Goal: Task Accomplishment & Management: Complete application form

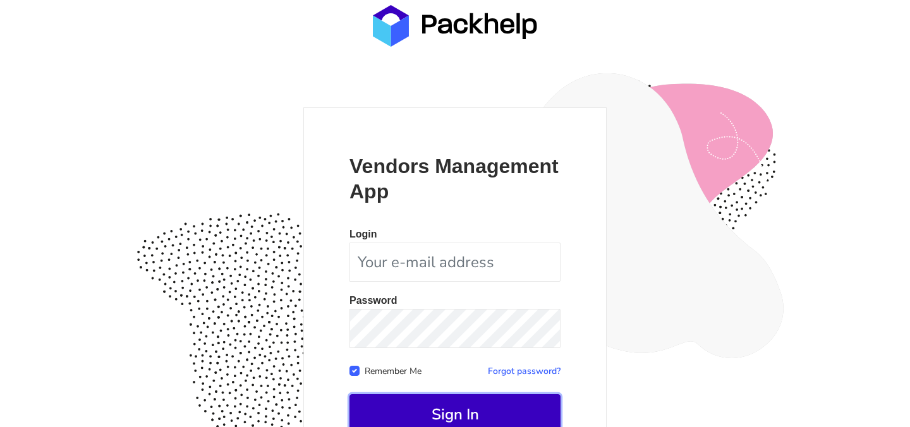
click at [460, 407] on button "Sign In" at bounding box center [455, 415] width 211 height 40
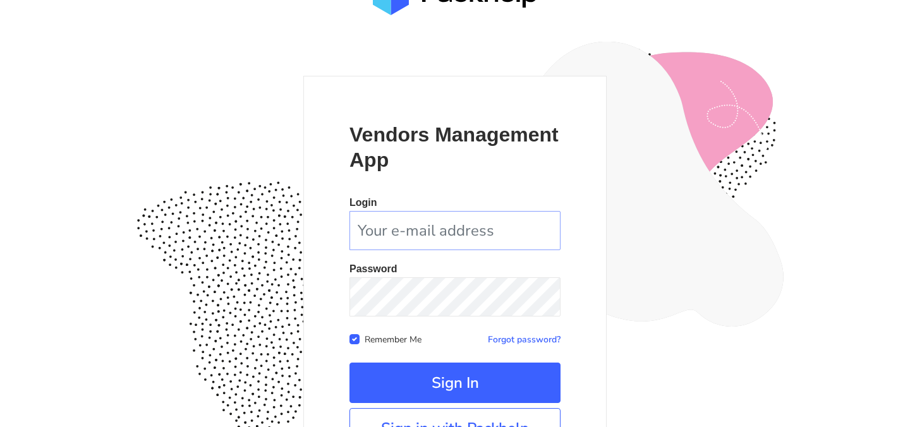
scroll to position [118, 0]
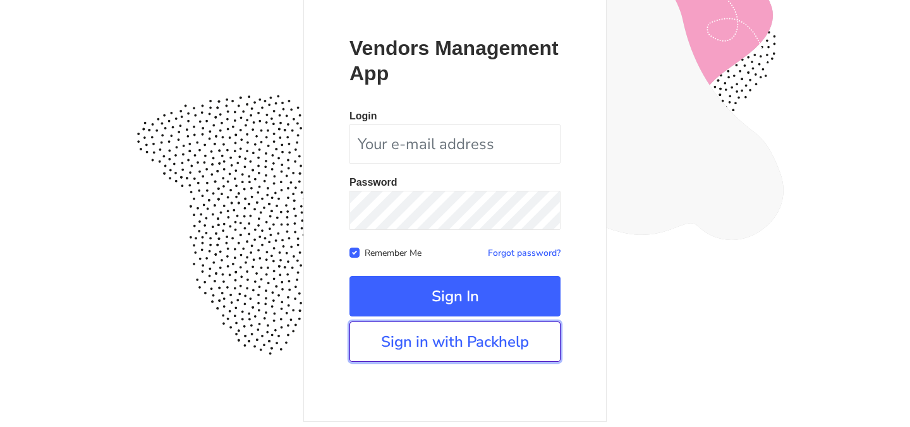
click at [510, 348] on link "Sign in with Packhelp" at bounding box center [455, 342] width 211 height 40
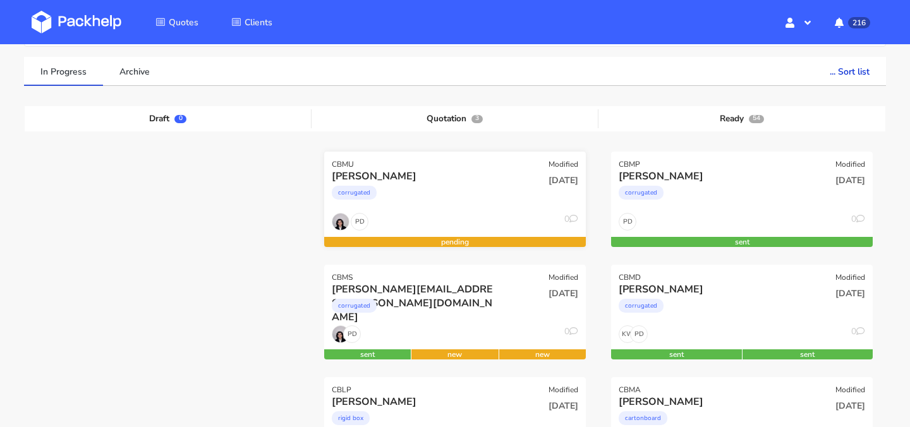
scroll to position [84, 0]
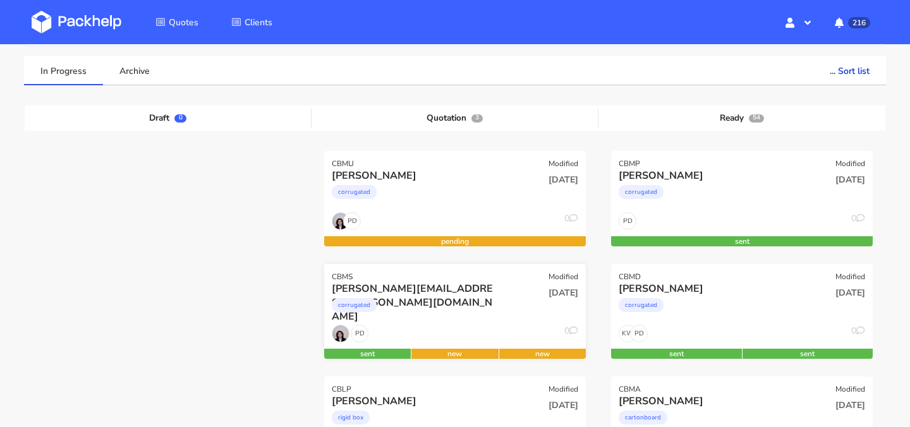
click at [454, 311] on div "corrugated" at bounding box center [416, 308] width 168 height 25
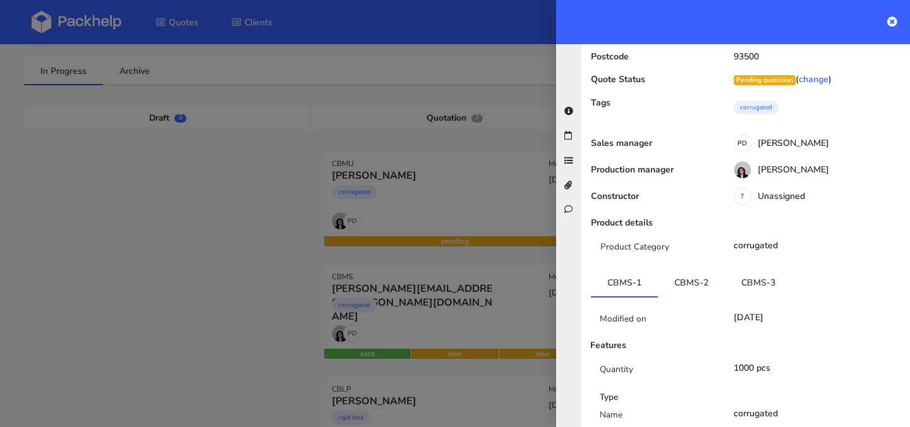
scroll to position [0, 0]
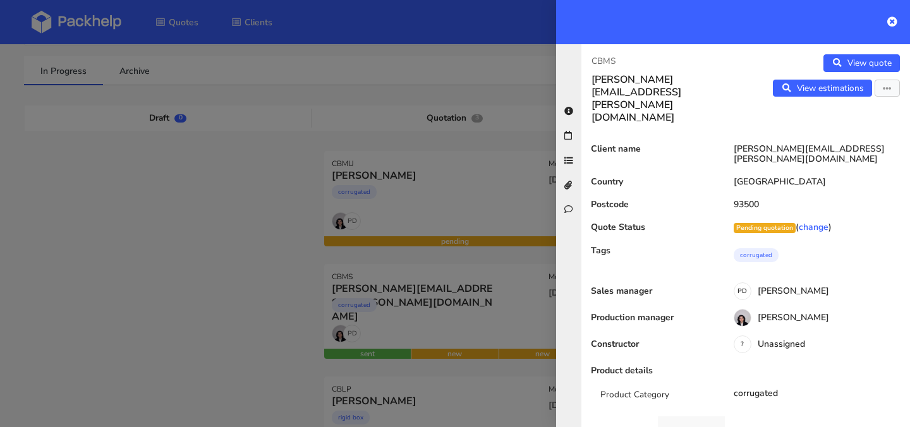
click at [702, 417] on link "CBMS-2" at bounding box center [691, 431] width 67 height 28
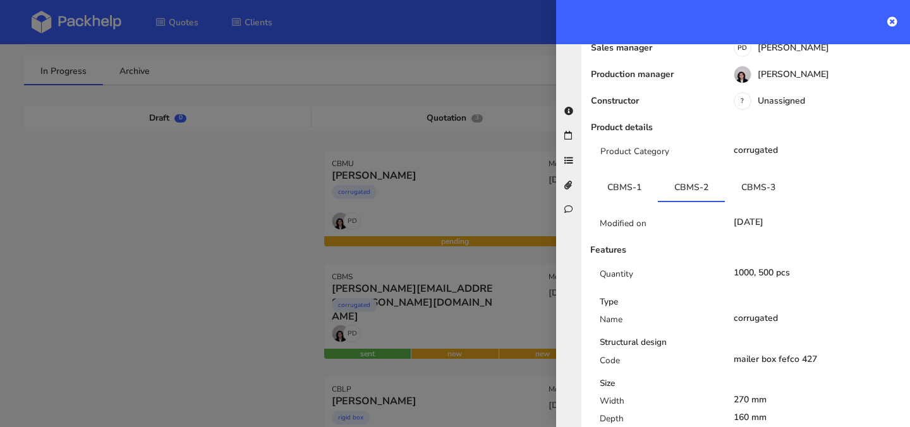
scroll to position [246, 0]
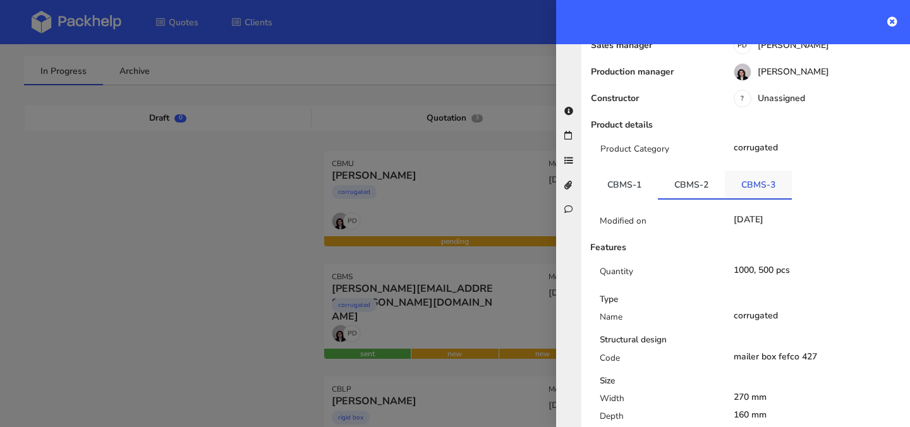
click at [764, 171] on link "CBMS-3" at bounding box center [758, 185] width 67 height 28
click at [714, 171] on link "CBMS-2" at bounding box center [691, 185] width 67 height 28
click at [752, 171] on link "CBMS-3" at bounding box center [758, 185] width 67 height 28
click at [682, 171] on link "CBMS-2" at bounding box center [691, 185] width 67 height 28
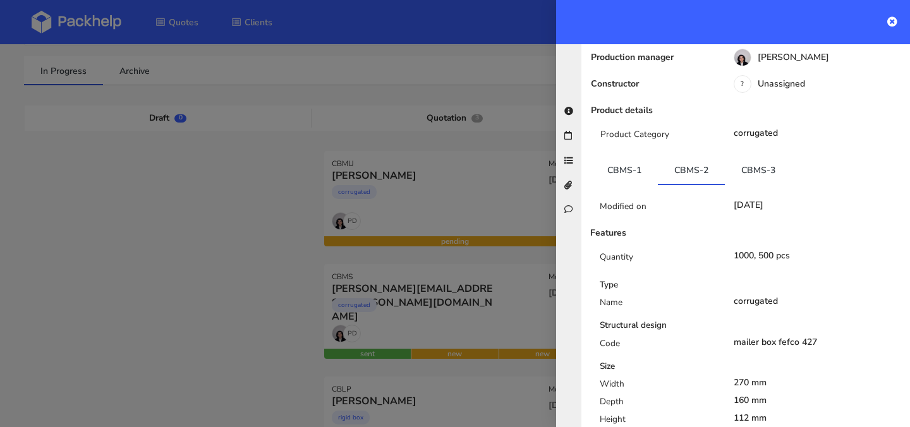
scroll to position [257, 0]
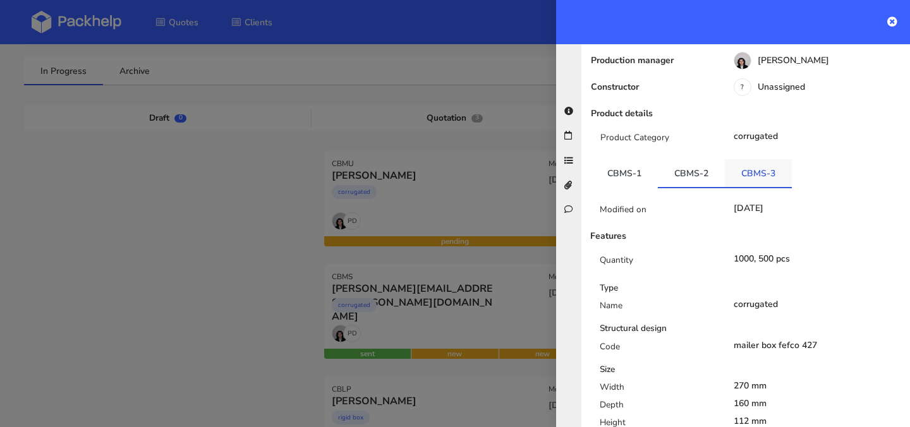
click at [761, 159] on link "CBMS-3" at bounding box center [758, 173] width 67 height 28
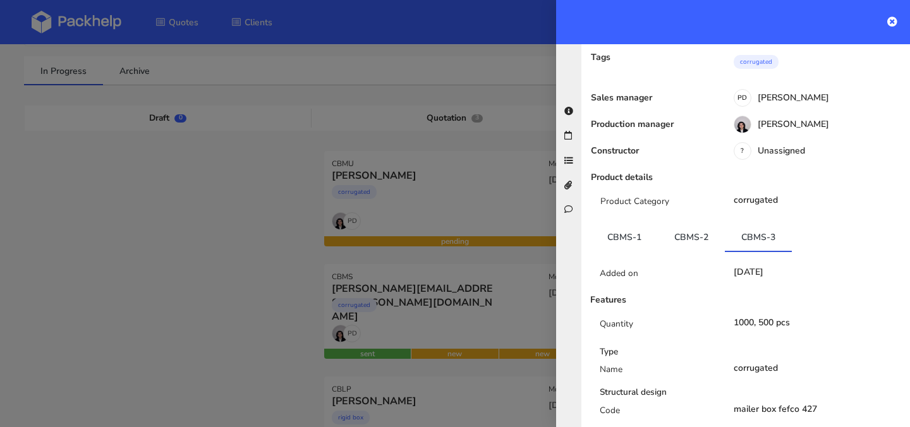
scroll to position [0, 0]
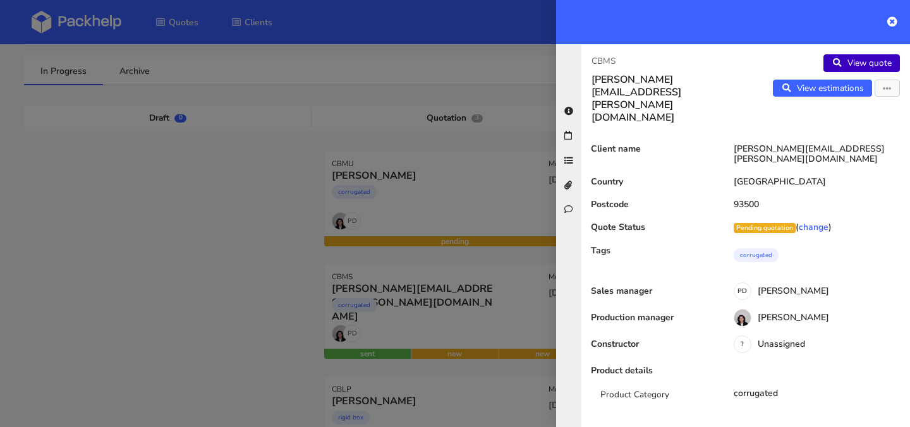
click at [871, 60] on link "View quote" at bounding box center [862, 63] width 77 height 18
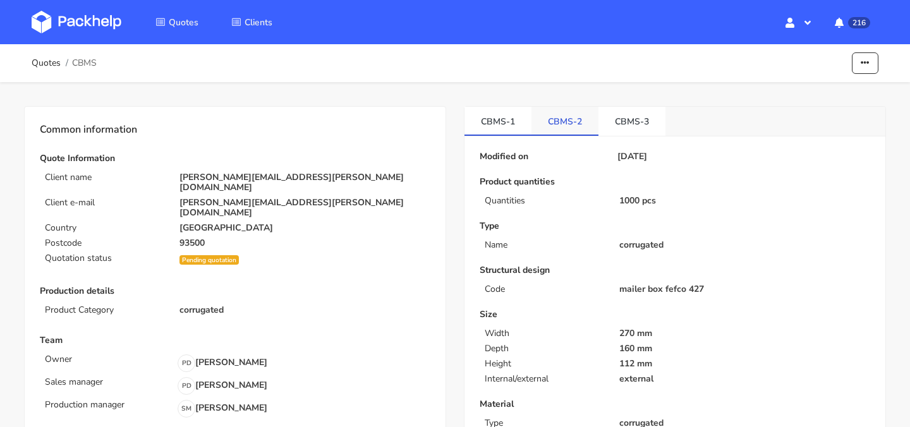
click at [573, 135] on link "CBMS-2" at bounding box center [565, 121] width 67 height 28
click at [622, 119] on link "CBMS-3" at bounding box center [632, 121] width 67 height 28
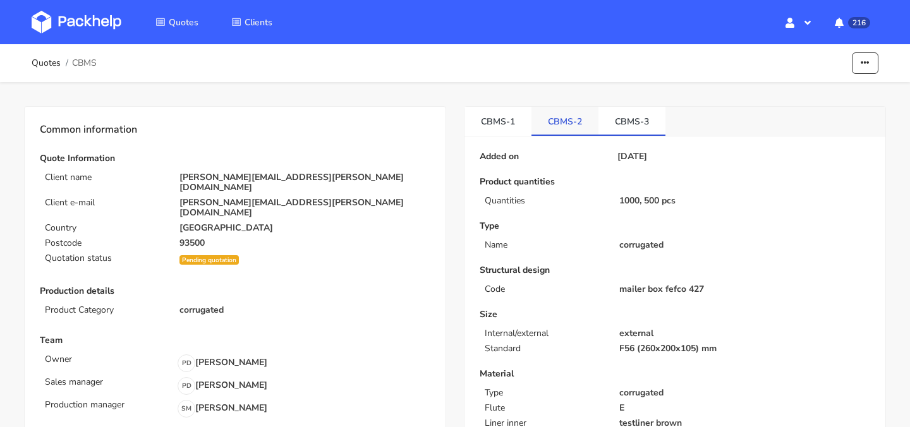
click at [576, 126] on link "CBMS-2" at bounding box center [565, 121] width 67 height 28
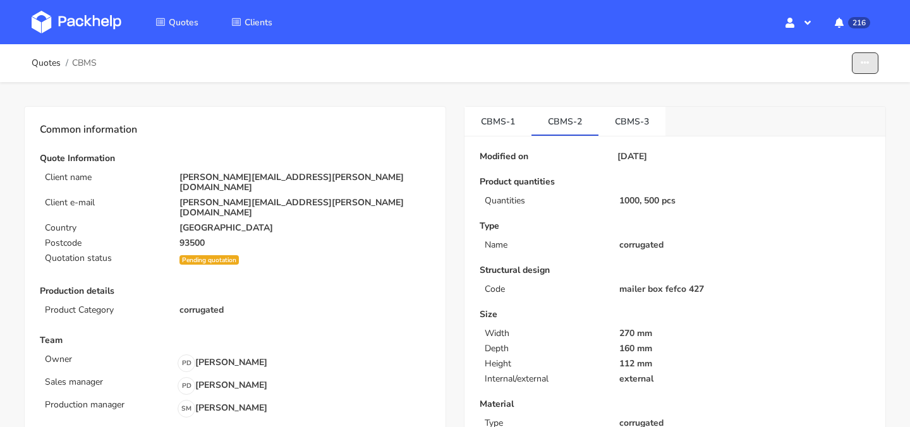
click at [864, 61] on icon "button" at bounding box center [865, 63] width 9 height 9
click at [813, 95] on link "Edit quote" at bounding box center [817, 92] width 111 height 21
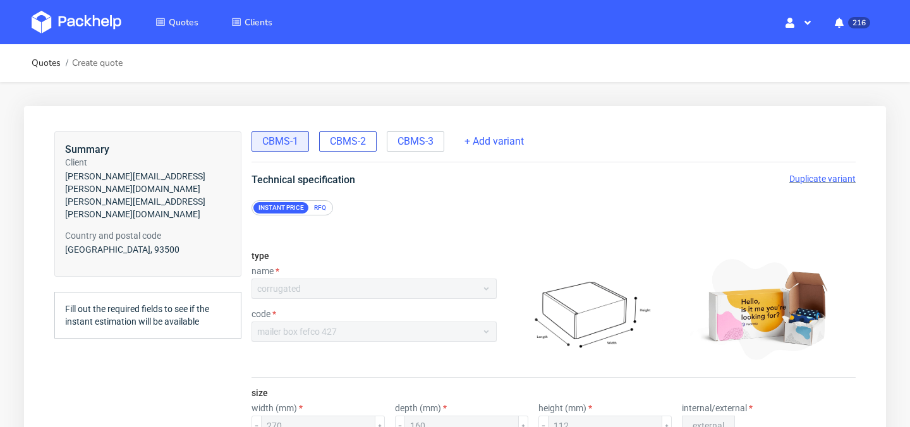
click at [339, 144] on span "CBMS-2" at bounding box center [348, 142] width 36 height 14
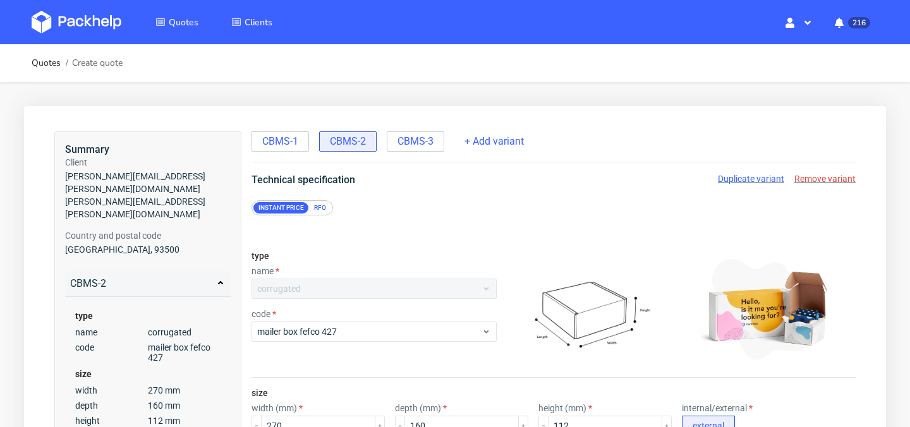
click at [761, 181] on span "Duplicate variant" at bounding box center [751, 179] width 66 height 10
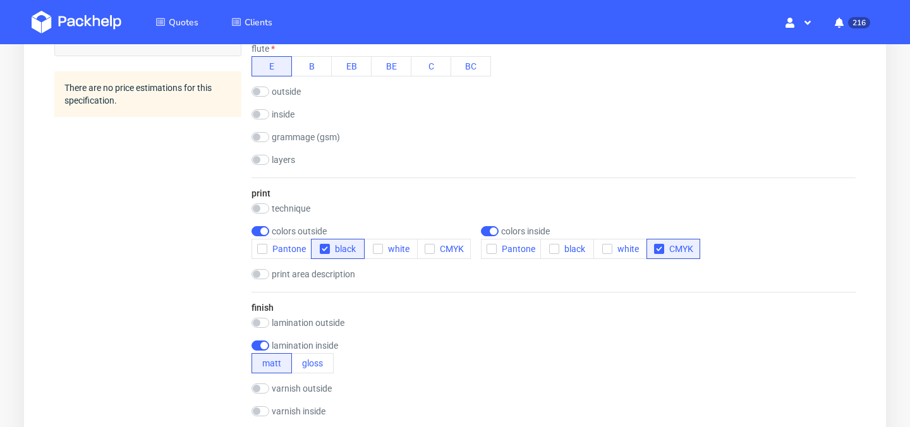
scroll to position [573, 0]
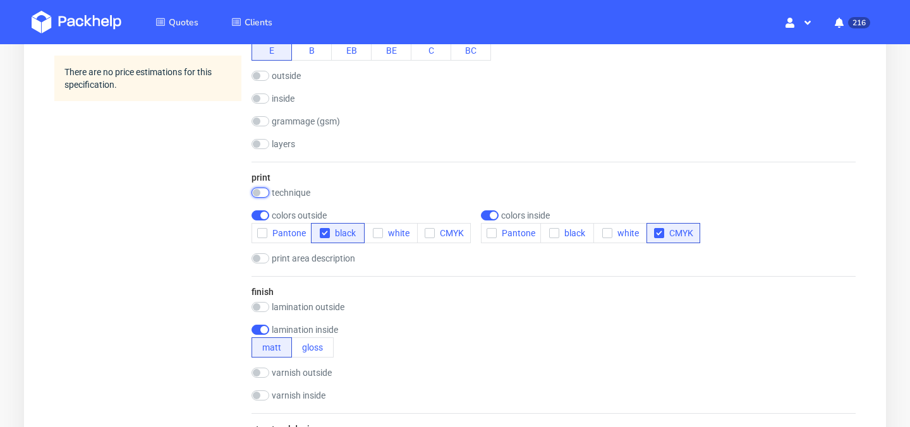
click at [261, 193] on input "checkbox" at bounding box center [261, 193] width 18 height 10
checkbox input "true"
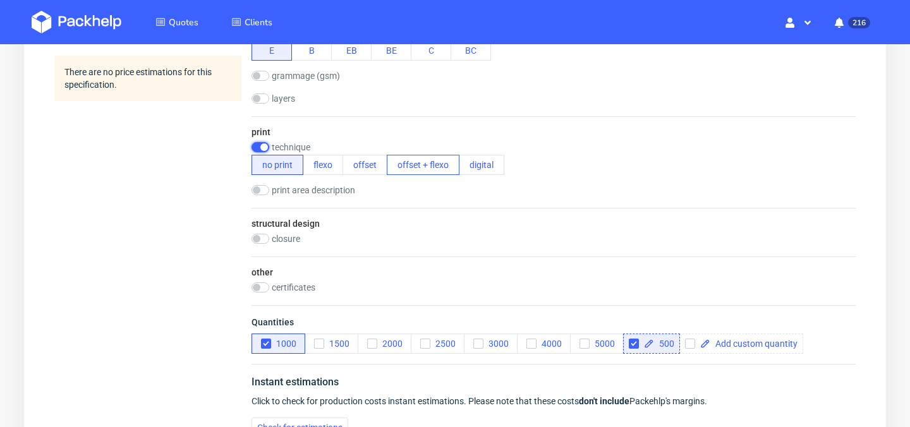
click at [405, 164] on button "offset + flexo" at bounding box center [423, 165] width 73 height 20
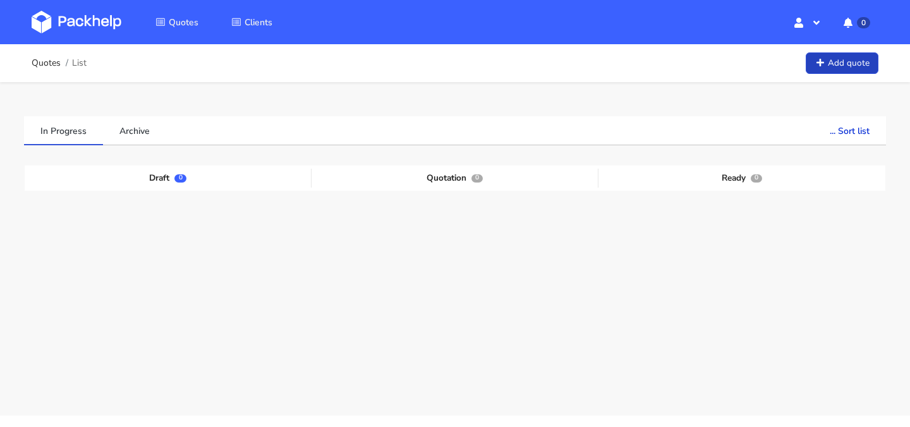
click at [847, 60] on link "Add quote" at bounding box center [842, 63] width 73 height 22
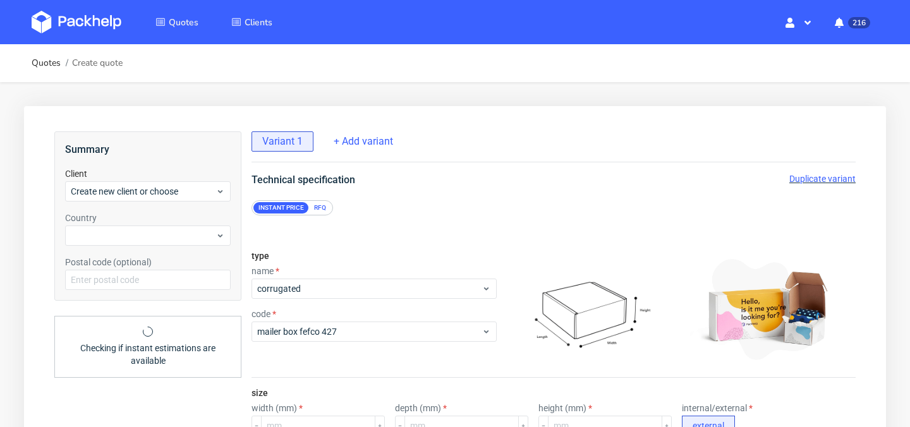
click at [104, 27] on img at bounding box center [77, 22] width 90 height 23
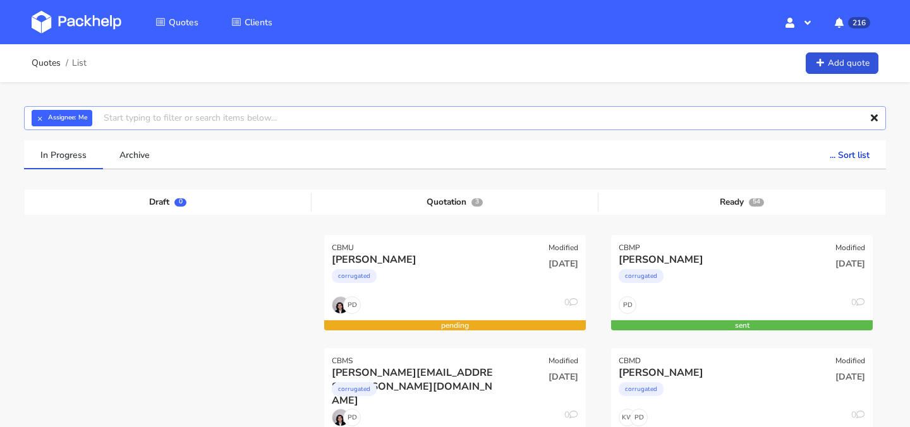
click at [346, 115] on input "text" at bounding box center [455, 118] width 862 height 24
type input "bzsc"
click at [175, 172] on link "bzsc" at bounding box center [175, 165] width 118 height 23
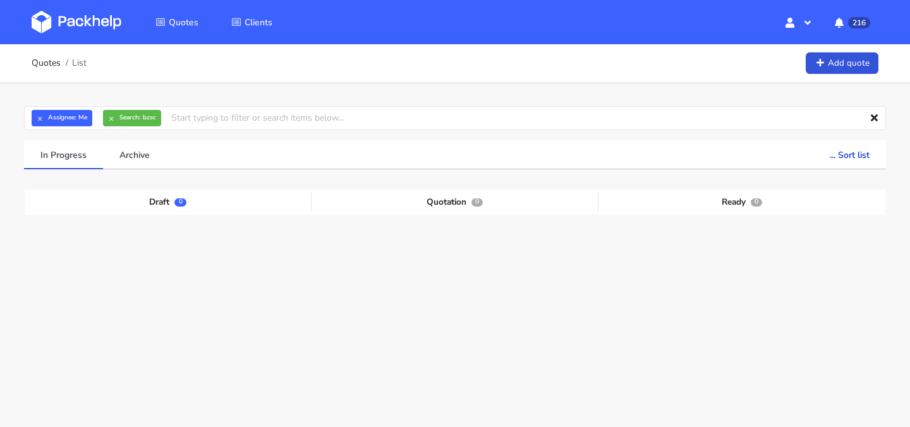
click at [95, 279] on div "Draft 0 Quotation 0 Ready 0" at bounding box center [455, 285] width 843 height 190
click at [36, 115] on button "×" at bounding box center [40, 118] width 16 height 16
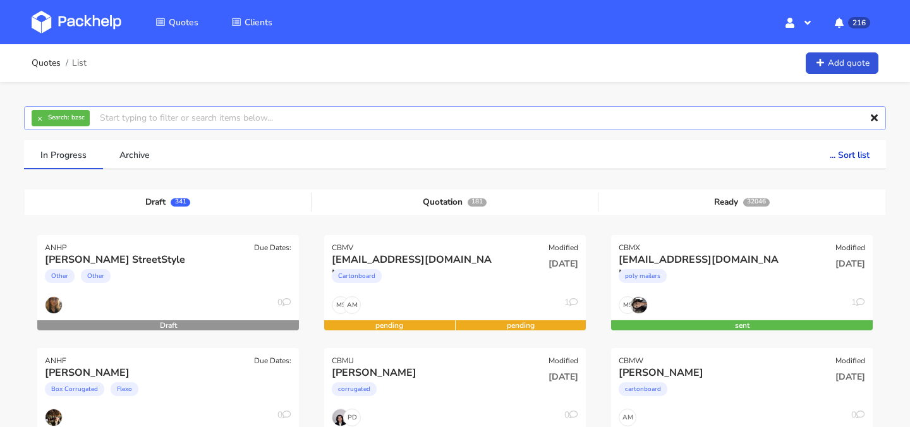
click at [204, 120] on input "text" at bounding box center [455, 118] width 862 height 24
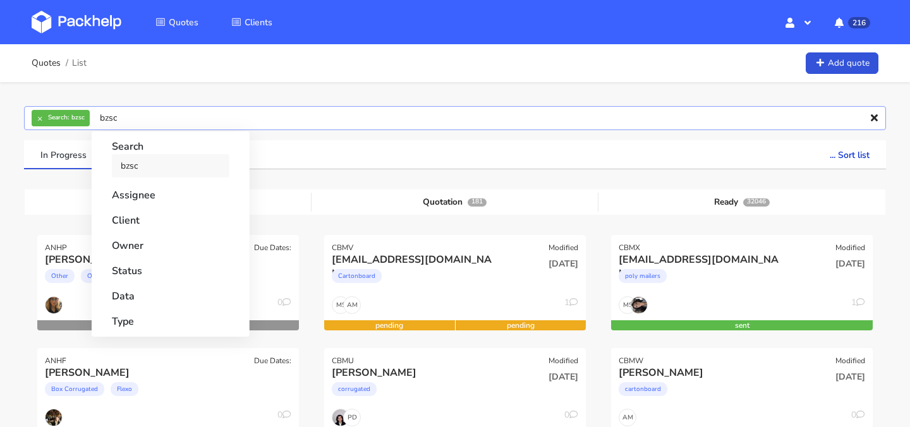
type input "bzsc"
click at [123, 164] on link "bzsc" at bounding box center [171, 165] width 118 height 23
click at [145, 164] on link "bzsc" at bounding box center [171, 165] width 118 height 23
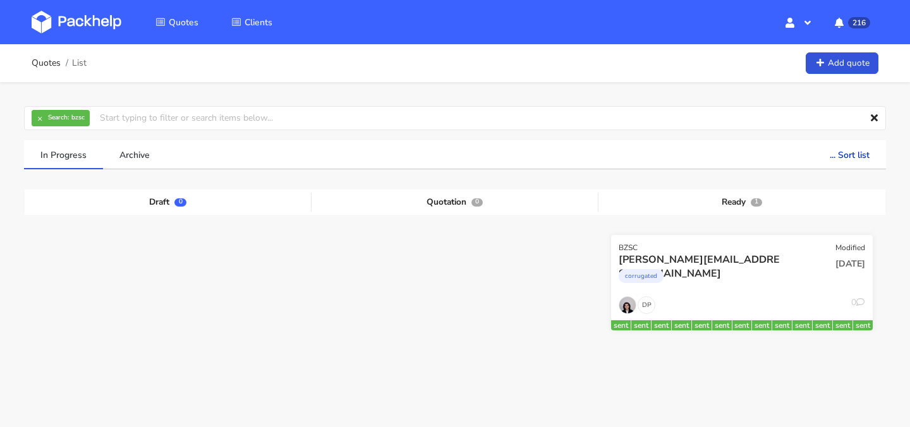
click at [745, 274] on div "corrugated" at bounding box center [703, 279] width 168 height 25
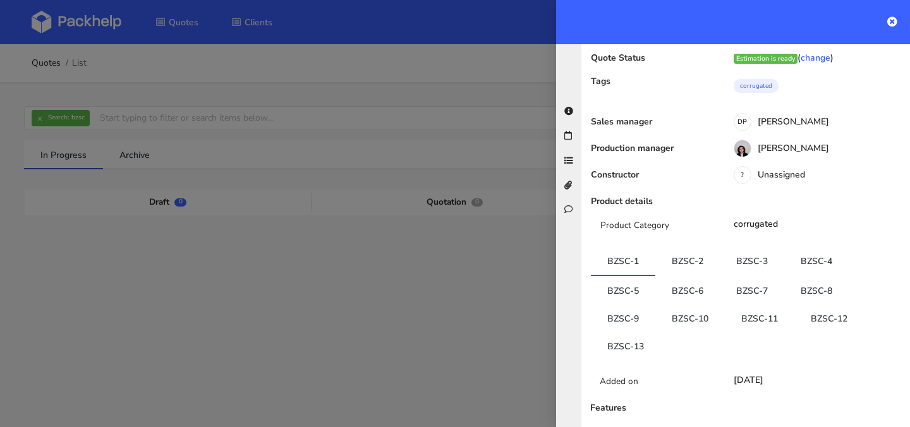
scroll to position [168, 0]
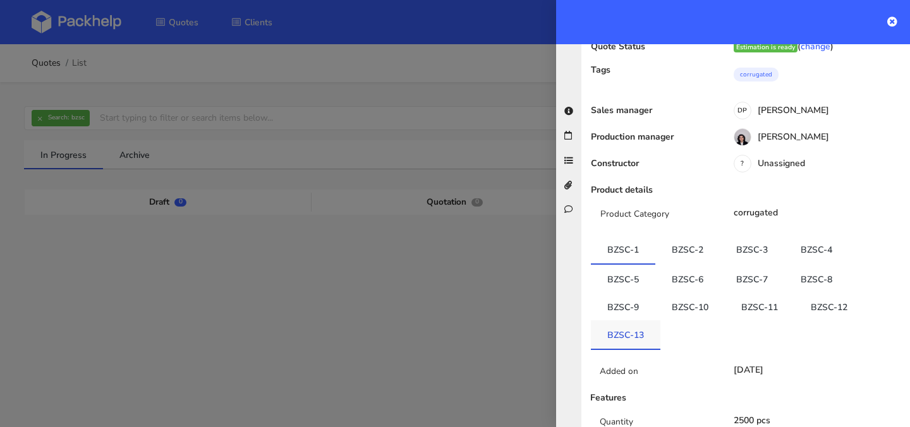
click at [628, 321] on link "BZSC-13" at bounding box center [626, 335] width 70 height 28
click at [820, 291] on link "BZSC-12" at bounding box center [830, 305] width 70 height 28
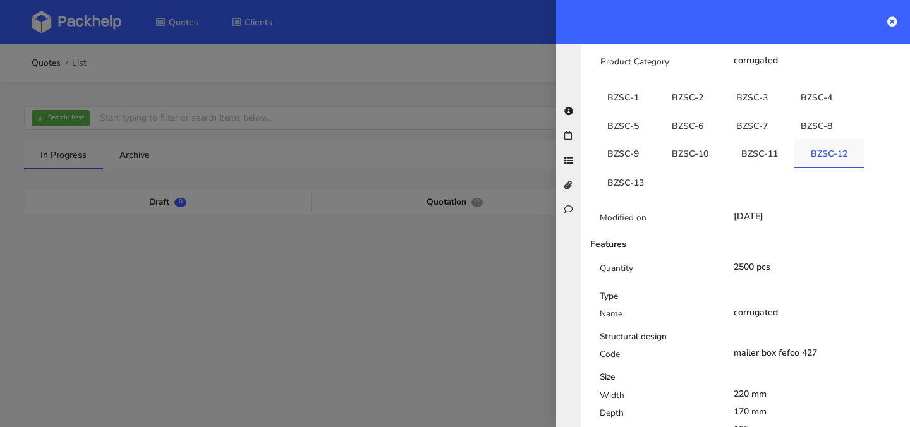
scroll to position [321, 0]
click at [636, 168] on link "BZSC-13" at bounding box center [626, 182] width 70 height 28
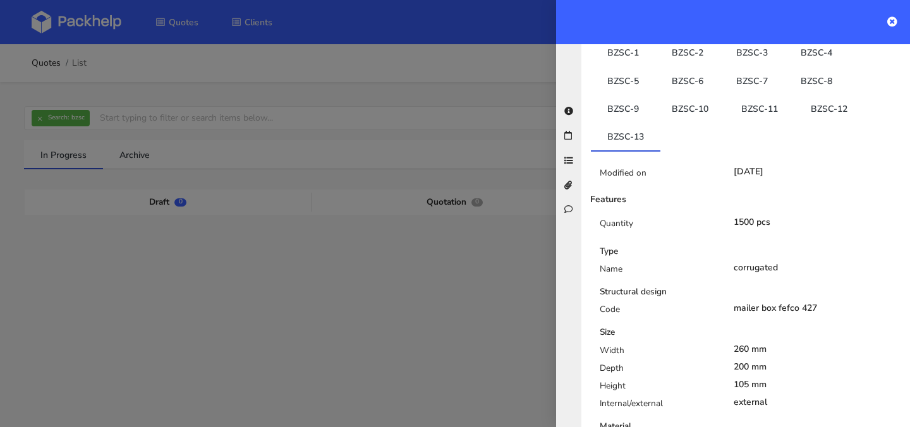
scroll to position [358, 0]
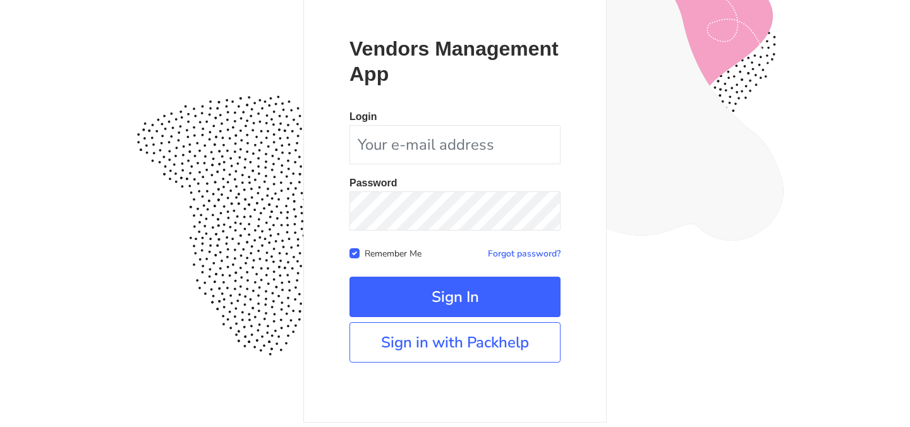
scroll to position [118, 0]
click at [472, 349] on link "Sign in with Packhelp" at bounding box center [455, 342] width 211 height 40
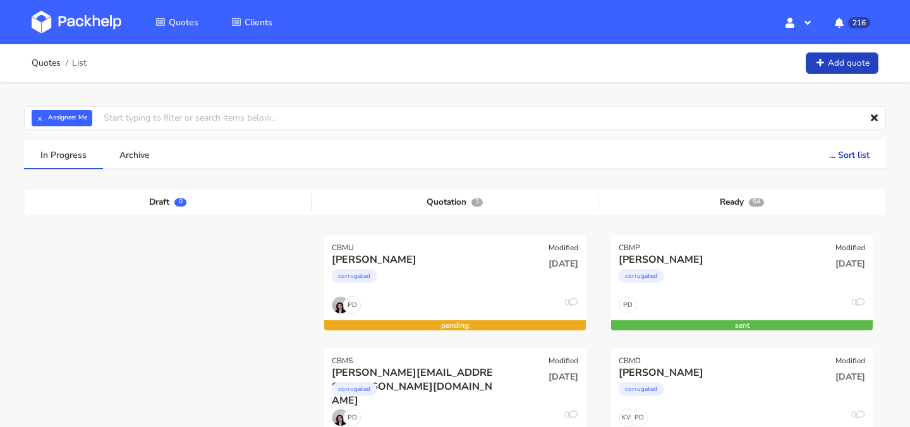
click at [833, 71] on link "Add quote" at bounding box center [842, 63] width 73 height 22
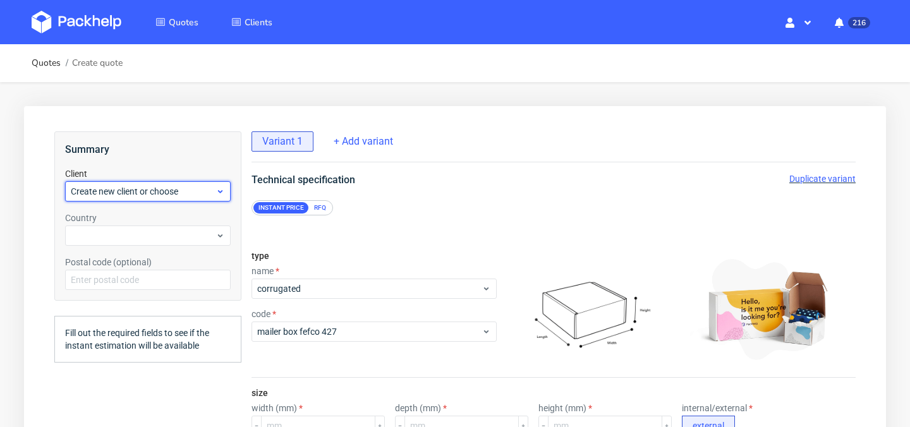
click at [187, 201] on div "Create new client or choose" at bounding box center [148, 191] width 166 height 20
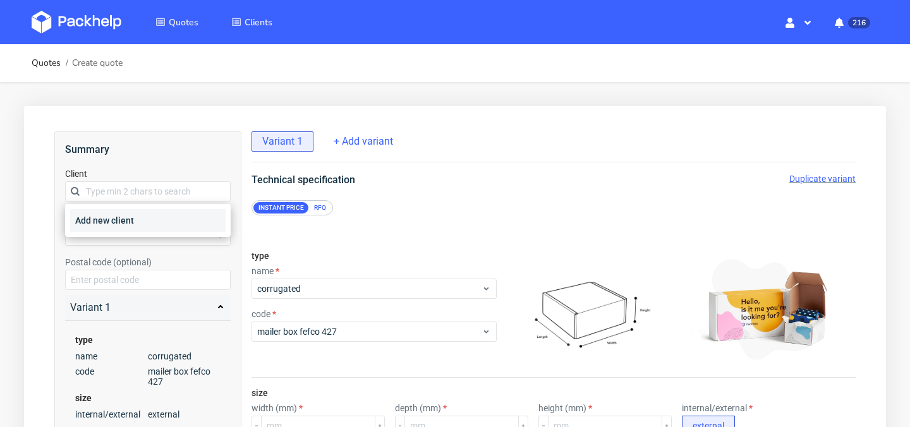
click at [175, 223] on div "Add new client" at bounding box center [148, 220] width 156 height 23
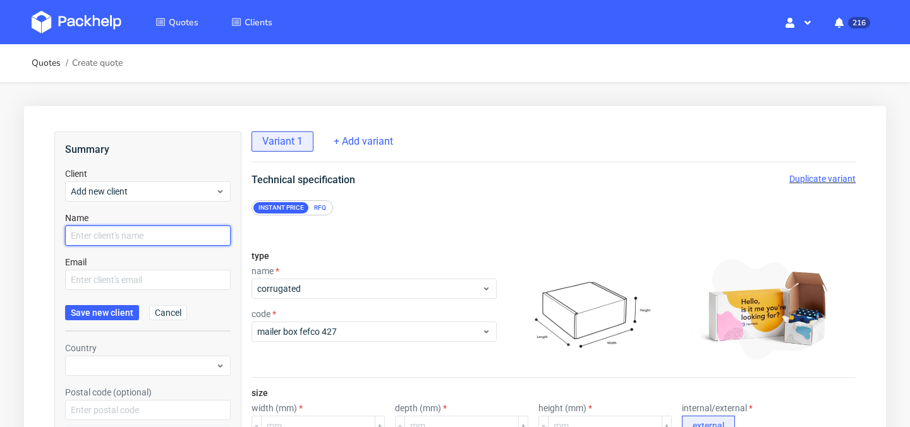
click at [169, 232] on input "text" at bounding box center [148, 236] width 166 height 20
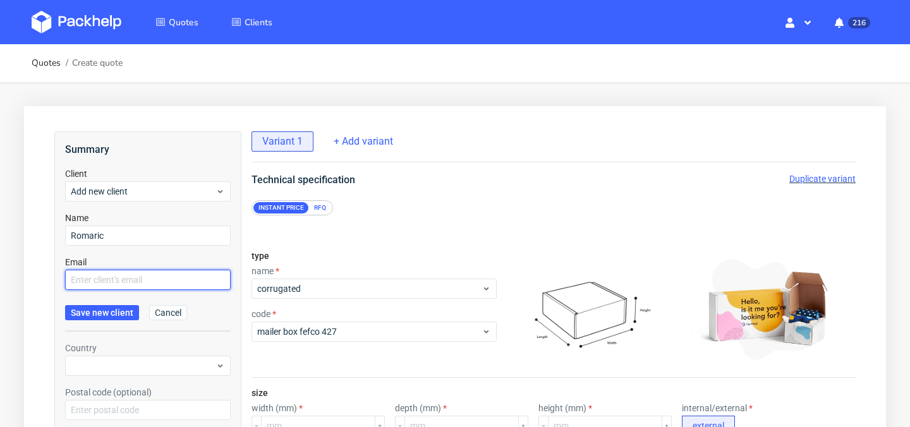
click at [173, 285] on input "text" at bounding box center [148, 280] width 166 height 20
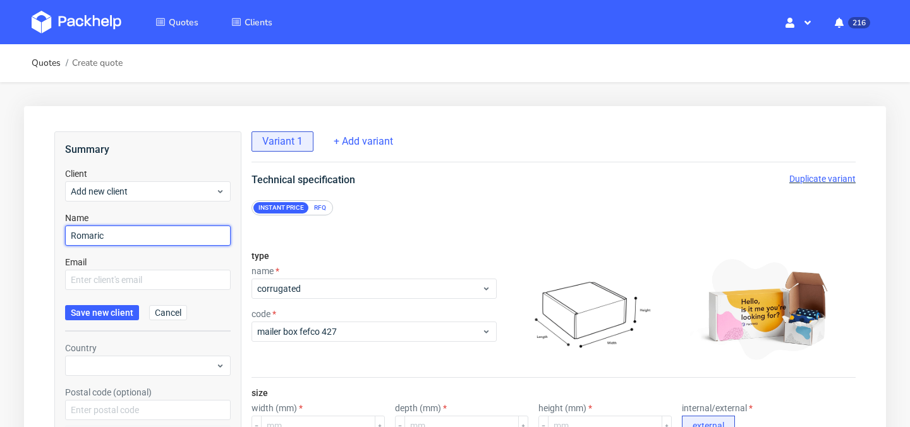
click at [199, 231] on input "Romaric" at bounding box center [148, 236] width 166 height 20
type input "[PERSON_NAME]"
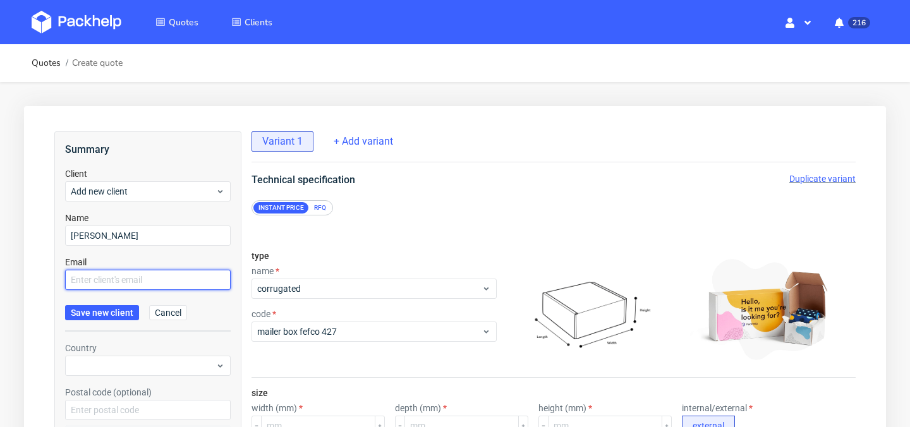
click at [171, 285] on input "text" at bounding box center [148, 280] width 166 height 20
paste input "[EMAIL_ADDRESS][DOMAIN_NAME]"
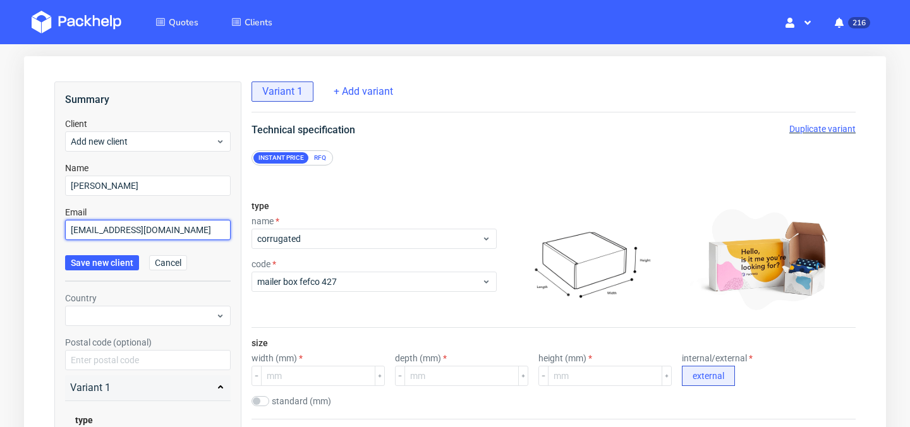
scroll to position [61, 0]
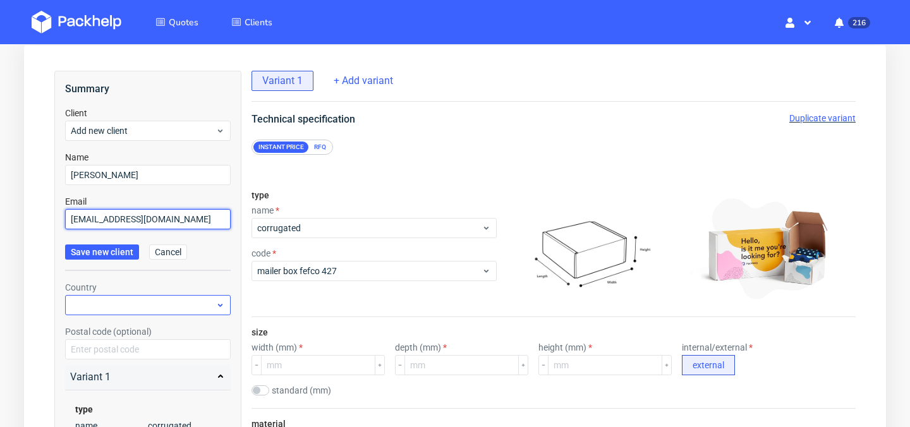
type input "[EMAIL_ADDRESS][DOMAIN_NAME]"
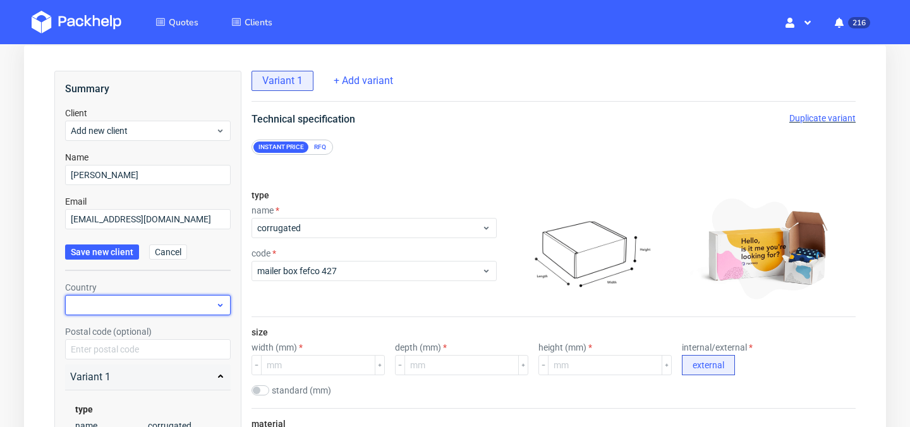
click at [168, 301] on div at bounding box center [148, 305] width 166 height 20
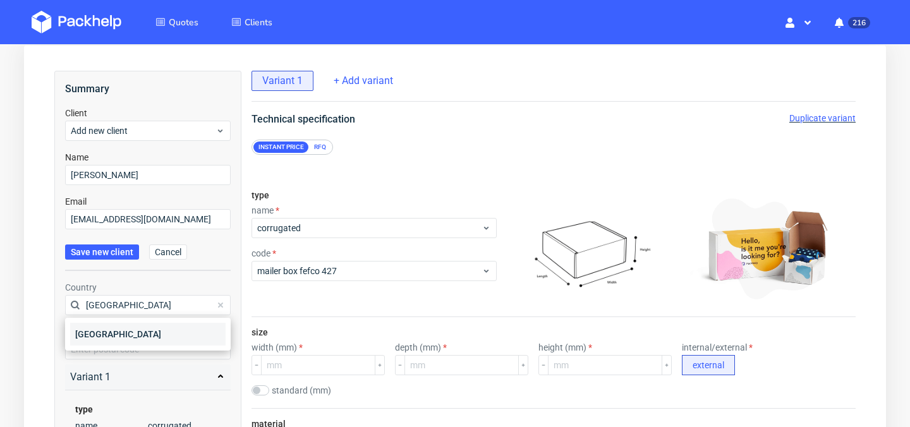
type input "[GEOGRAPHIC_DATA]"
click at [162, 333] on div "[GEOGRAPHIC_DATA]" at bounding box center [148, 334] width 156 height 23
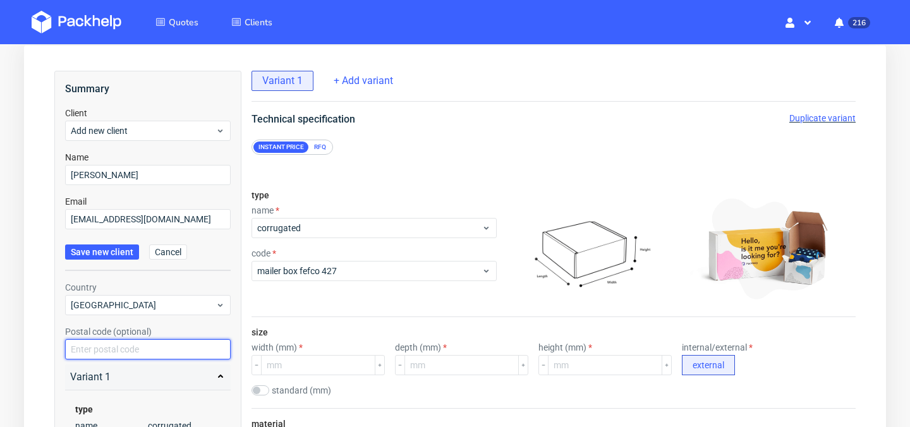
click at [140, 356] on input "text" at bounding box center [148, 350] width 166 height 20
type input "75008"
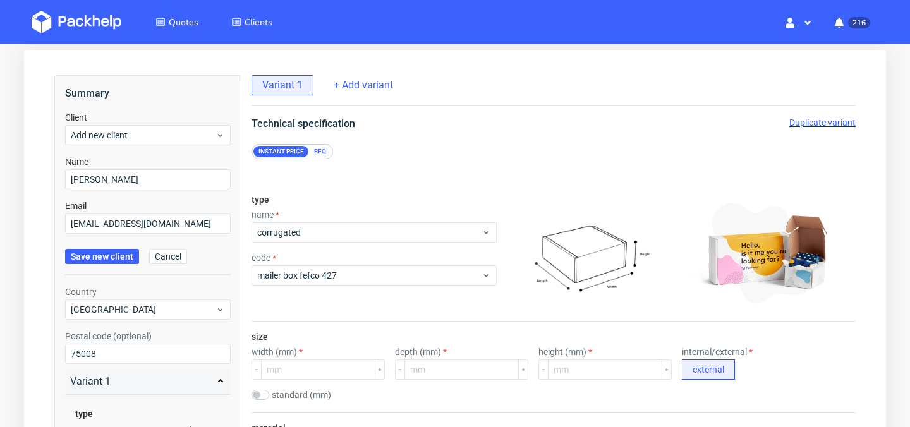
scroll to position [91, 0]
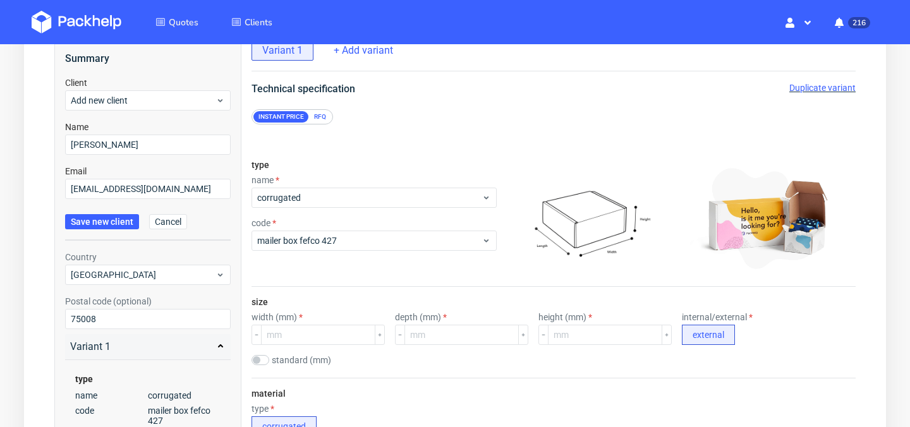
click at [319, 118] on div "RFQ" at bounding box center [320, 116] width 22 height 11
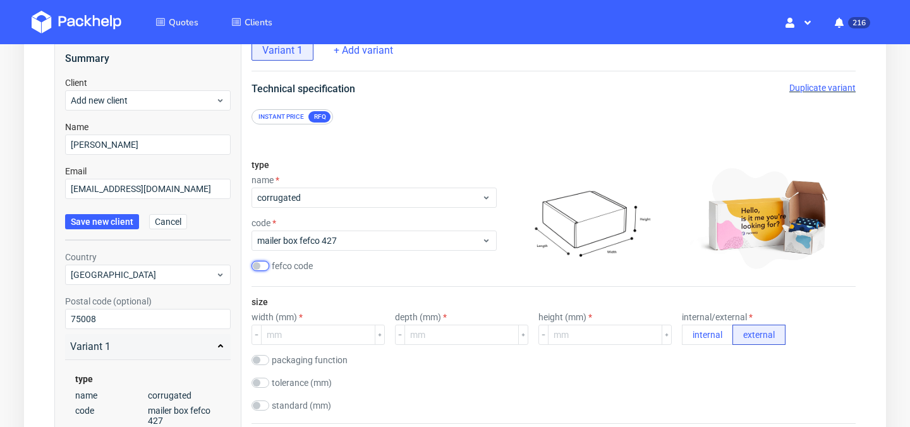
click at [262, 269] on input "checkbox" at bounding box center [261, 266] width 18 height 10
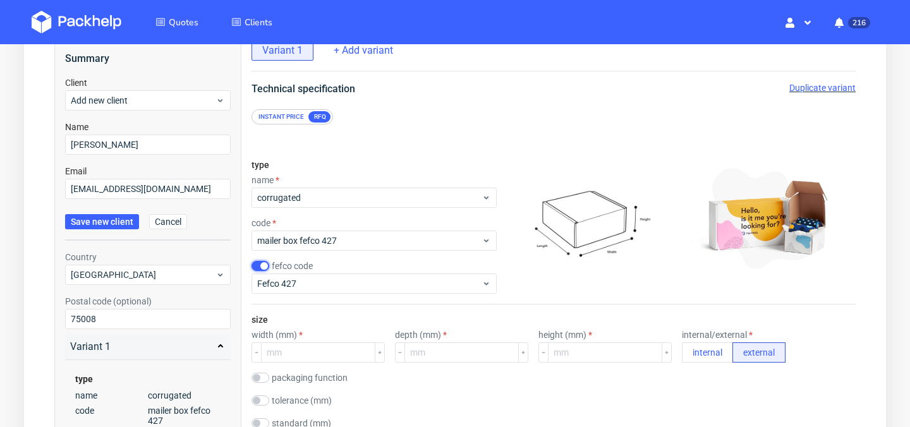
click at [262, 269] on input "checkbox" at bounding box center [261, 266] width 18 height 10
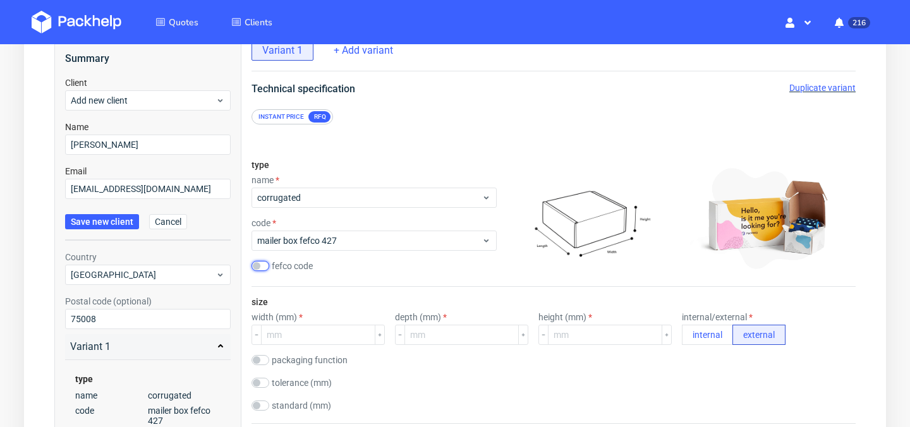
click at [259, 266] on input "checkbox" at bounding box center [261, 266] width 18 height 10
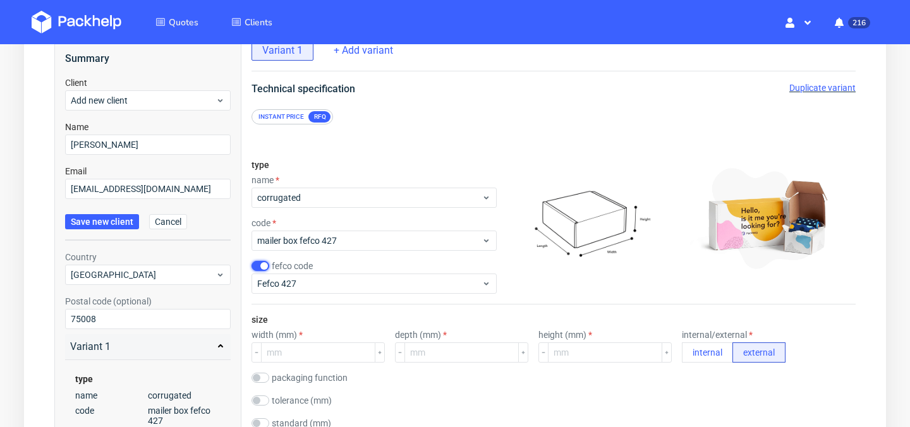
click at [259, 266] on input "checkbox" at bounding box center [261, 266] width 18 height 10
checkbox input "false"
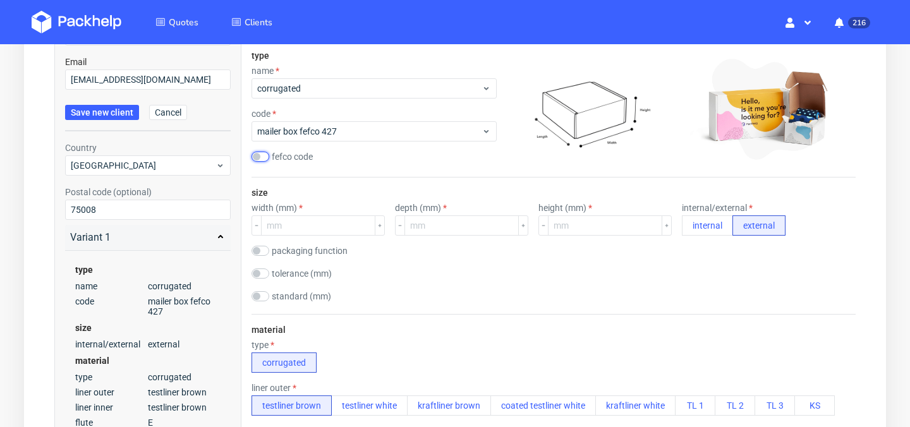
scroll to position [203, 0]
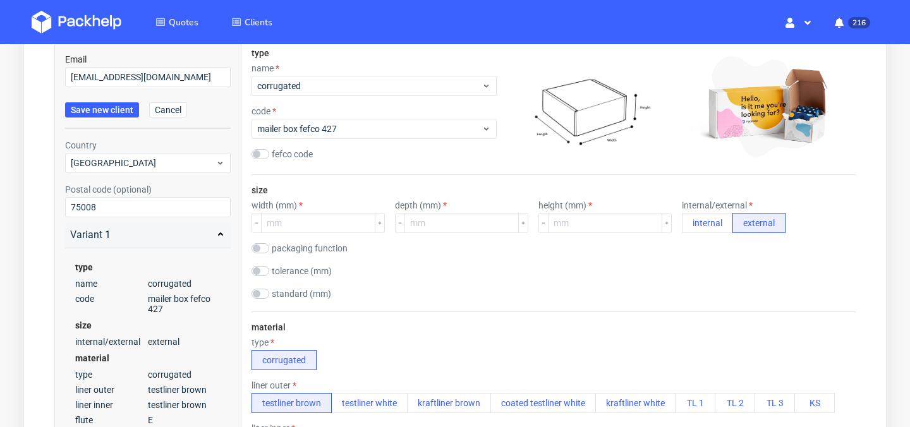
click at [260, 299] on div "standard (mm) F23 (92x92x50) F33 (118x140x80) F44 (207x156x91) F45 (231x140x80)…" at bounding box center [302, 295] width 101 height 13
click at [262, 295] on input "checkbox" at bounding box center [261, 294] width 18 height 10
checkbox input "true"
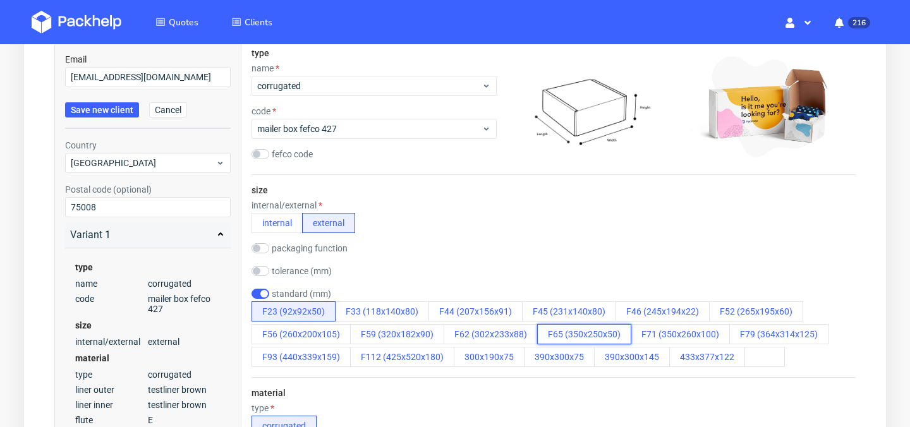
click at [596, 335] on button "F65 (350x250x50)" at bounding box center [584, 334] width 94 height 20
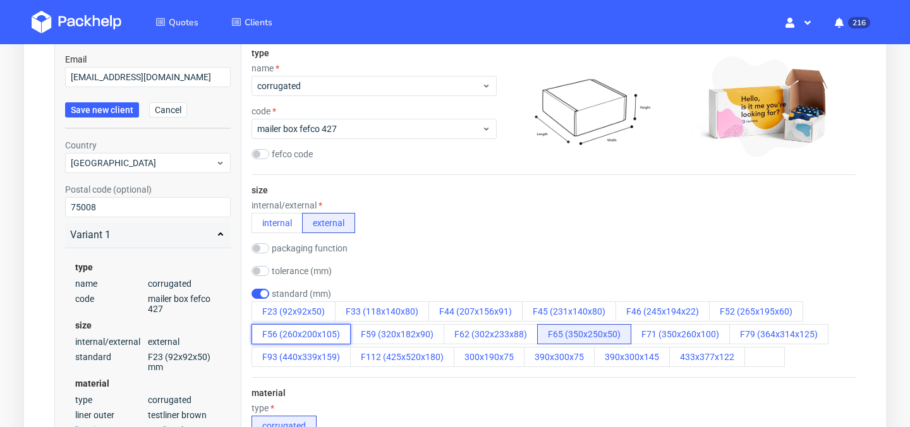
click at [331, 336] on button "F56 (260x200x105)" at bounding box center [301, 334] width 99 height 20
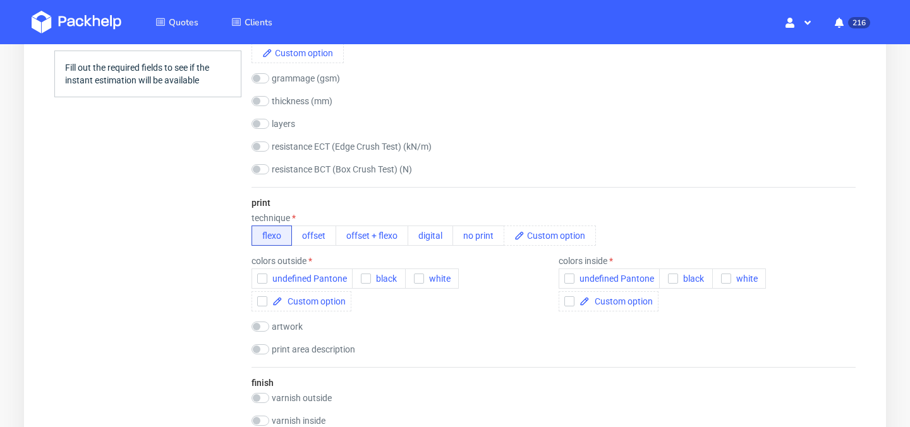
scroll to position [749, 0]
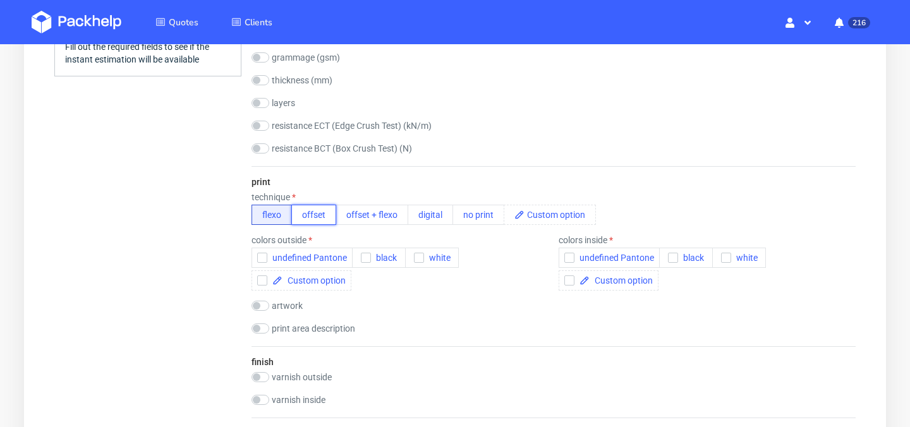
click at [318, 222] on button "offset" at bounding box center [313, 215] width 45 height 20
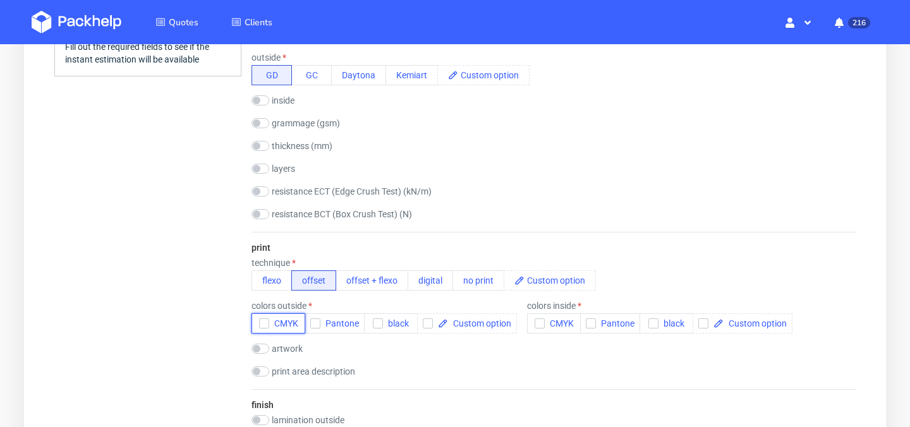
click at [267, 328] on div "button" at bounding box center [264, 324] width 10 height 10
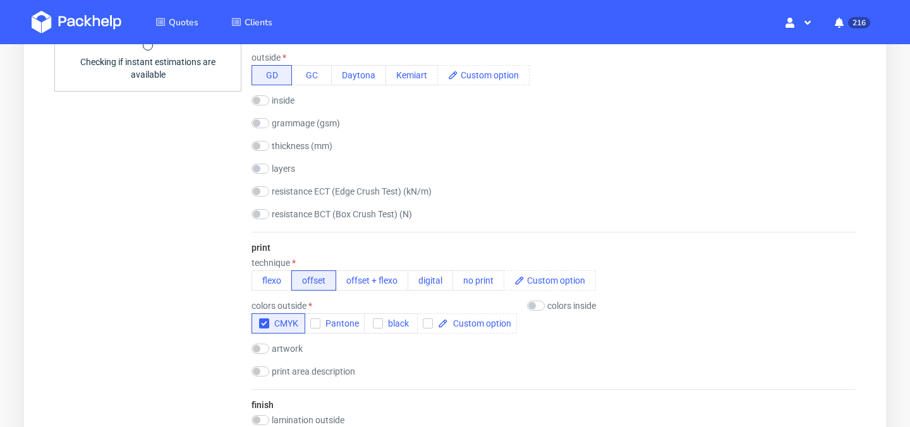
click at [535, 311] on div "colors inside CMYK Pantone black" at bounding box center [577, 317] width 101 height 33
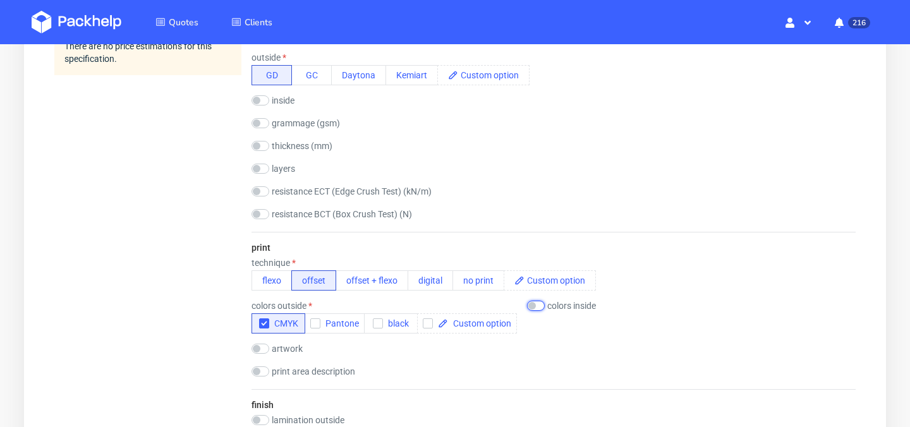
click at [536, 309] on input "checkbox" at bounding box center [536, 306] width 18 height 10
checkbox input "true"
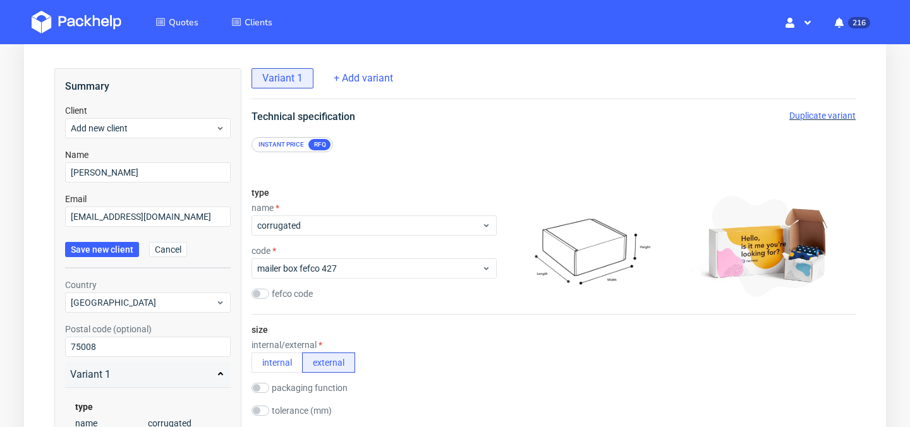
scroll to position [69, 0]
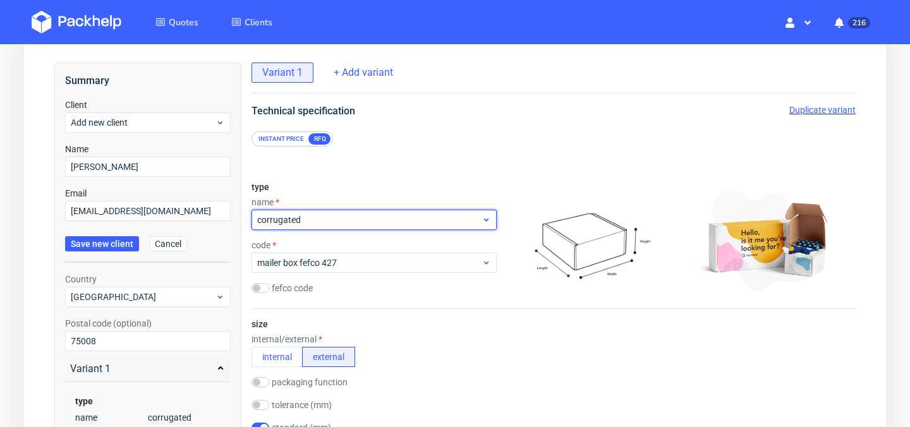
click at [429, 218] on span "corrugated" at bounding box center [369, 220] width 224 height 13
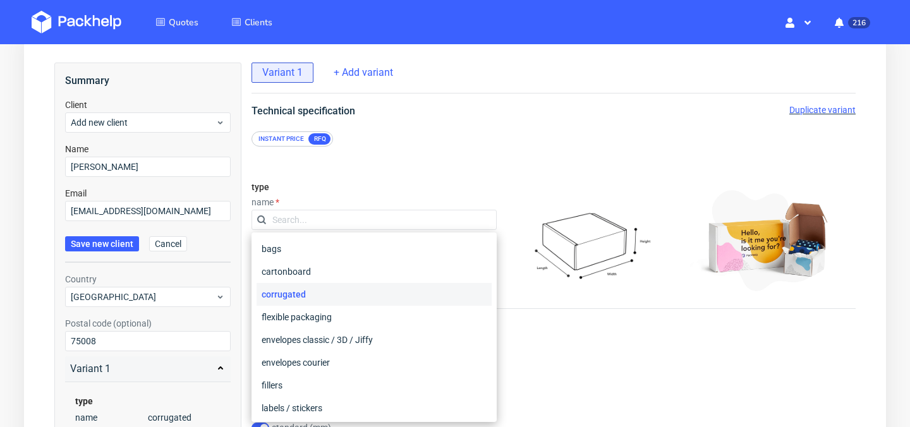
click at [426, 293] on div "corrugated" at bounding box center [374, 294] width 235 height 23
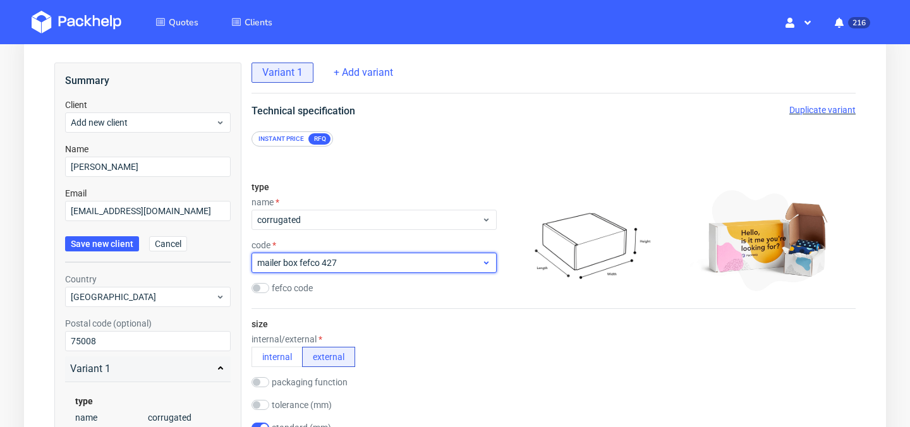
click at [427, 261] on span "mailer box fefco 427" at bounding box center [369, 263] width 224 height 13
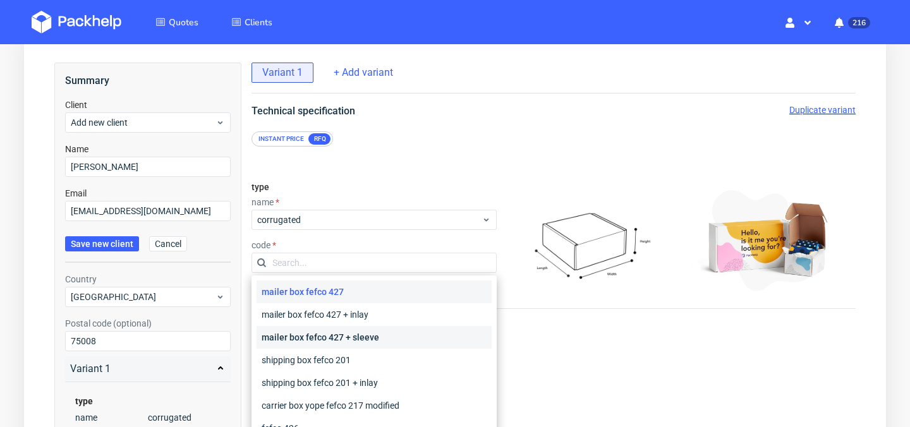
click at [427, 338] on div "mailer box fefco 427 + sleeve" at bounding box center [374, 337] width 235 height 23
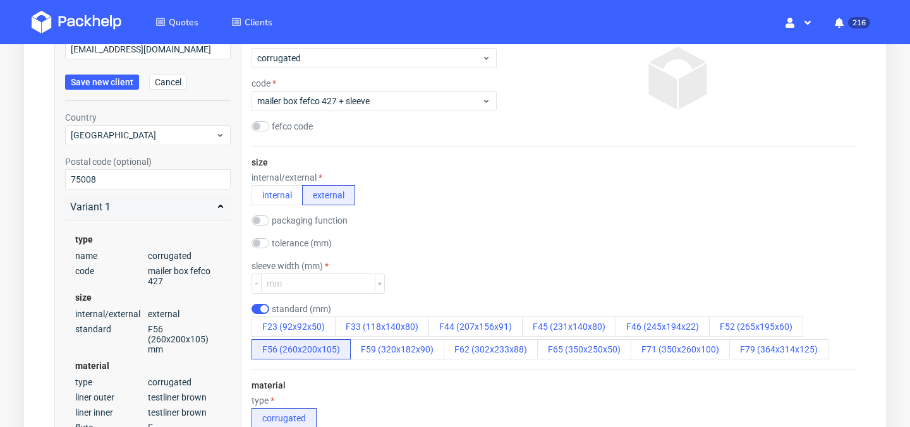
scroll to position [247, 0]
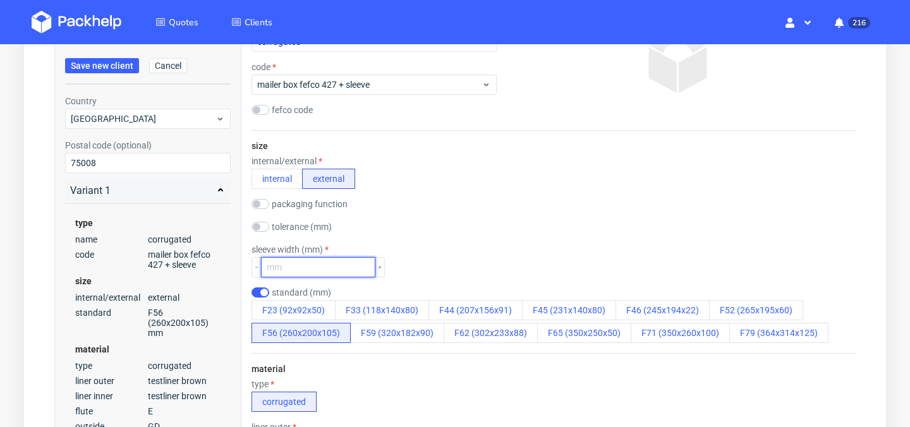
click at [317, 267] on input "number" at bounding box center [318, 267] width 114 height 20
type input "260"
click at [509, 254] on div "sleeve width (mm) 260" at bounding box center [554, 261] width 604 height 33
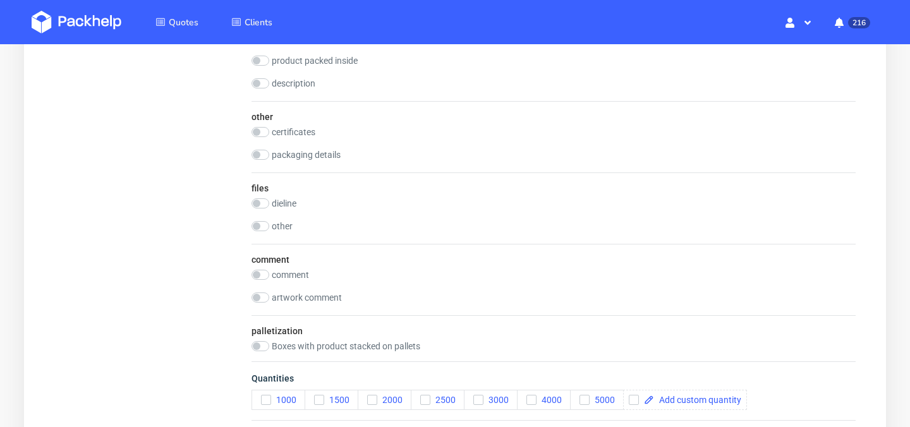
scroll to position [1868, 0]
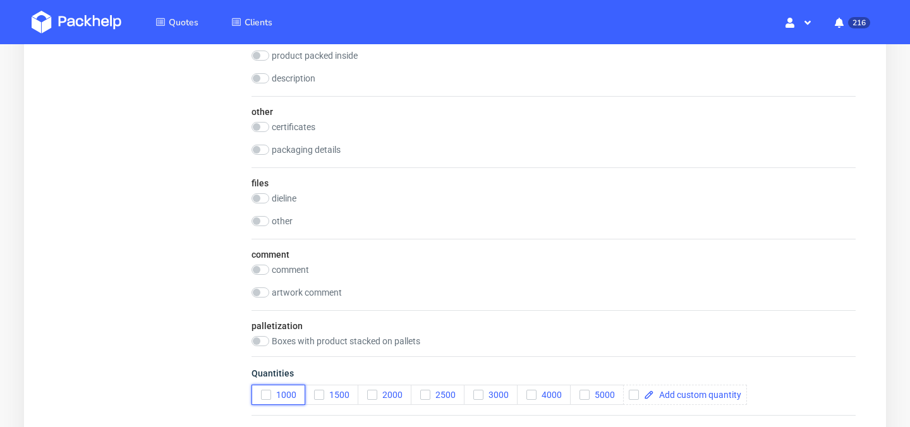
click at [260, 389] on button "1000" at bounding box center [279, 395] width 54 height 20
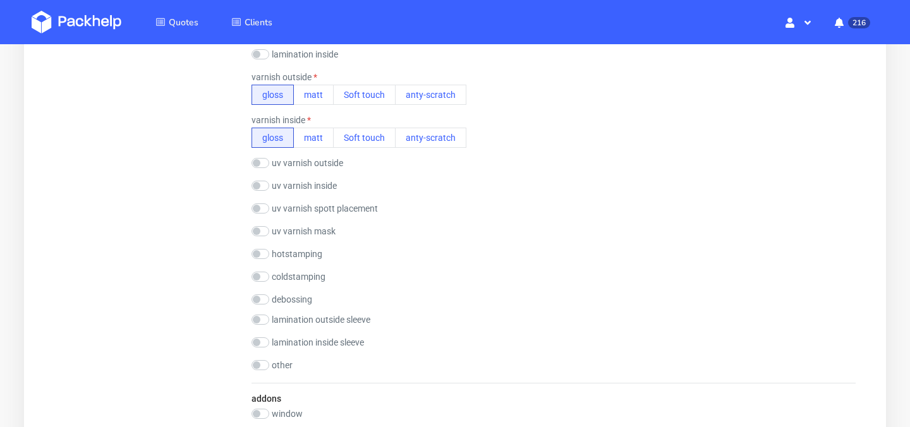
scroll to position [1392, 0]
click at [256, 257] on input "checkbox" at bounding box center [261, 255] width 18 height 10
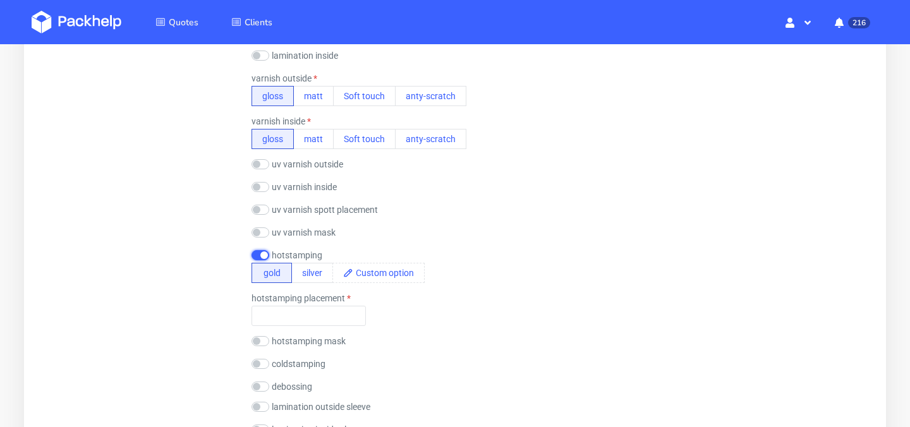
click at [263, 256] on input "checkbox" at bounding box center [261, 255] width 18 height 10
checkbox input "false"
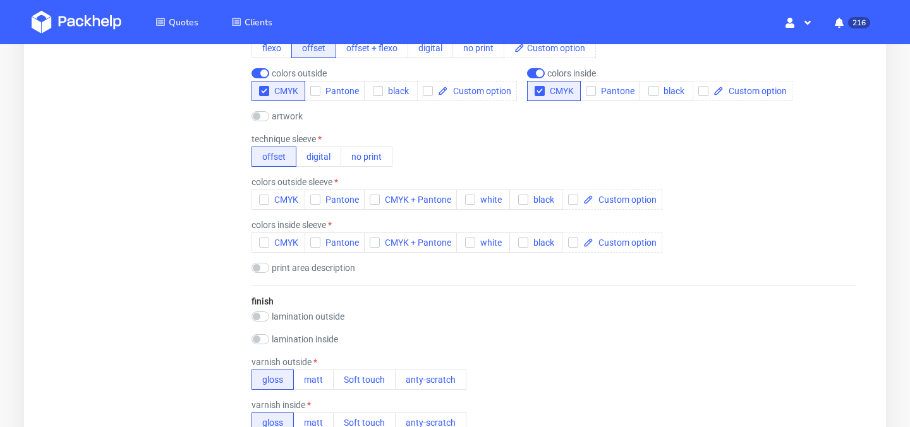
scroll to position [1107, 0]
click at [266, 202] on icon "button" at bounding box center [264, 200] width 9 height 9
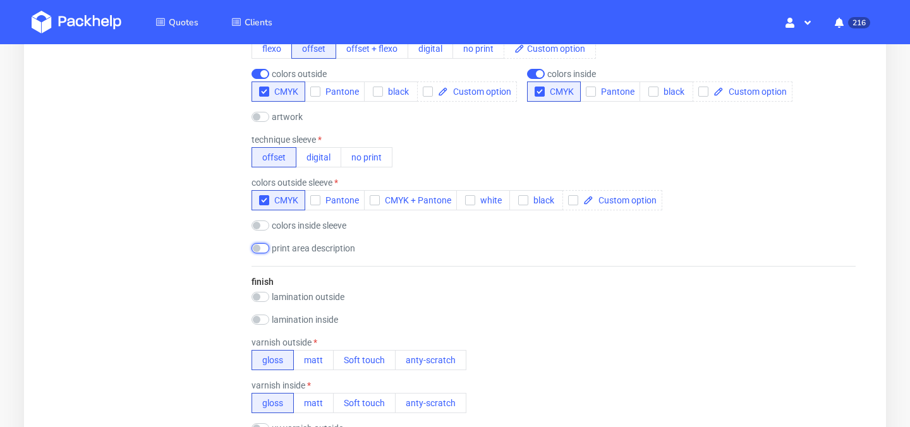
click at [255, 248] on input "checkbox" at bounding box center [261, 248] width 18 height 10
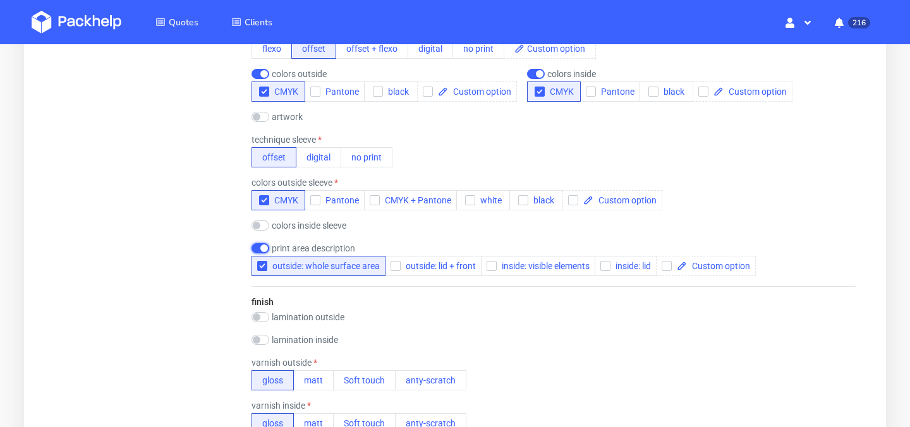
click at [262, 247] on input "checkbox" at bounding box center [261, 248] width 18 height 10
checkbox input "false"
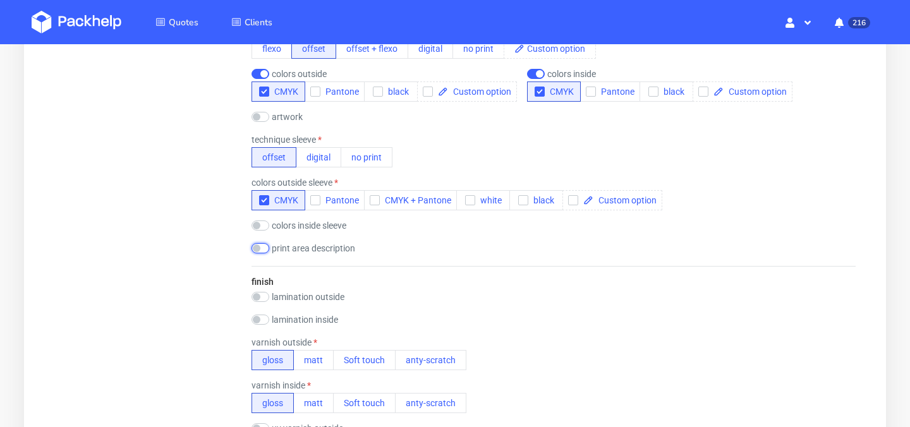
scroll to position [1186, 0]
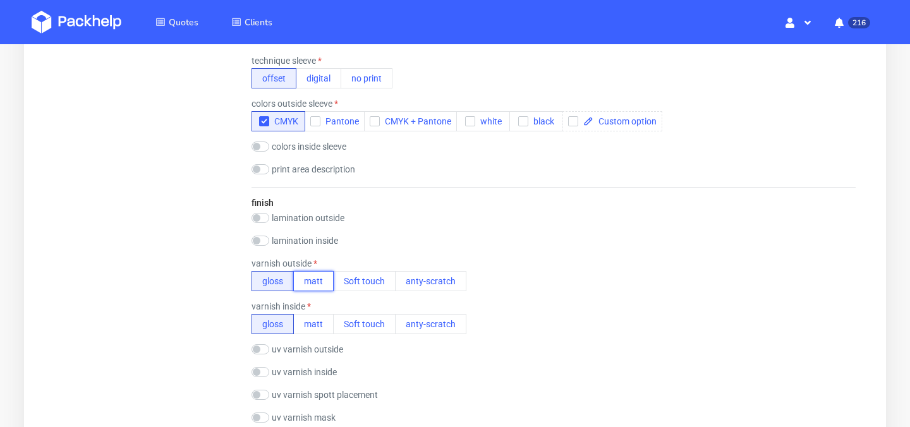
click at [303, 278] on button "matt" at bounding box center [313, 281] width 40 height 20
click at [312, 335] on div "finish lamination outside gloss matt Soft touch anty-scratch PE(HDPE) laminatio…" at bounding box center [554, 378] width 604 height 383
click at [315, 322] on button "matt" at bounding box center [313, 324] width 40 height 20
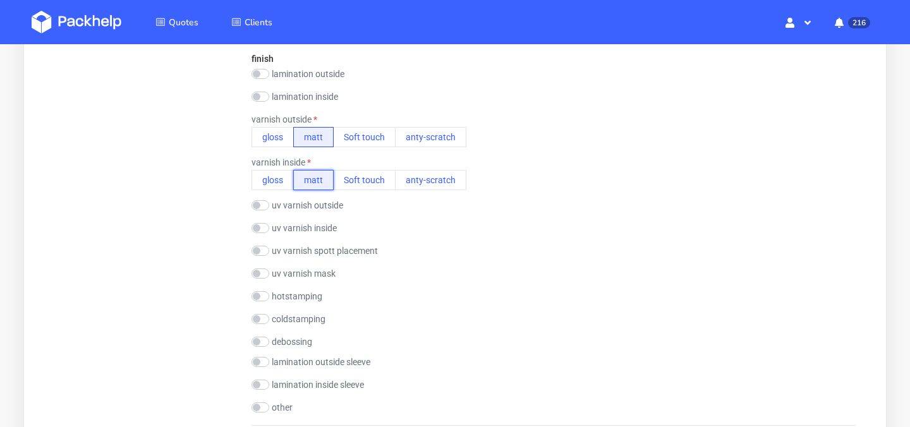
scroll to position [1387, 0]
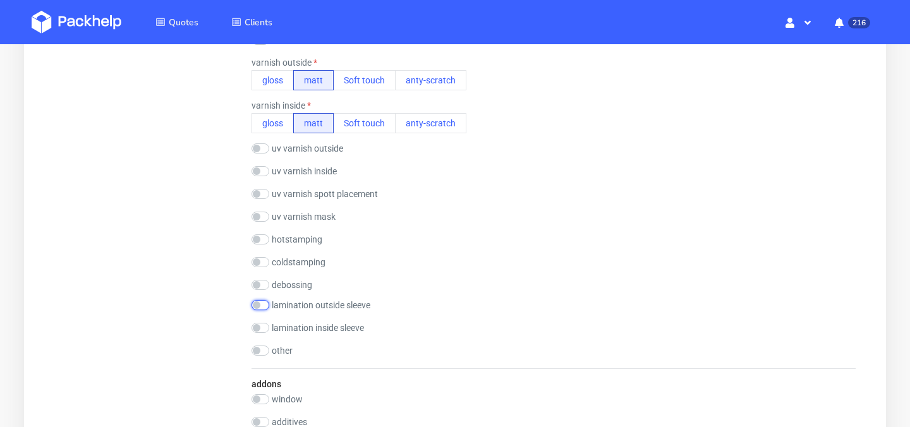
click at [262, 304] on input "checkbox" at bounding box center [261, 305] width 18 height 10
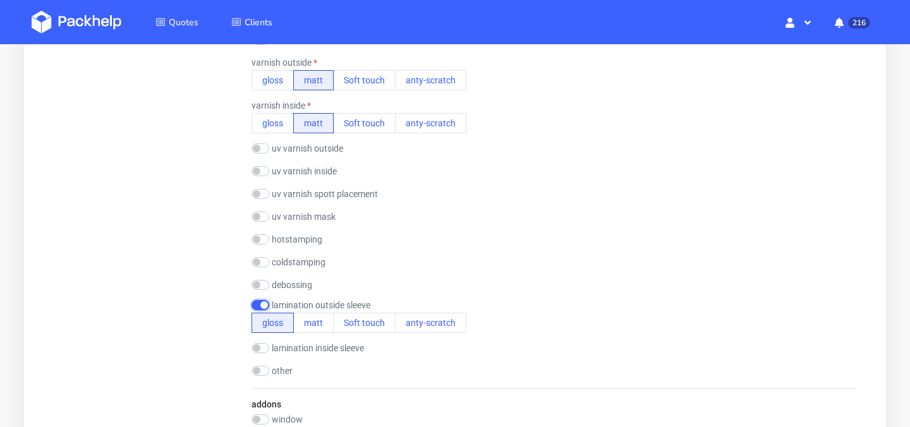
click at [262, 304] on input "checkbox" at bounding box center [261, 305] width 18 height 10
checkbox input "false"
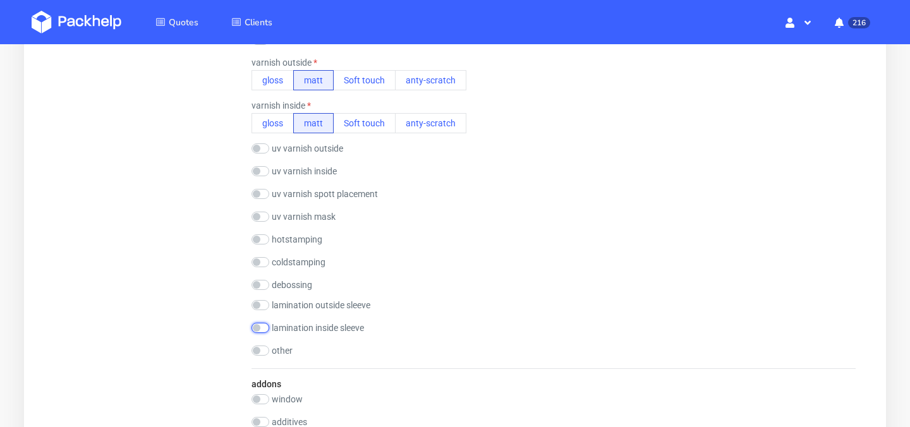
click at [260, 324] on input "checkbox" at bounding box center [261, 328] width 18 height 10
checkbox input "false"
click at [260, 307] on input "checkbox" at bounding box center [261, 305] width 18 height 10
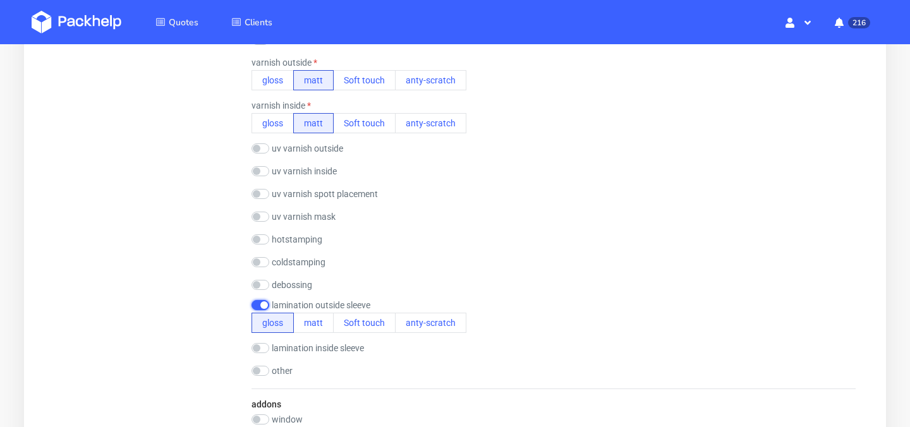
click at [264, 306] on input "checkbox" at bounding box center [261, 305] width 18 height 10
checkbox input "false"
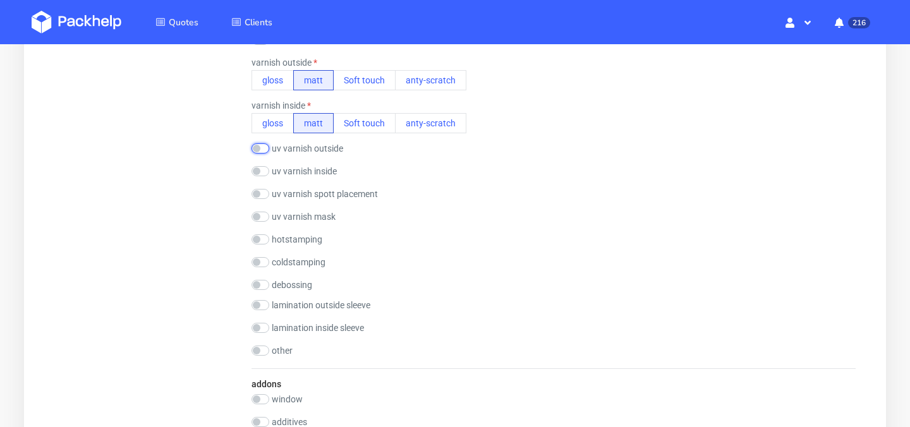
click at [264, 152] on input "checkbox" at bounding box center [261, 149] width 18 height 10
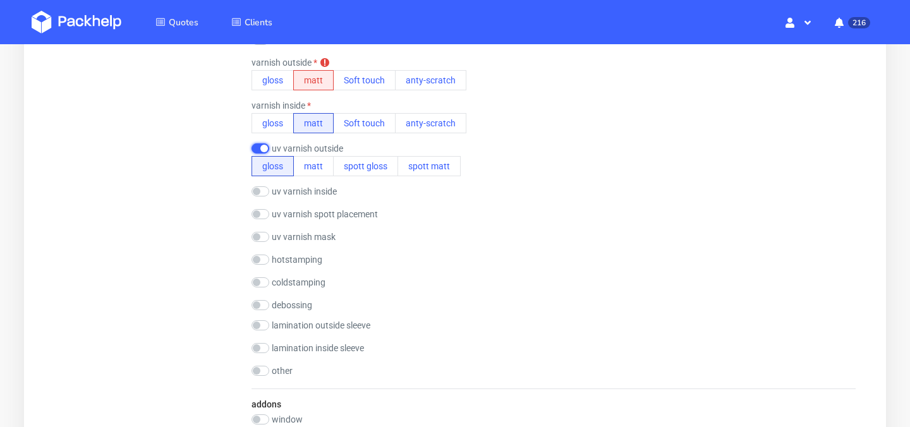
click at [264, 152] on input "checkbox" at bounding box center [261, 149] width 18 height 10
checkbox input "false"
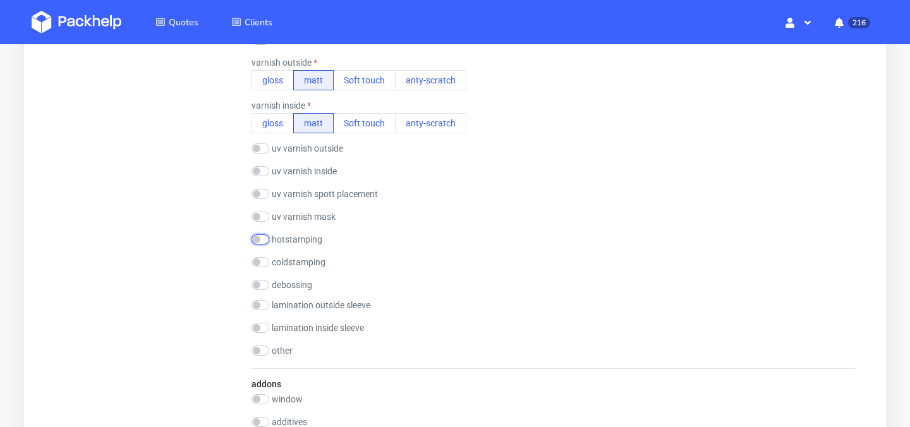
click at [257, 235] on input "checkbox" at bounding box center [261, 240] width 18 height 10
checkbox input "true"
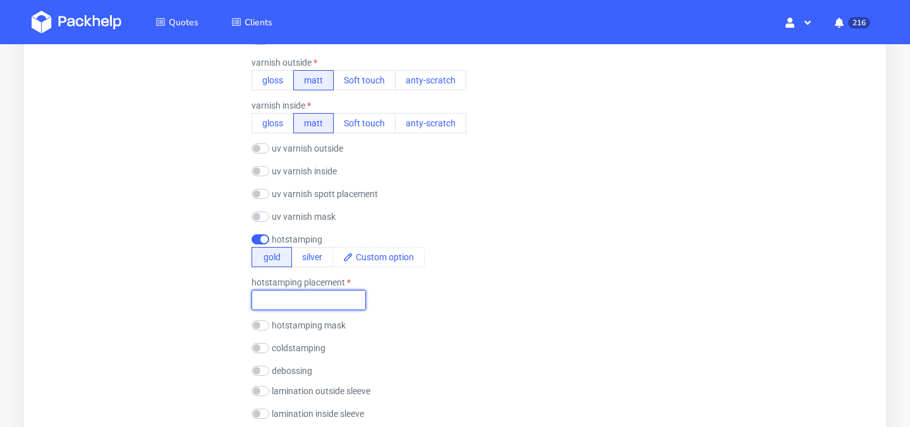
click at [322, 303] on input "text" at bounding box center [309, 300] width 114 height 20
type input "On sleeve"
click at [435, 291] on div "hotstamping placement On sleeve" at bounding box center [554, 294] width 604 height 33
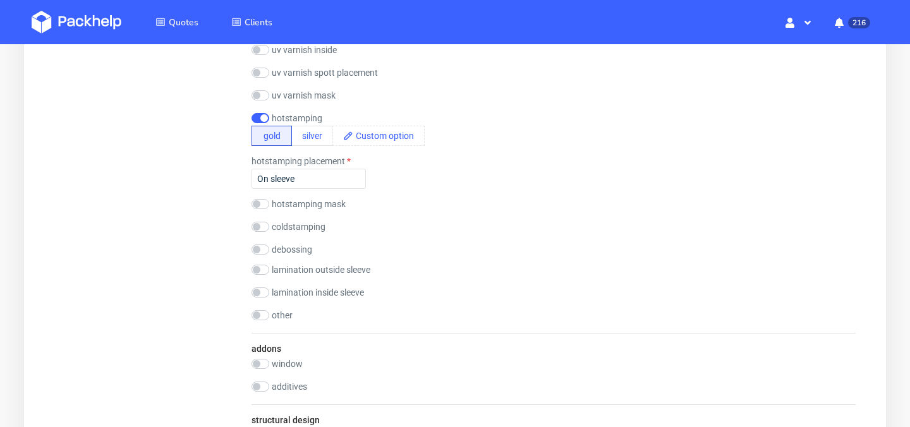
scroll to position [1507, 0]
click at [256, 205] on input "checkbox" at bounding box center [261, 206] width 18 height 10
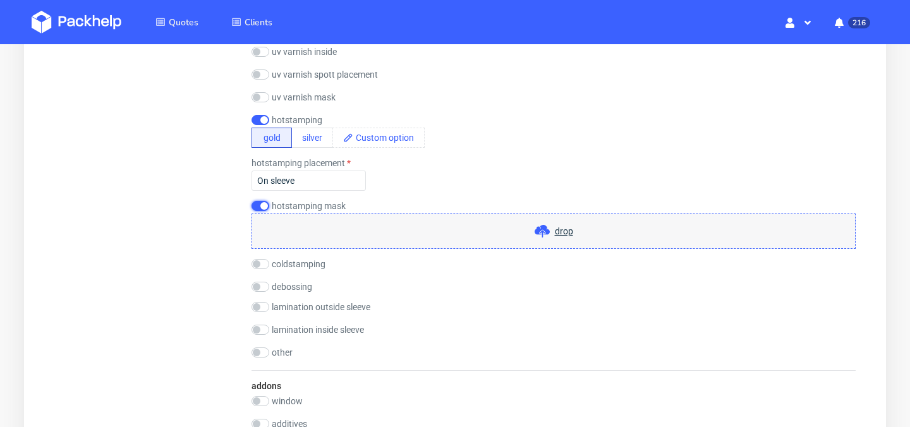
click at [257, 205] on input "checkbox" at bounding box center [261, 206] width 18 height 10
checkbox input "false"
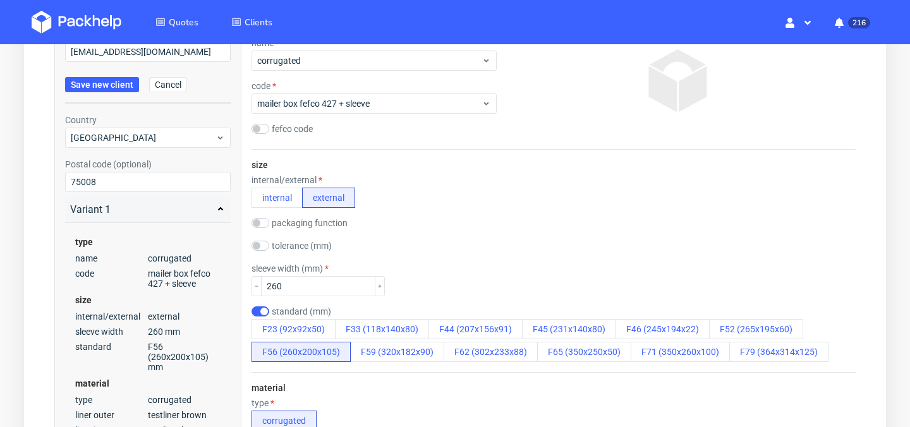
scroll to position [80, 0]
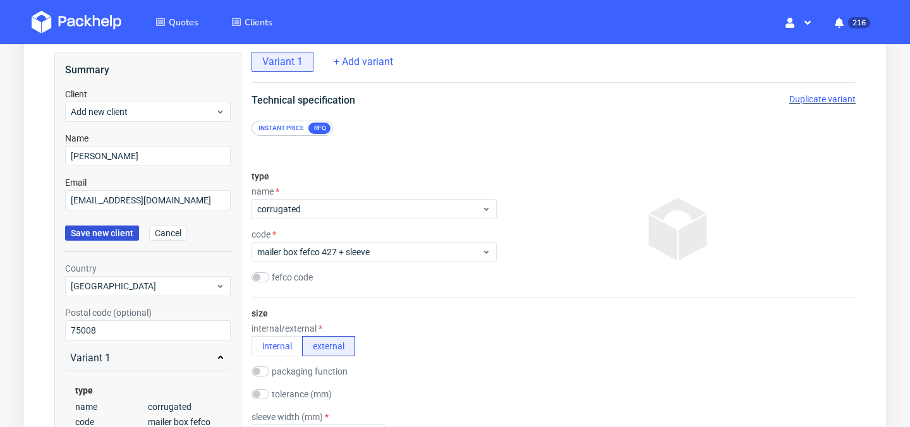
click at [91, 229] on span "Save new client" at bounding box center [102, 233] width 63 height 9
click at [97, 231] on span "Save new client" at bounding box center [102, 233] width 63 height 9
click at [152, 154] on input "Romaric Imbert" at bounding box center [148, 156] width 166 height 20
drag, startPoint x: 152, startPoint y: 154, endPoint x: 41, endPoint y: 154, distance: 111.3
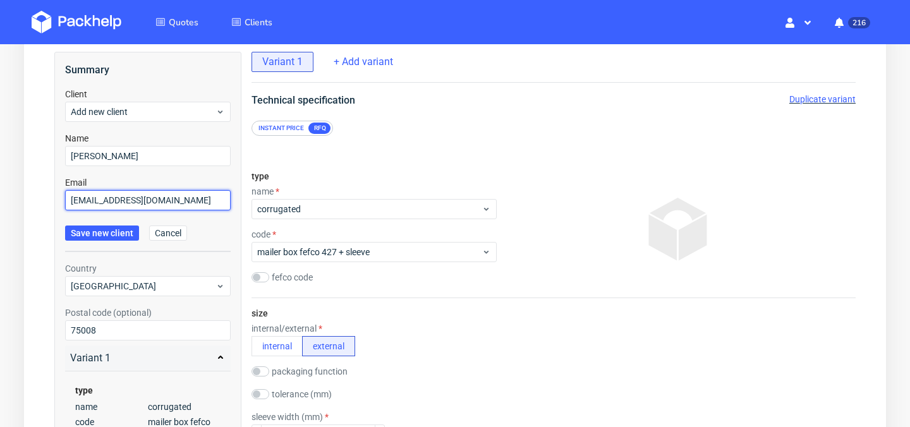
drag, startPoint x: 201, startPoint y: 200, endPoint x: 29, endPoint y: 201, distance: 172.0
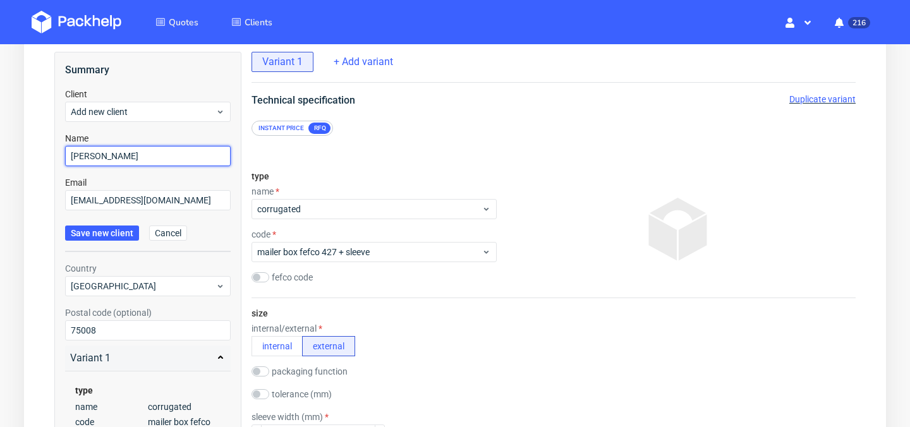
drag, startPoint x: 152, startPoint y: 156, endPoint x: 47, endPoint y: 149, distance: 105.8
paste input "[EMAIL_ADDRESS][DOMAIN_NAME]"
type input "[EMAIL_ADDRESS][DOMAIN_NAME]"
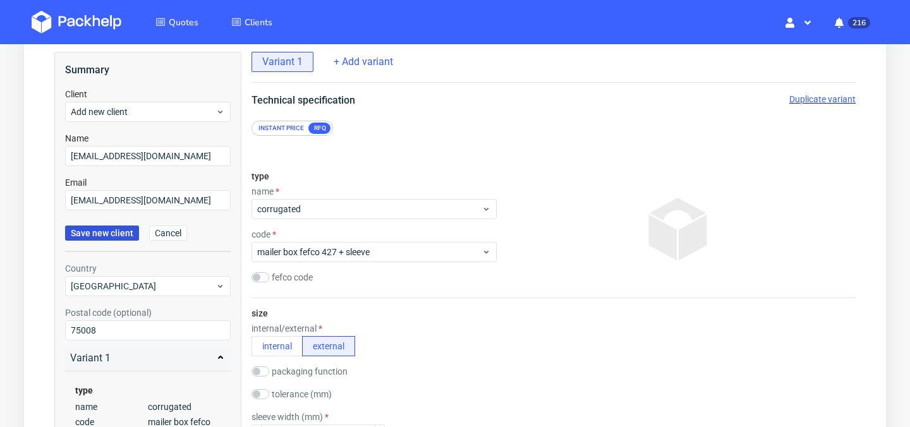
click at [107, 232] on span "Save new client" at bounding box center [102, 233] width 63 height 9
click at [161, 118] on div "Add new client" at bounding box center [148, 112] width 166 height 20
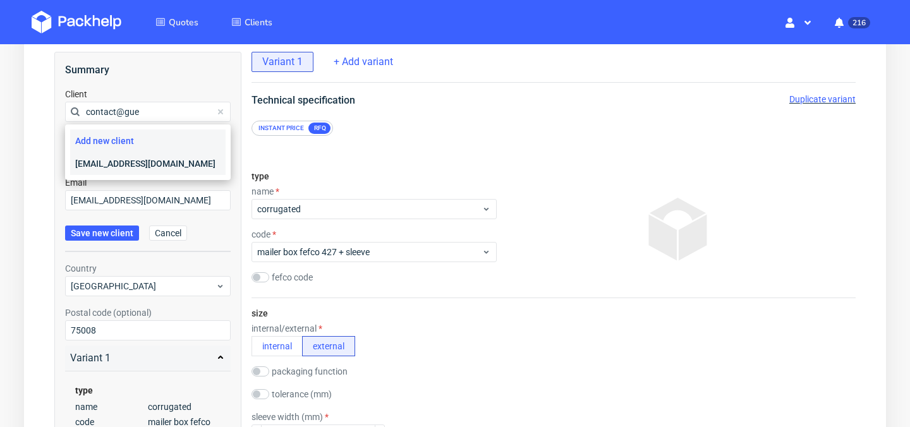
type input "contact@gue"
click at [168, 157] on div "[EMAIL_ADDRESS][DOMAIN_NAME]" at bounding box center [148, 163] width 156 height 23
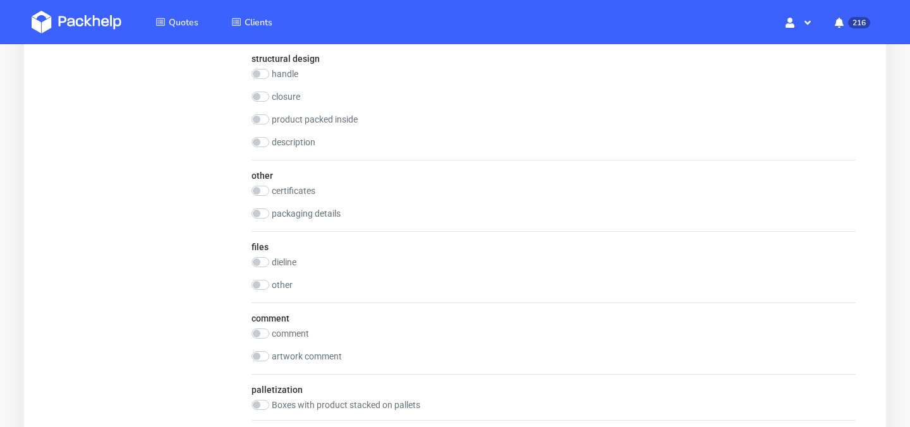
scroll to position [2165, 0]
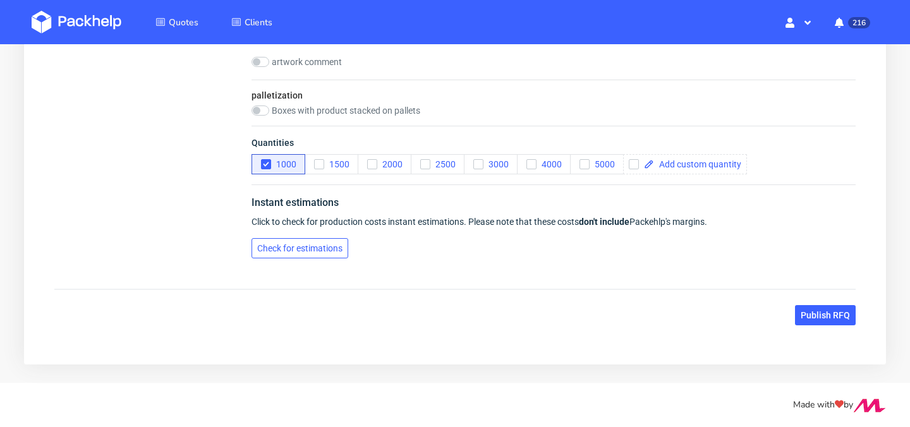
click at [323, 250] on span "Check for estimations" at bounding box center [299, 248] width 85 height 9
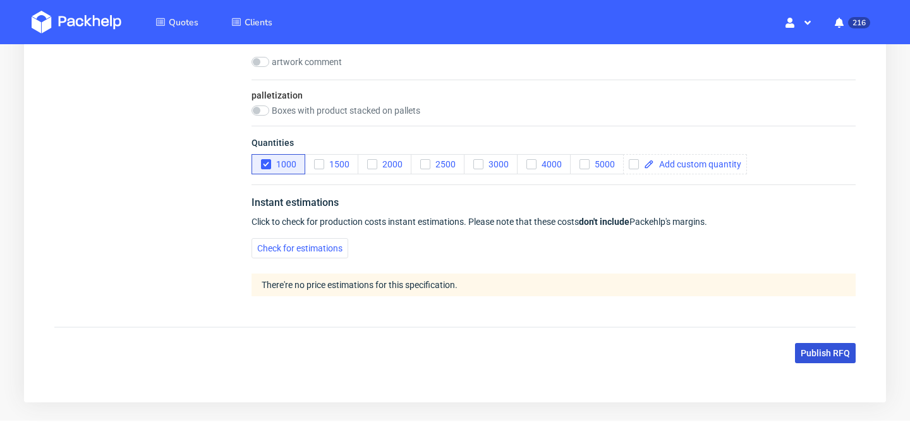
click at [813, 350] on span "Publish RFQ" at bounding box center [825, 353] width 49 height 9
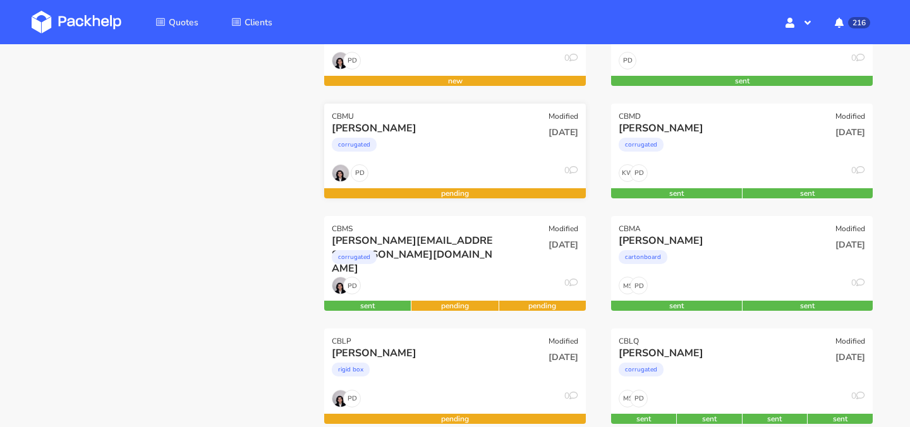
scroll to position [292, 0]
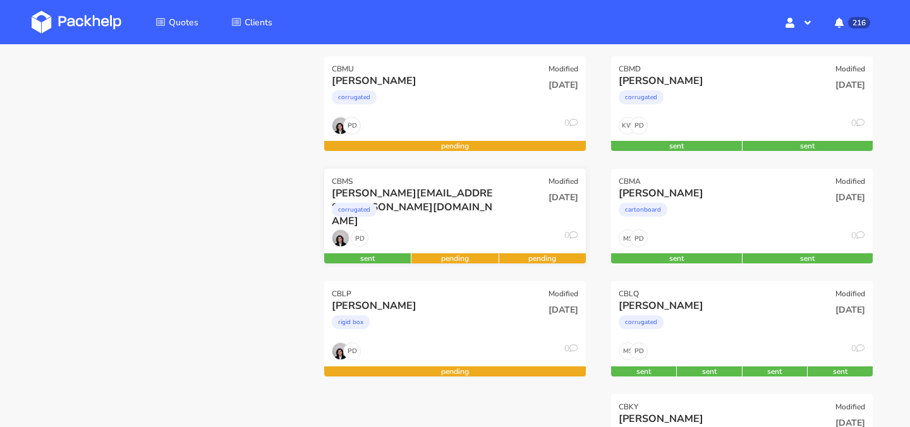
click at [480, 234] on div "PD 0" at bounding box center [455, 242] width 262 height 24
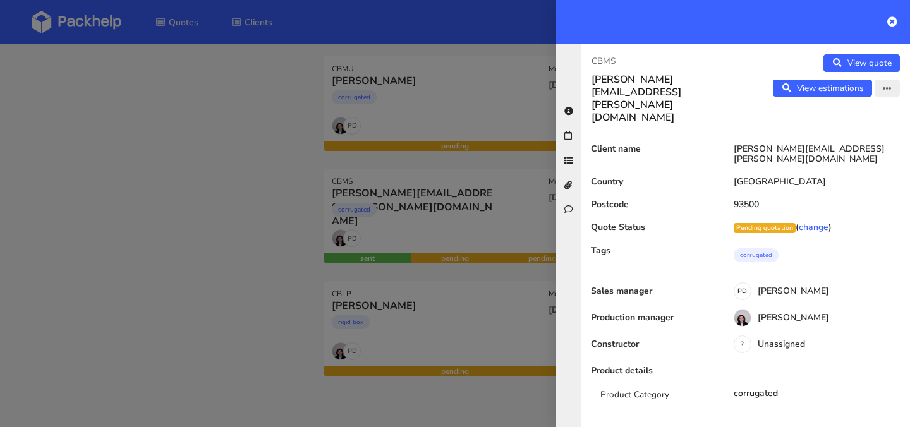
click at [885, 85] on icon "button" at bounding box center [887, 89] width 9 height 9
click at [858, 112] on link "Edit quote" at bounding box center [846, 114] width 111 height 21
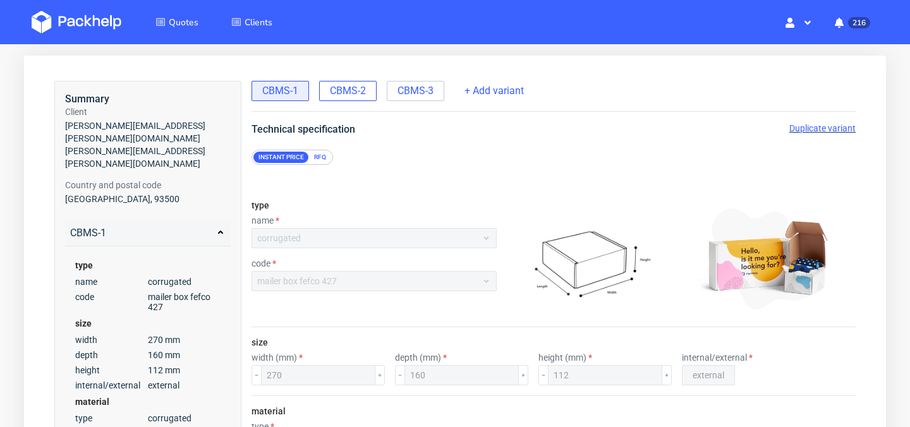
scroll to position [46, 0]
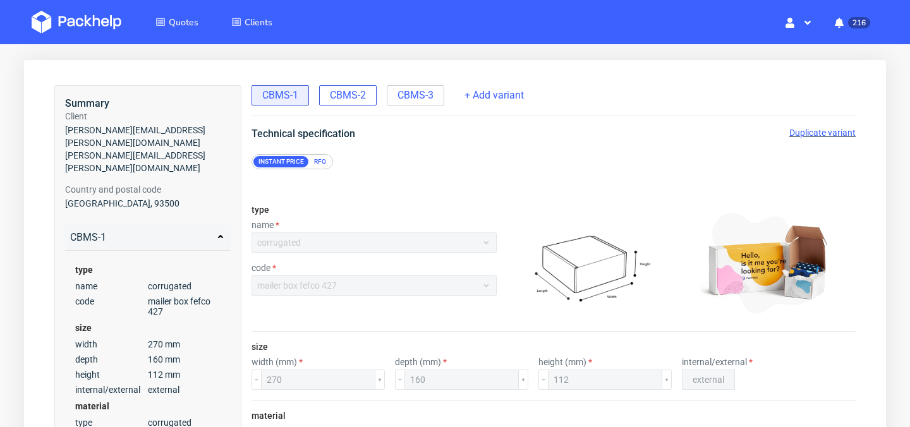
click at [366, 97] on span "CBMS-2" at bounding box center [348, 96] width 36 height 14
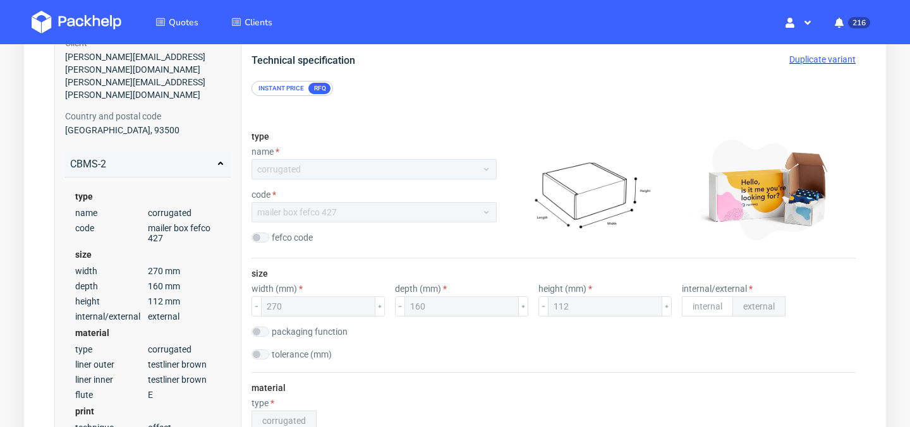
scroll to position [58, 0]
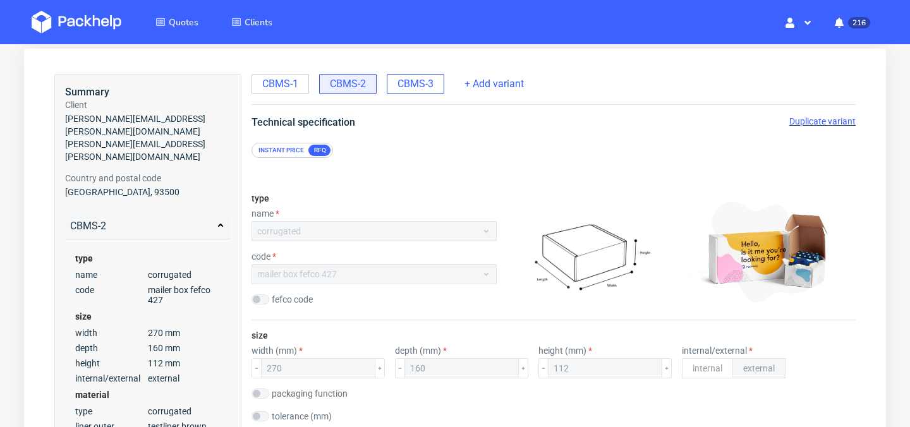
click at [414, 89] on span "CBMS-3" at bounding box center [416, 84] width 36 height 14
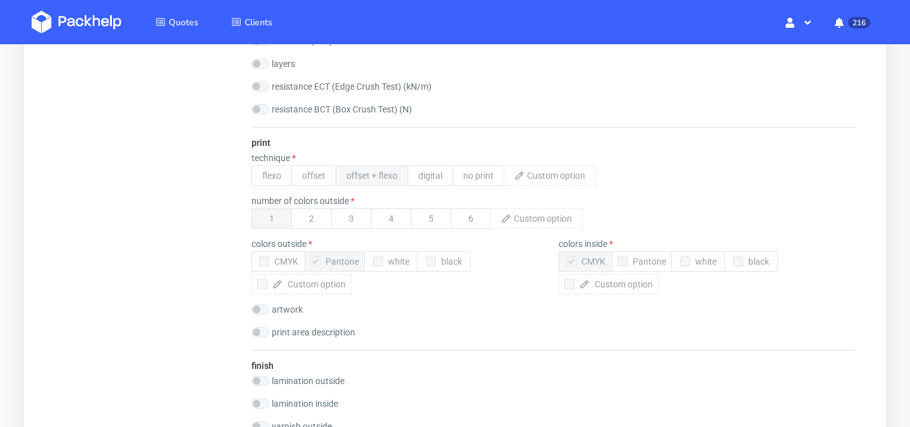
scroll to position [0, 0]
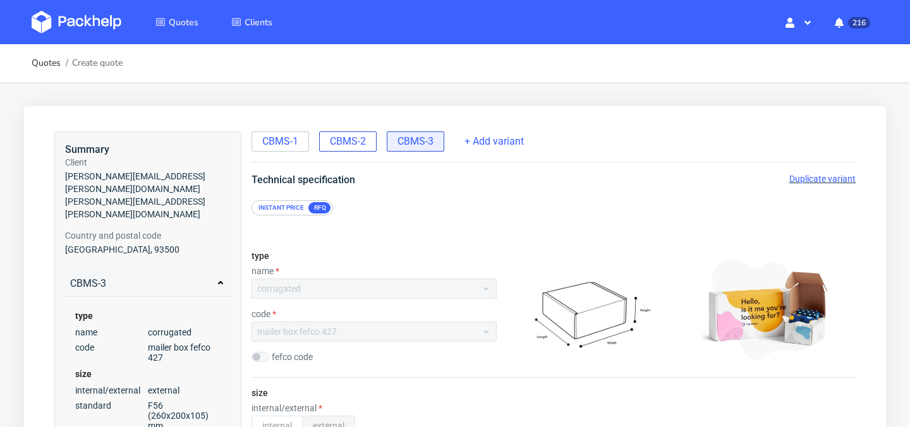
click at [357, 141] on span "CBMS-2" at bounding box center [348, 142] width 36 height 14
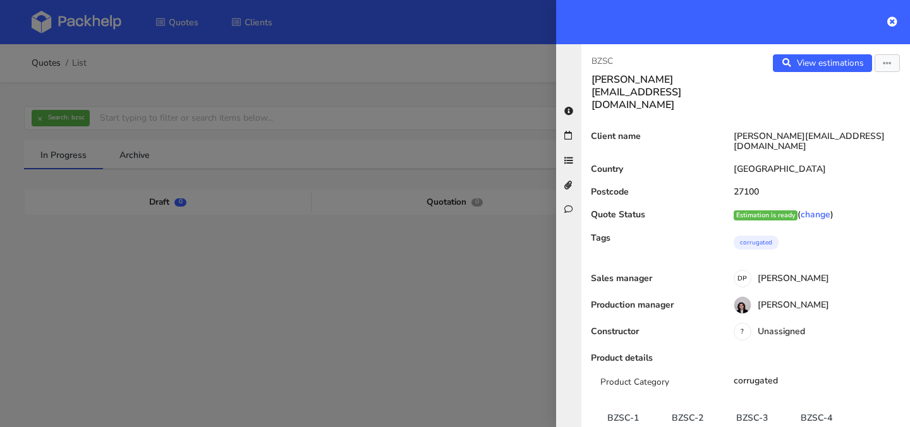
click at [898, 25] on div at bounding box center [733, 22] width 354 height 44
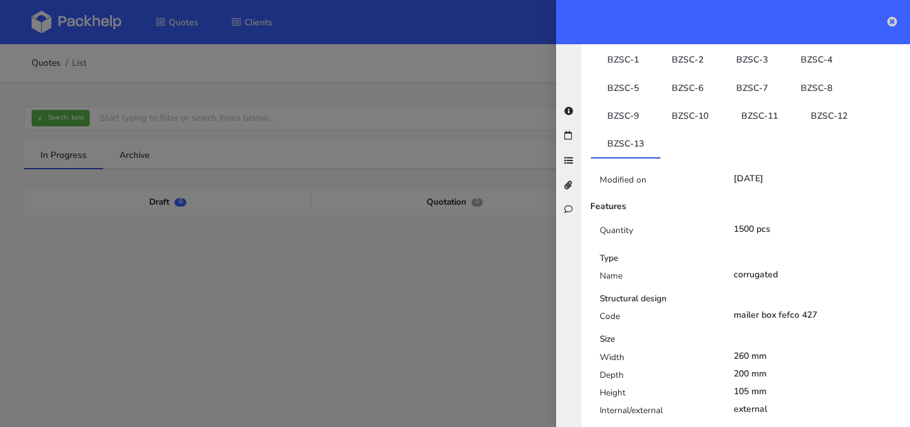
click at [891, 23] on icon at bounding box center [893, 21] width 10 height 10
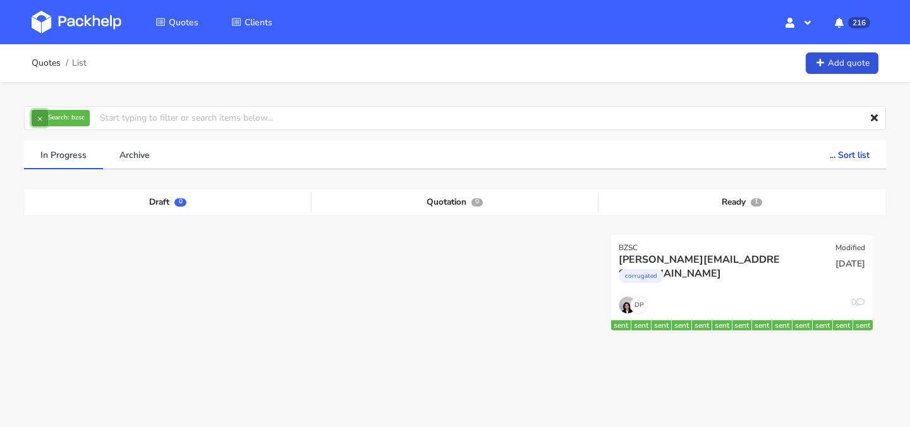
click at [34, 116] on button "×" at bounding box center [40, 118] width 16 height 16
click at [94, 24] on img at bounding box center [77, 22] width 90 height 23
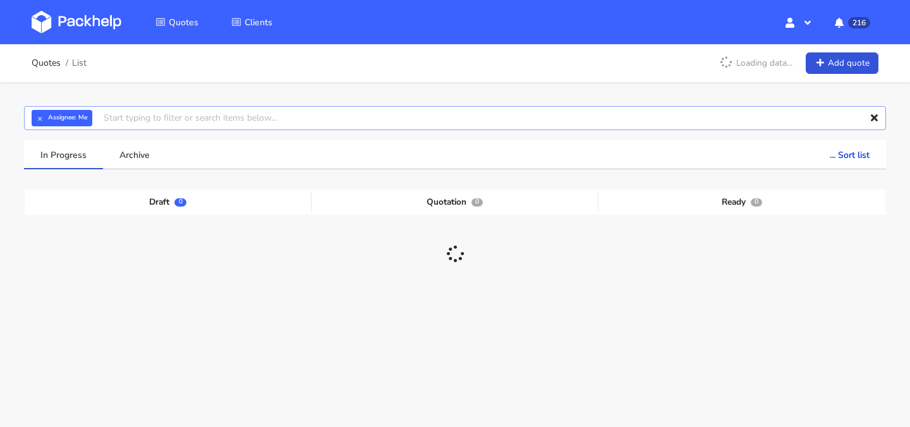
click at [297, 121] on input "text" at bounding box center [455, 118] width 862 height 24
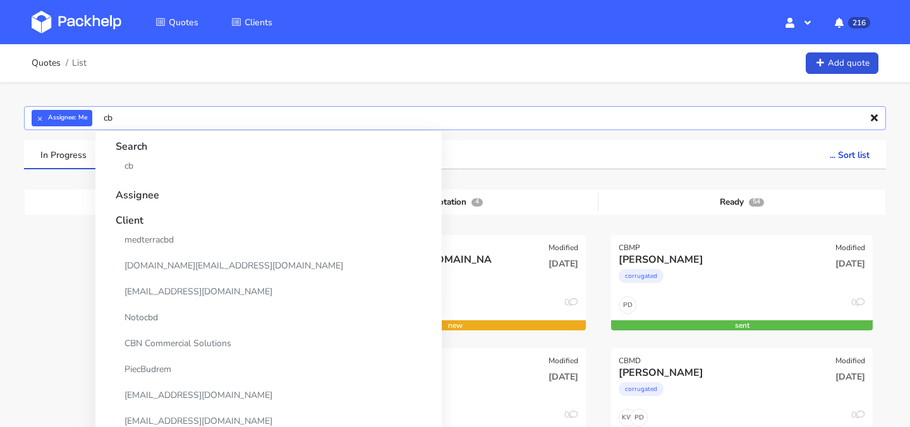
click at [287, 118] on input "cb" at bounding box center [455, 118] width 862 height 24
type input "cbcp"
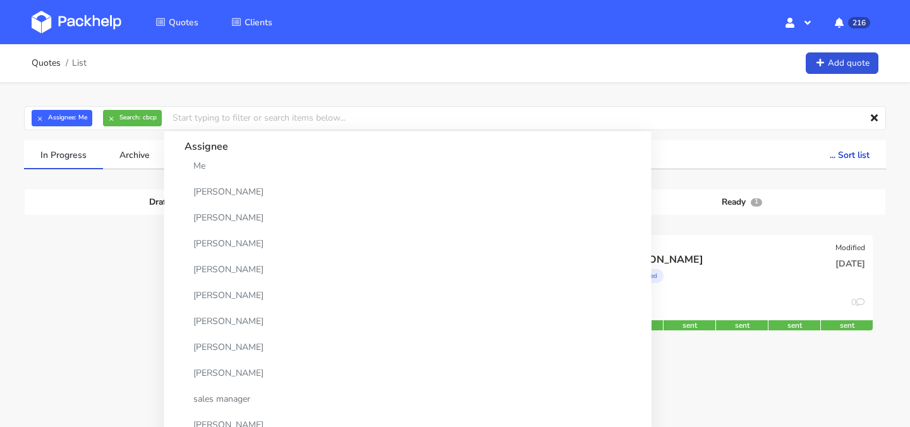
click at [103, 257] on div at bounding box center [168, 291] width 287 height 113
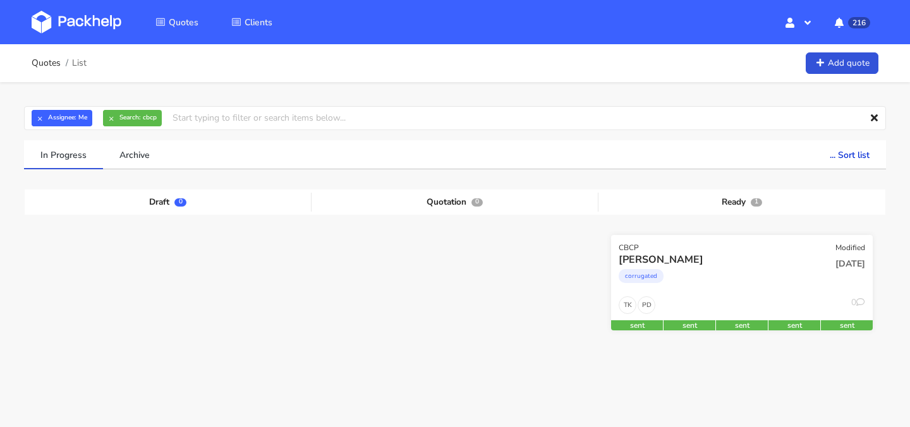
click at [711, 280] on div "corrugated" at bounding box center [703, 279] width 168 height 25
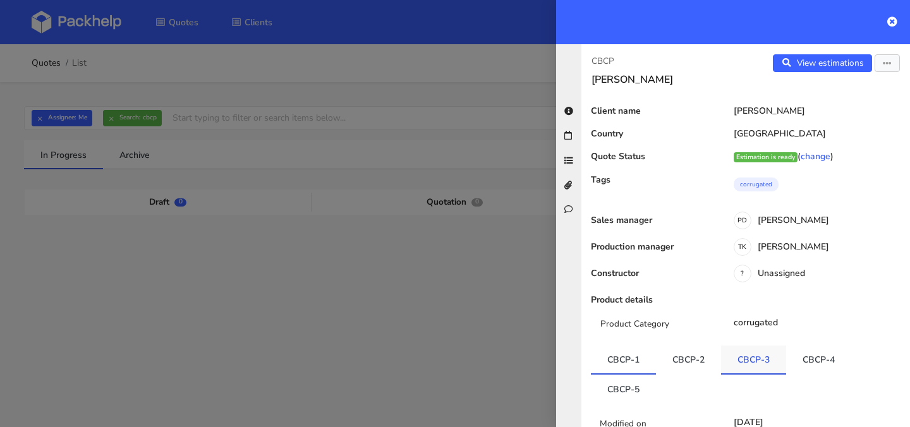
click at [738, 355] on link "CBCP-3" at bounding box center [753, 360] width 65 height 28
click at [837, 59] on link "View estimations" at bounding box center [822, 63] width 99 height 18
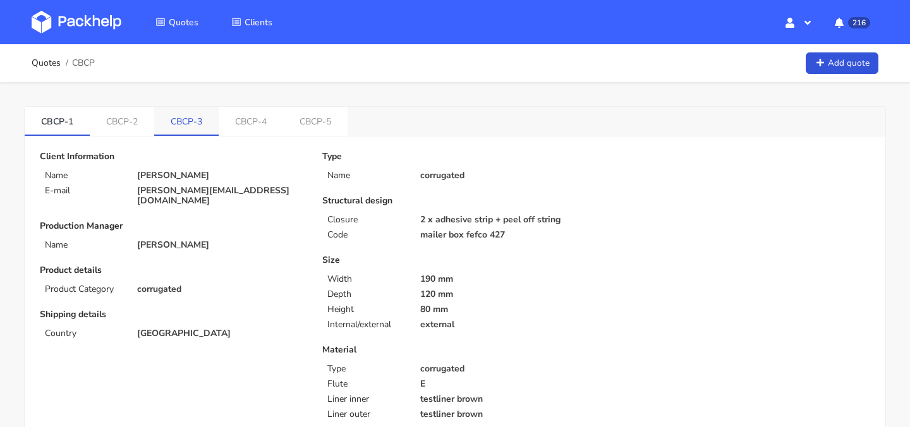
click at [203, 122] on link "CBCP-3" at bounding box center [186, 121] width 64 height 28
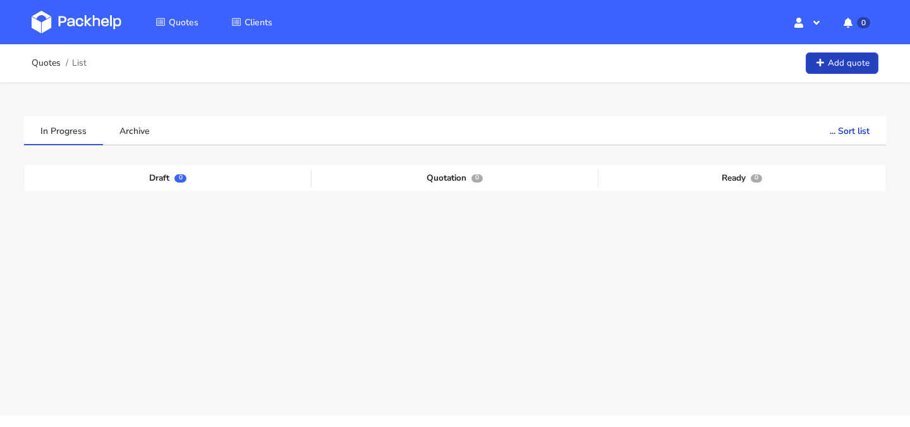
click at [835, 66] on link "Add quote" at bounding box center [842, 63] width 73 height 22
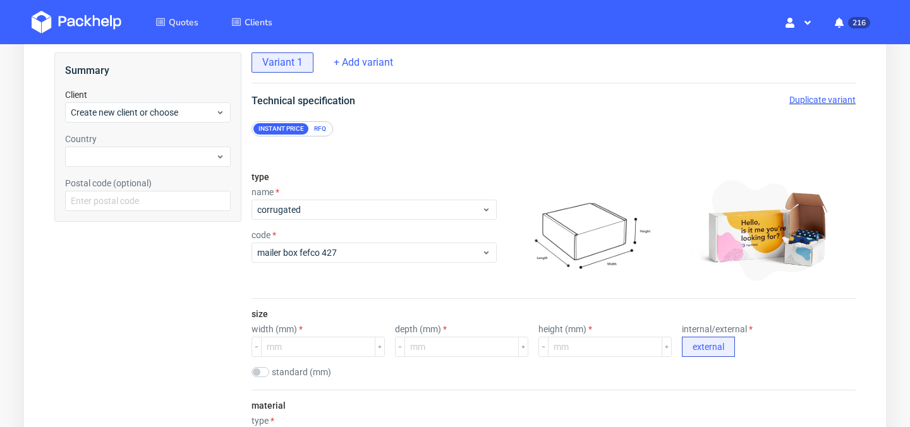
scroll to position [101, 0]
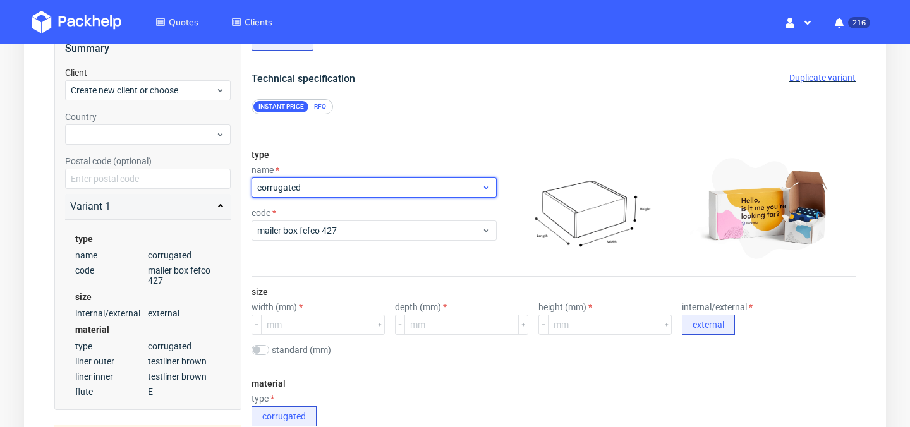
click at [377, 187] on span "corrugated" at bounding box center [369, 187] width 224 height 13
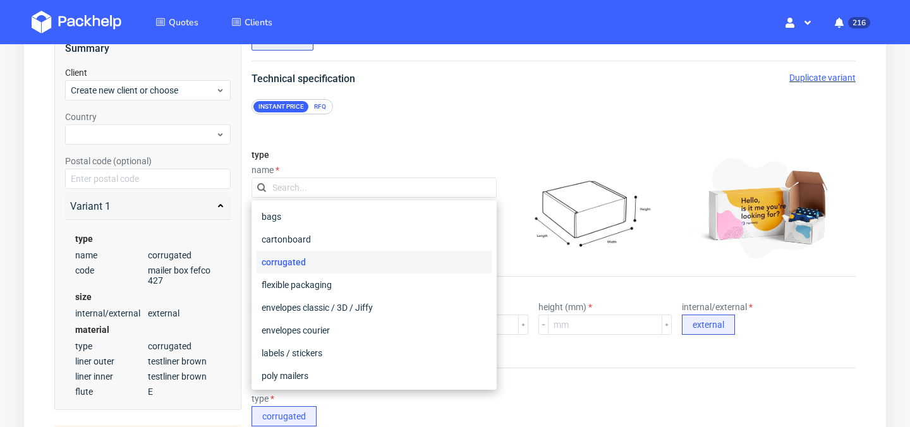
click at [415, 156] on div "type name code mailer box fefco 427" at bounding box center [374, 208] width 245 height 137
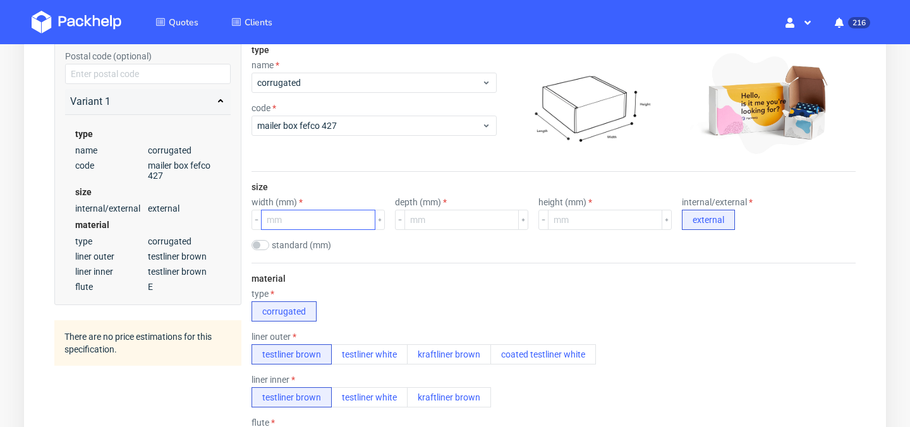
scroll to position [214, 0]
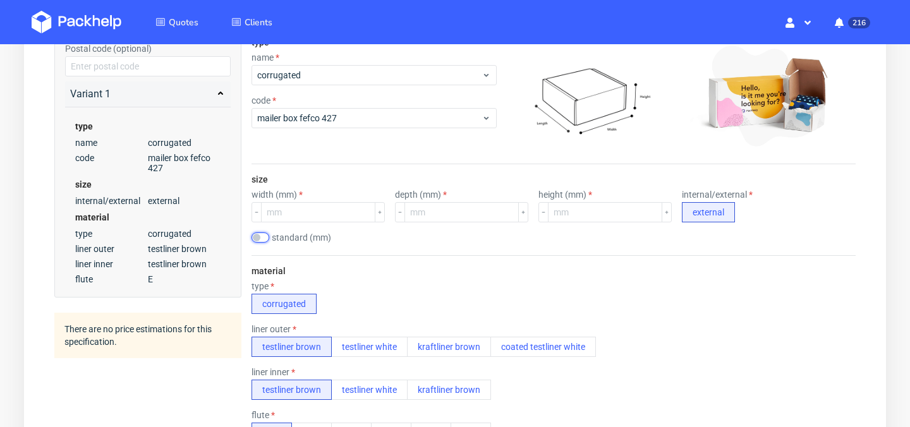
click at [261, 238] on input "checkbox" at bounding box center [261, 238] width 18 height 10
checkbox input "true"
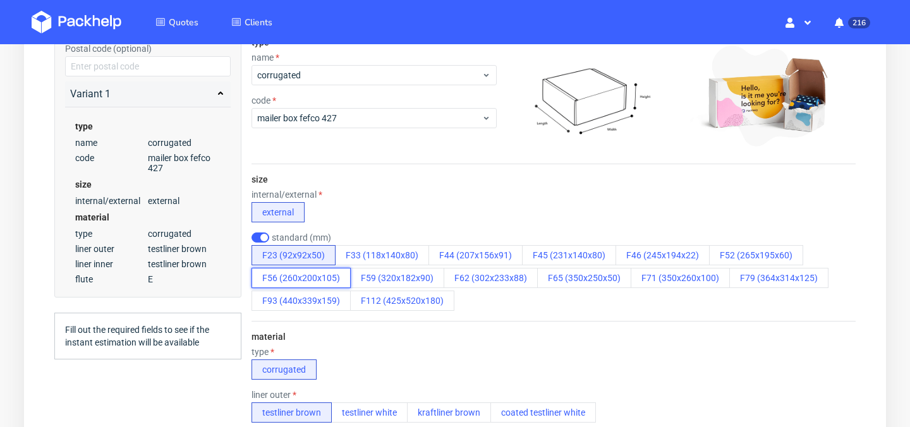
click at [316, 283] on button "F56 (260x200x105)" at bounding box center [301, 278] width 99 height 20
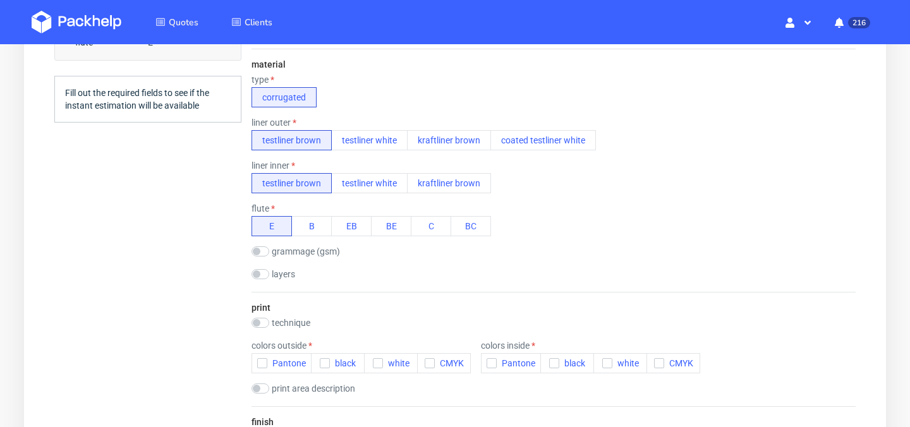
scroll to position [527, 0]
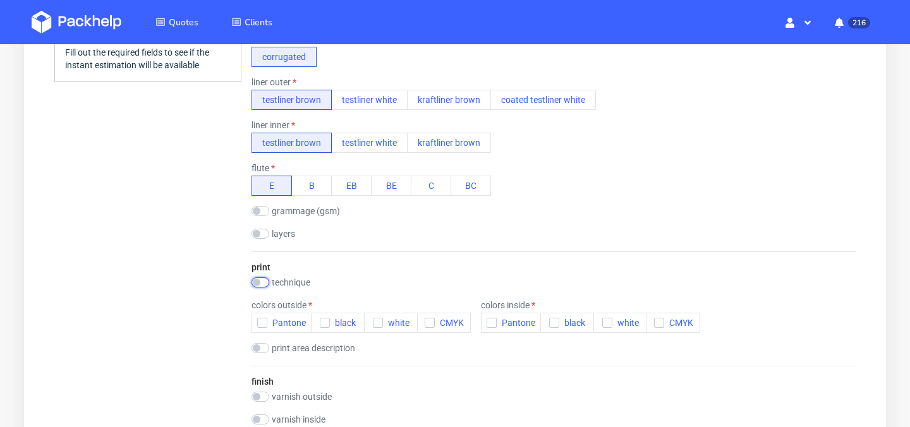
click at [257, 283] on input "checkbox" at bounding box center [261, 283] width 18 height 10
checkbox input "true"
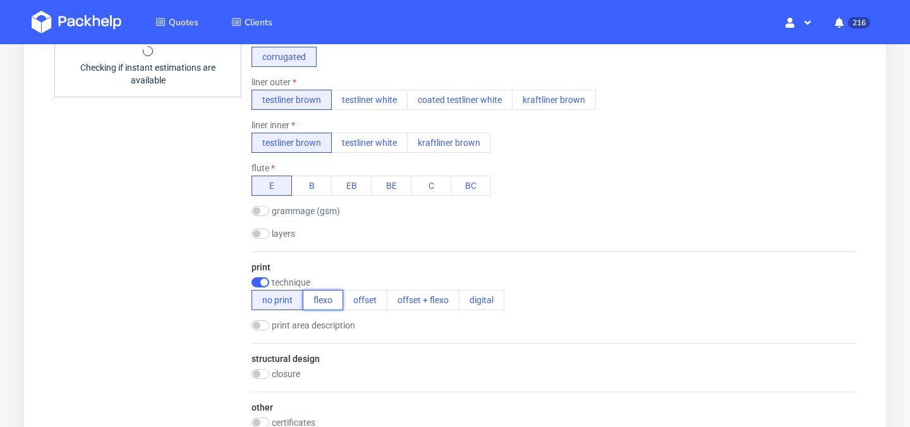
click at [324, 305] on button "flexo" at bounding box center [323, 300] width 40 height 20
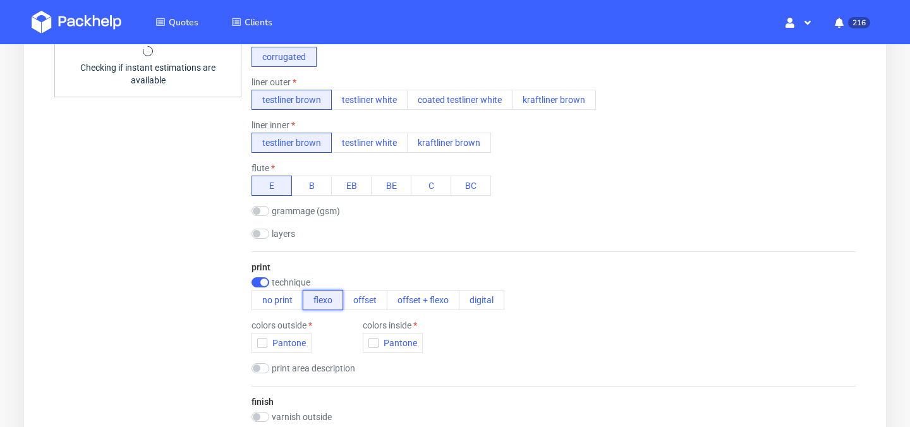
scroll to position [572, 0]
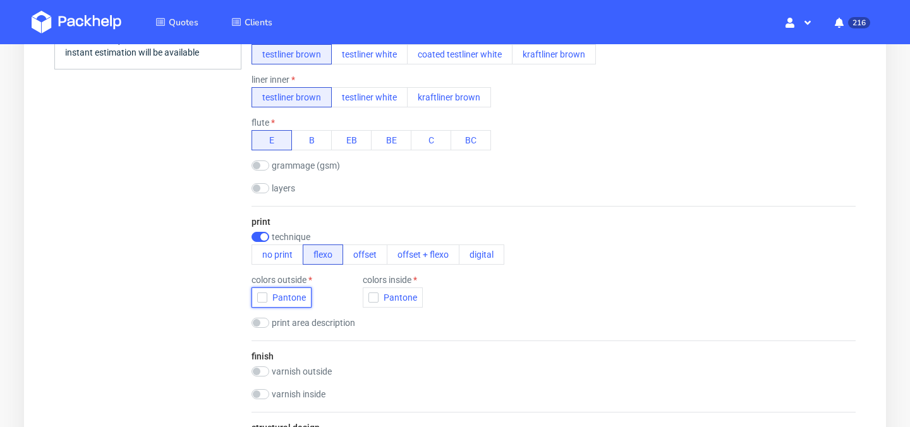
click at [262, 300] on icon "button" at bounding box center [262, 297] width 9 height 9
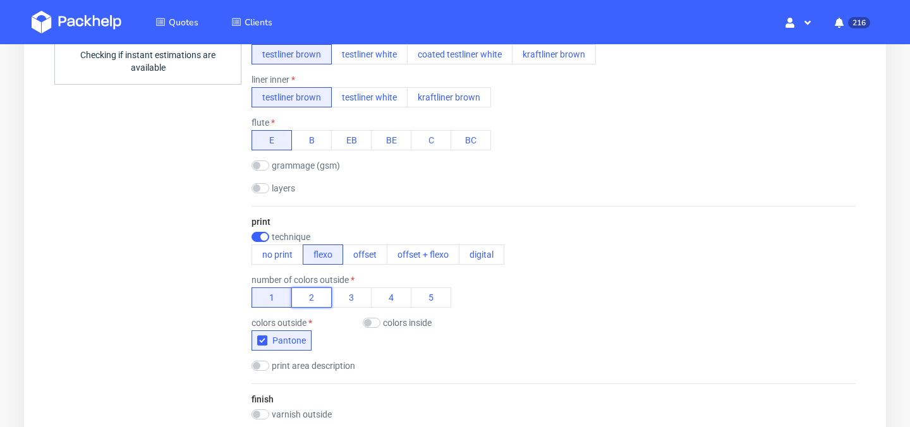
click at [315, 303] on button "2" at bounding box center [311, 298] width 40 height 20
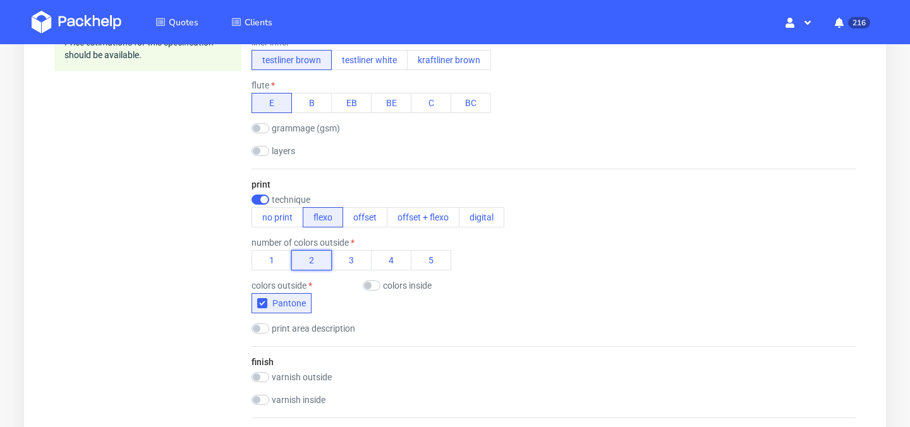
scroll to position [613, 0]
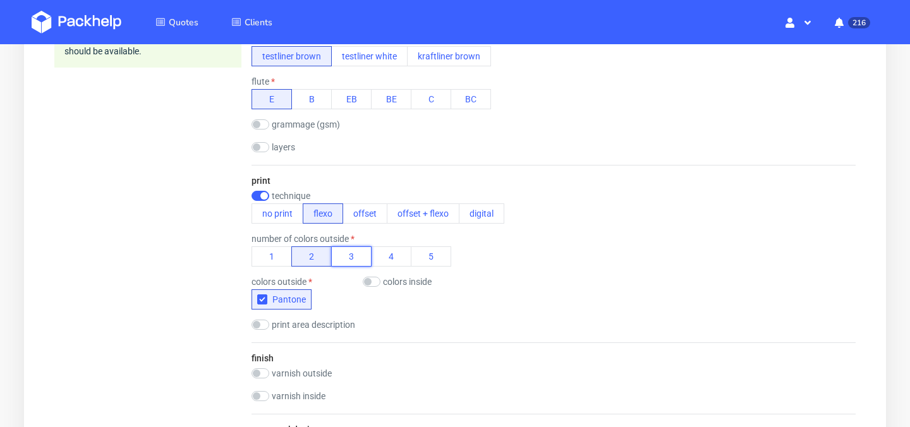
click at [349, 262] on button "3" at bounding box center [351, 257] width 40 height 20
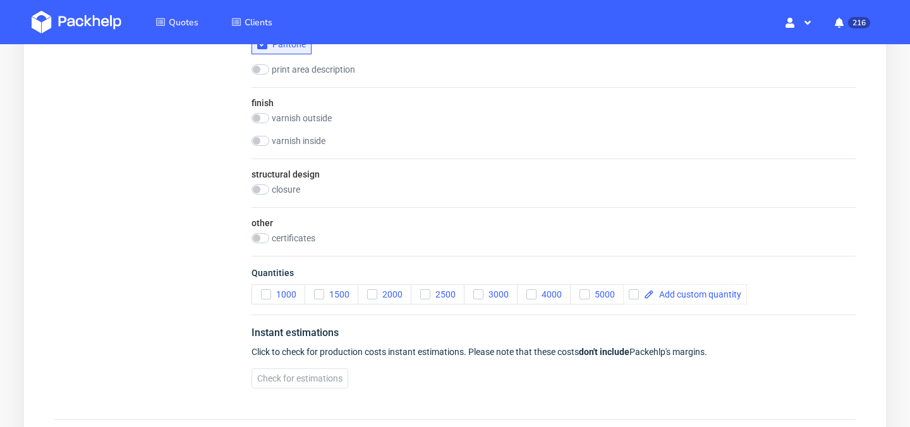
scroll to position [866, 0]
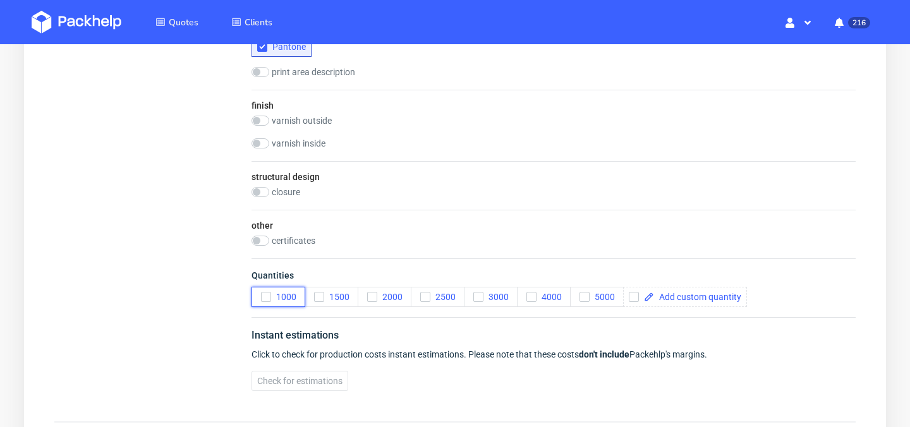
click at [266, 298] on use "button" at bounding box center [266, 297] width 6 height 4
click at [315, 381] on span "Check for estimations" at bounding box center [299, 381] width 85 height 9
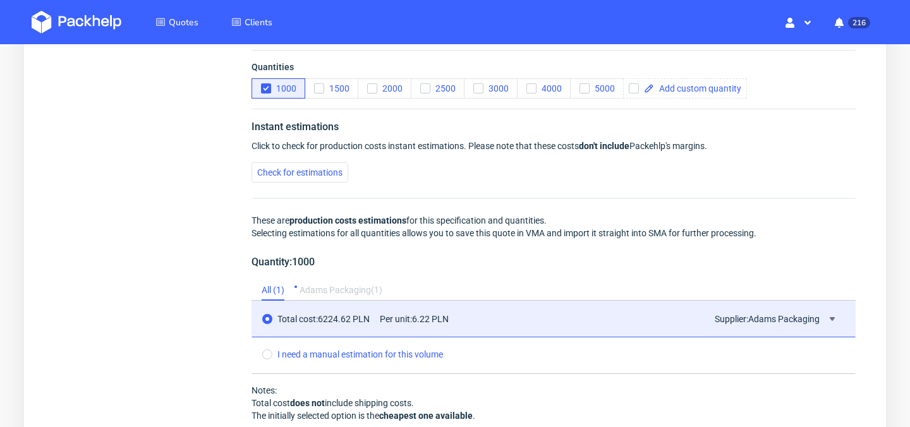
scroll to position [1078, 0]
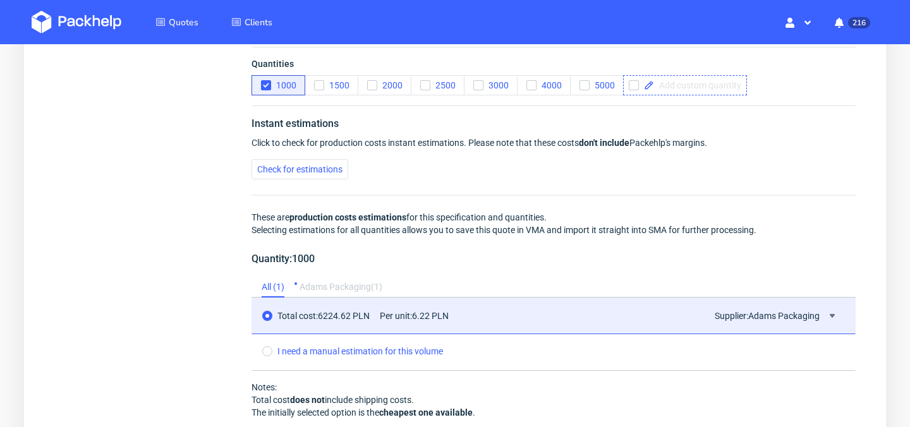
click at [707, 86] on span at bounding box center [697, 85] width 87 height 9
checkbox input "true"
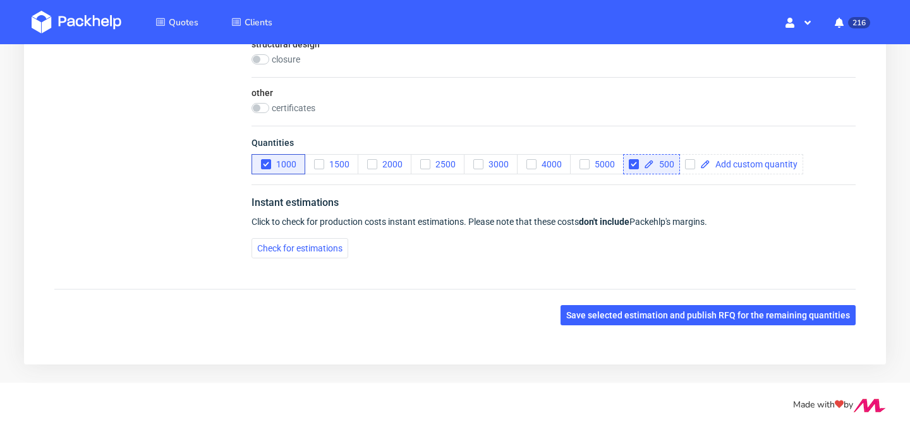
scroll to position [999, 0]
click at [317, 257] on button "Check for estimations" at bounding box center [300, 248] width 97 height 20
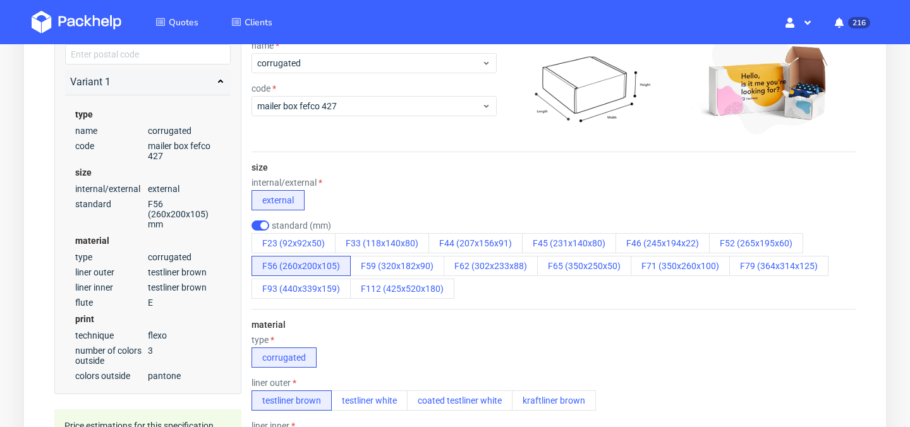
scroll to position [226, 0]
click at [73, 16] on img at bounding box center [77, 22] width 90 height 23
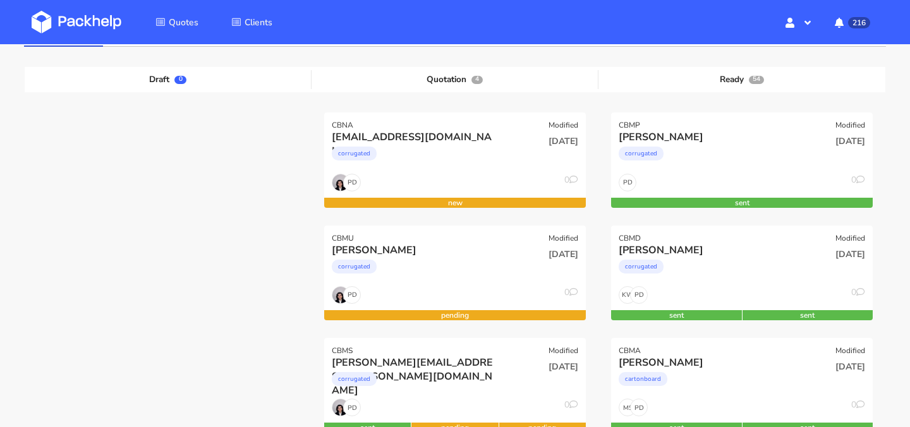
scroll to position [142, 0]
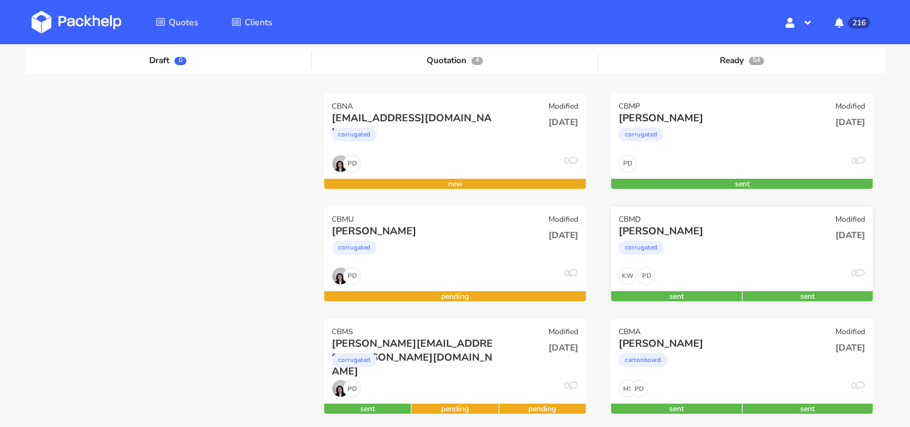
click at [726, 262] on div "corrugated" at bounding box center [703, 250] width 168 height 25
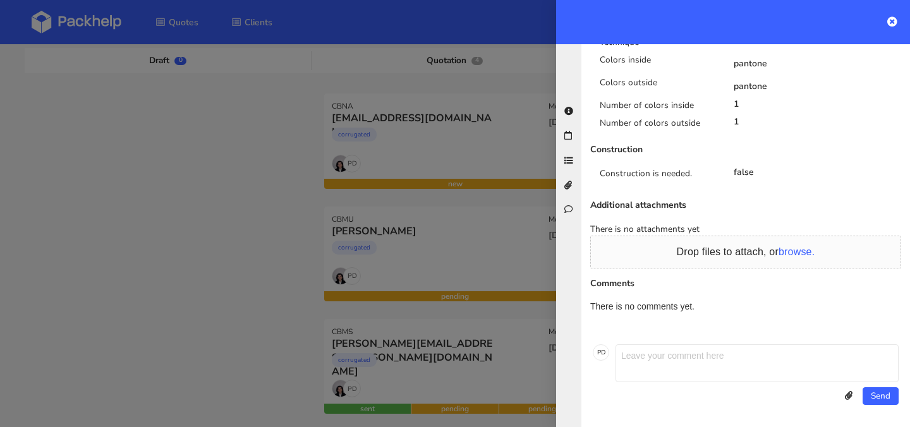
scroll to position [0, 0]
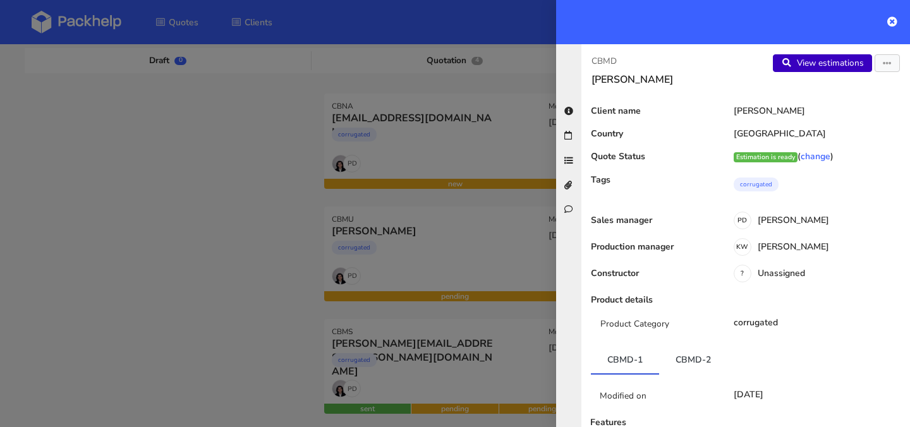
click at [828, 70] on link "View estimations" at bounding box center [822, 63] width 99 height 18
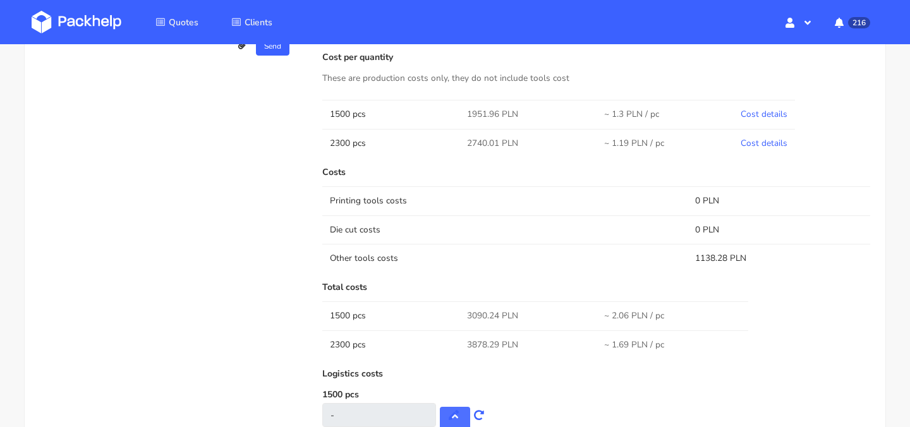
scroll to position [680, 0]
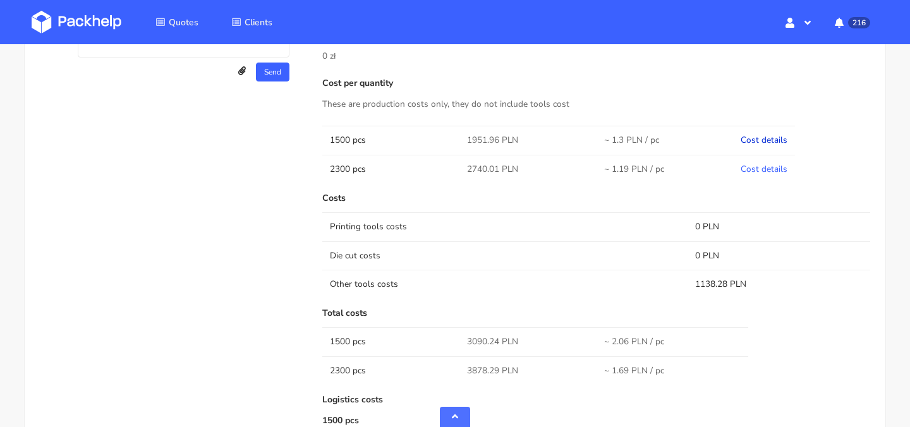
click at [760, 142] on link "Cost details" at bounding box center [764, 140] width 47 height 12
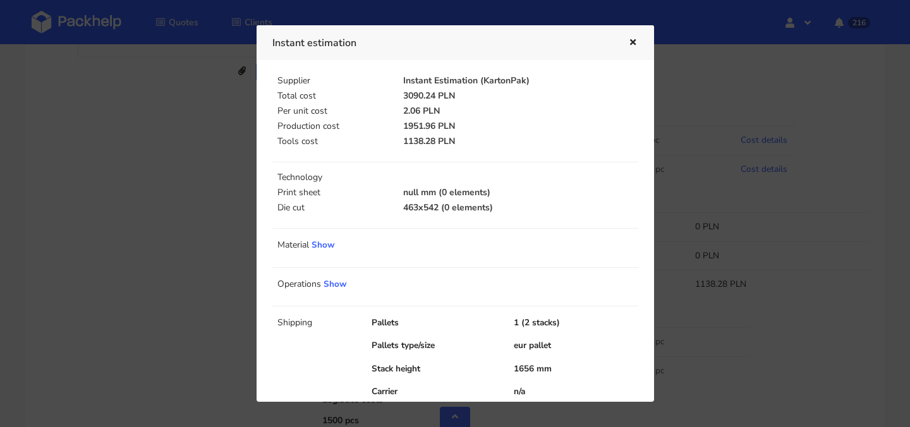
scroll to position [51, 0]
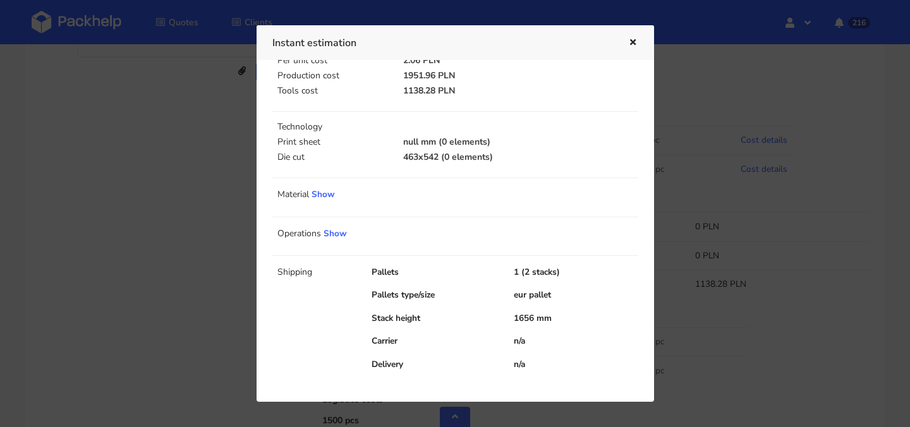
click at [632, 46] on icon "button" at bounding box center [633, 43] width 11 height 9
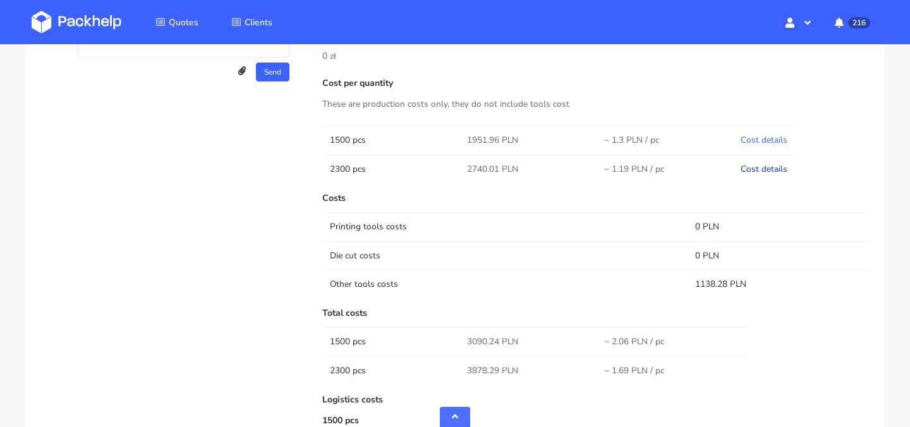
click at [767, 165] on link "Cost details" at bounding box center [764, 169] width 47 height 12
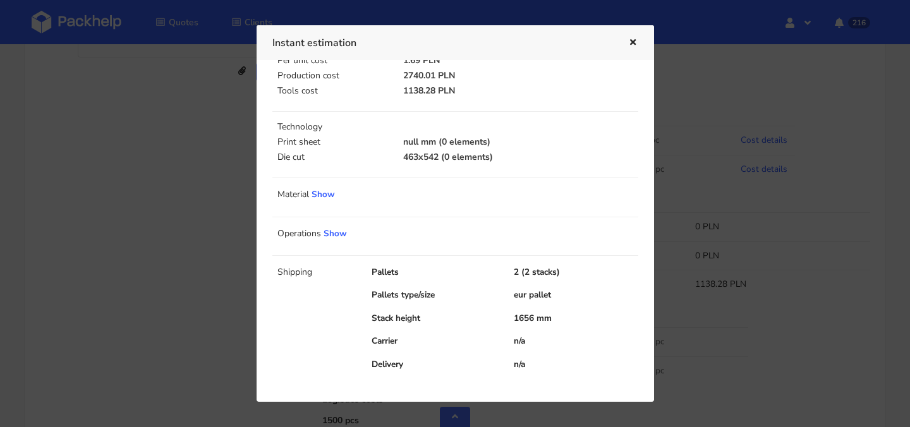
click at [679, 200] on div at bounding box center [455, 213] width 910 height 427
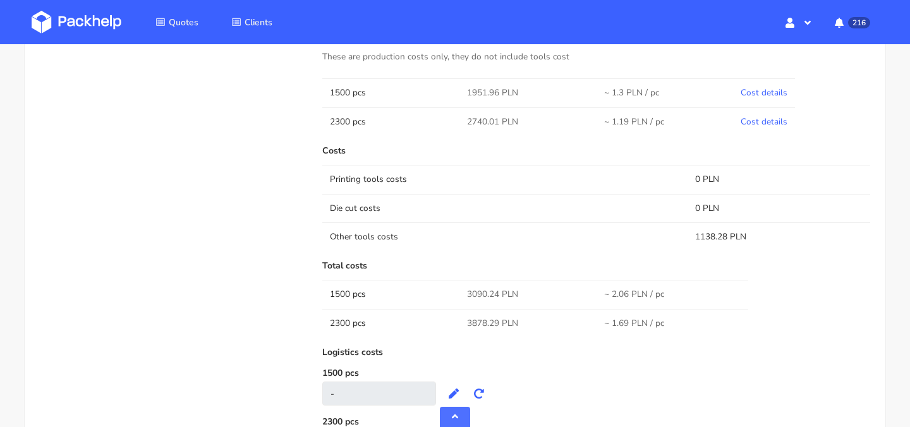
scroll to position [709, 0]
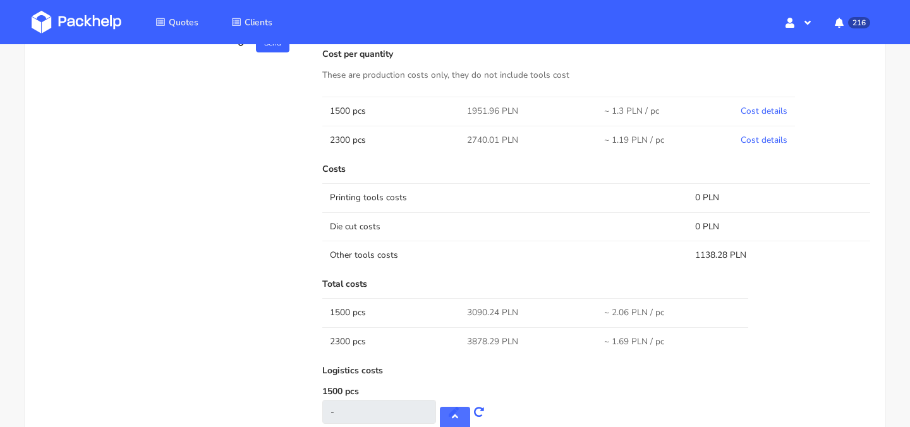
click at [771, 119] on td "Cost details" at bounding box center [764, 111] width 62 height 28
click at [771, 118] on td "Cost details" at bounding box center [764, 111] width 62 height 28
click at [771, 116] on link "Cost details" at bounding box center [764, 111] width 47 height 12
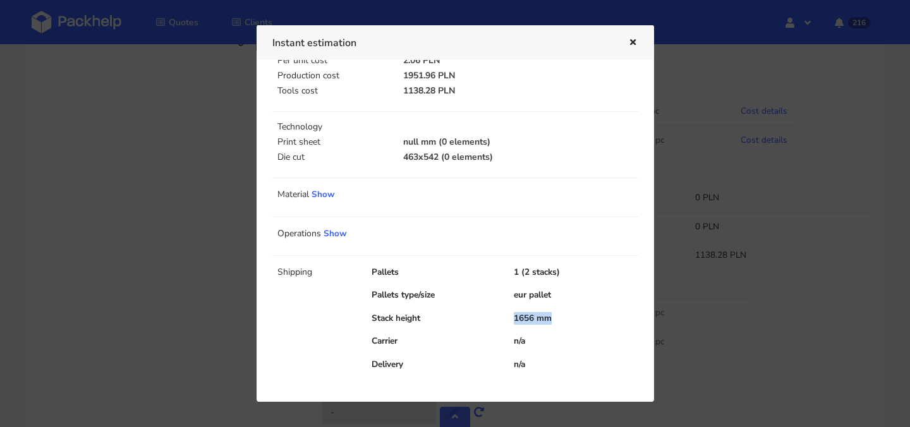
drag, startPoint x: 566, startPoint y: 319, endPoint x: 506, endPoint y: 315, distance: 60.9
click at [506, 315] on div "1656 mm" at bounding box center [576, 318] width 142 height 13
copy div "1656 mm"
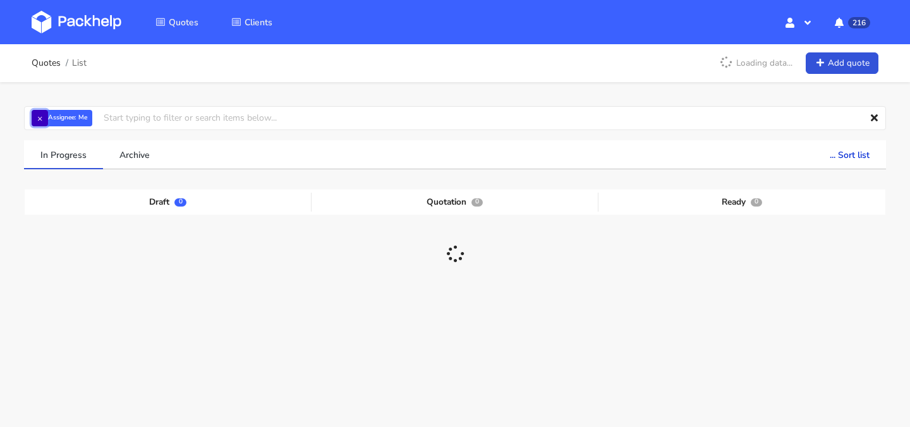
click at [40, 119] on button "×" at bounding box center [40, 118] width 16 height 16
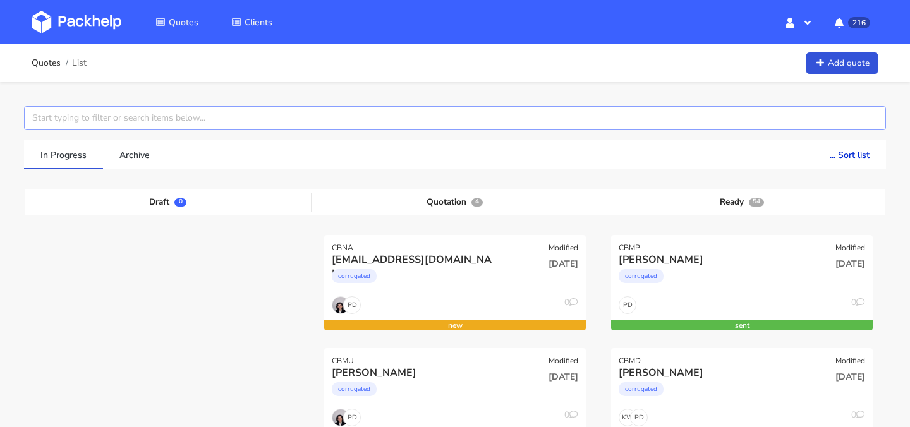
click at [110, 123] on input "text" at bounding box center [455, 118] width 862 height 24
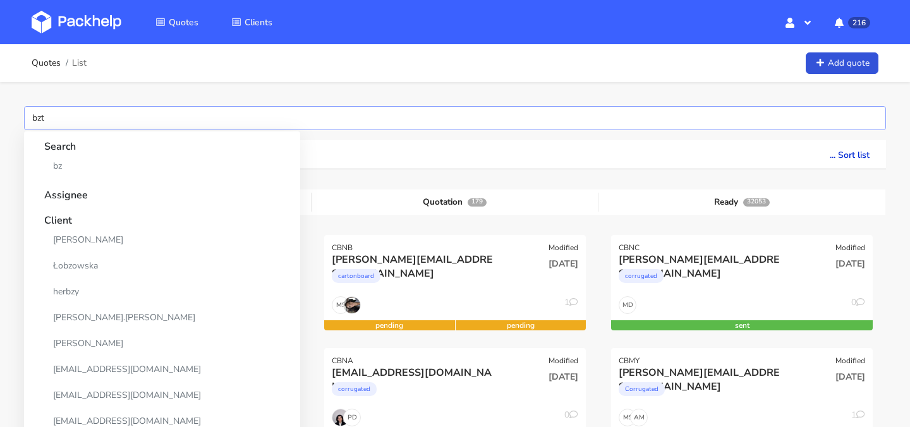
type input "bzth"
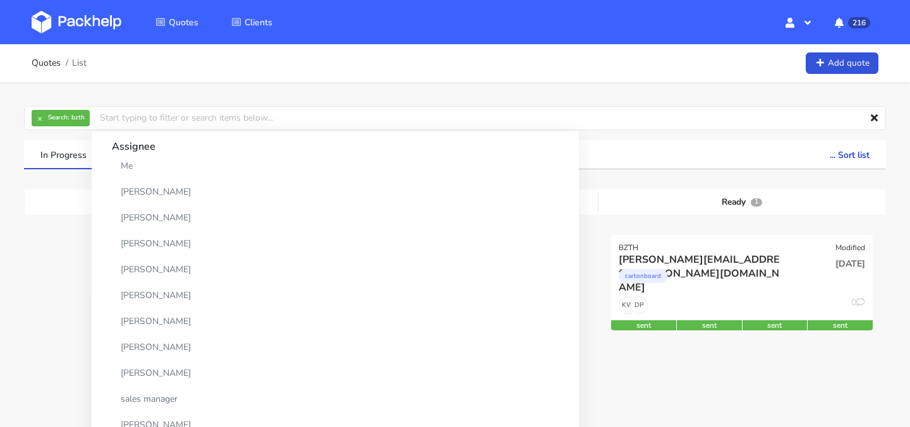
click at [11, 153] on div "× Search: bzth Assignee Me [PERSON_NAME] [PERSON_NAME] [PERSON_NAME] [PERSON_NA…" at bounding box center [455, 261] width 910 height 358
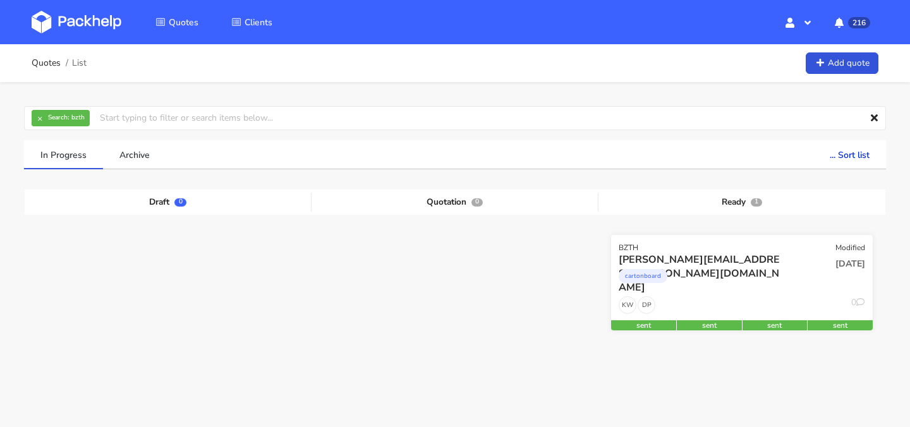
click at [728, 282] on div "cartonboard" at bounding box center [703, 279] width 168 height 25
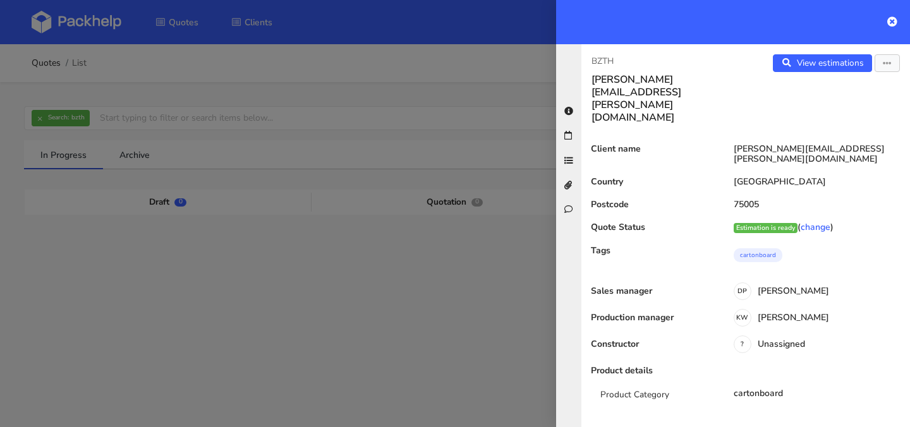
scroll to position [90, 0]
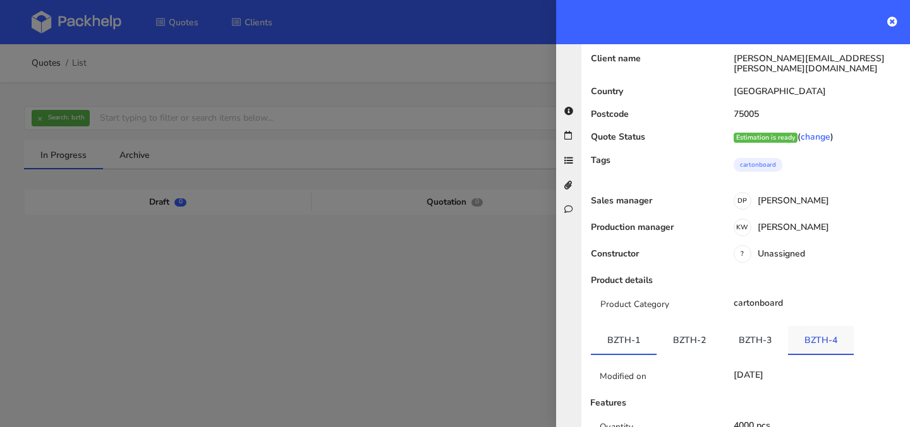
click at [788, 326] on link "BZTH-4" at bounding box center [821, 340] width 66 height 28
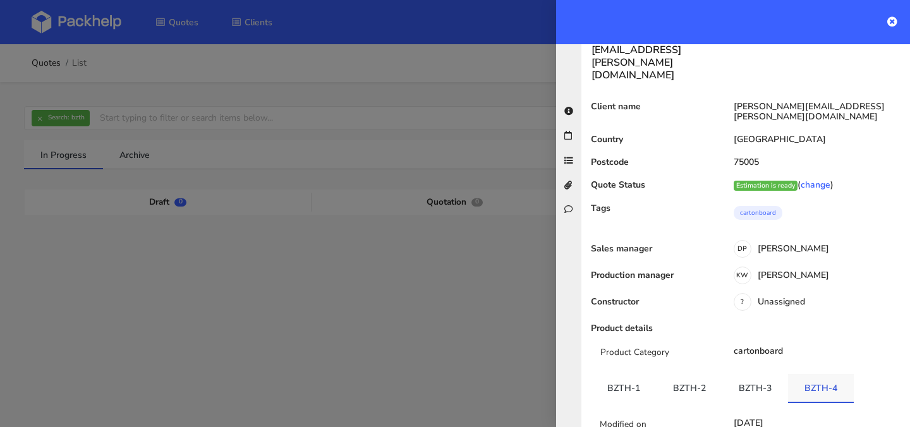
scroll to position [0, 0]
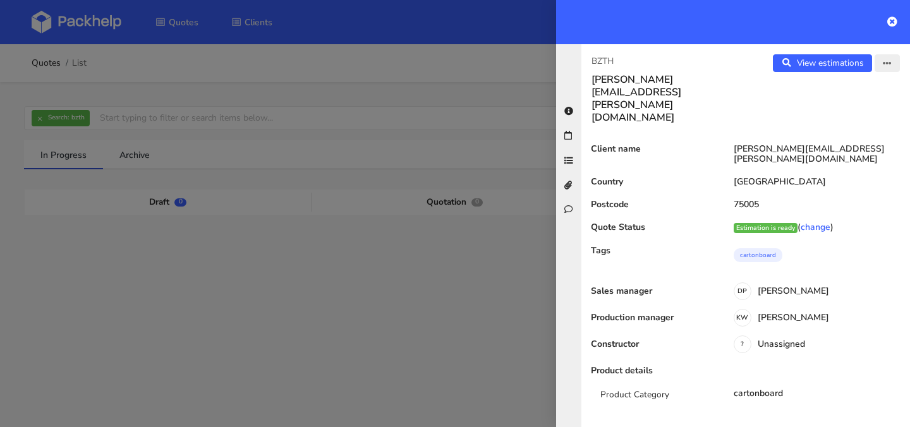
click at [890, 63] on icon "button" at bounding box center [887, 63] width 9 height 9
click at [860, 113] on link "Edit quote" at bounding box center [846, 112] width 111 height 21
click at [810, 68] on link "View estimations" at bounding box center [822, 63] width 99 height 18
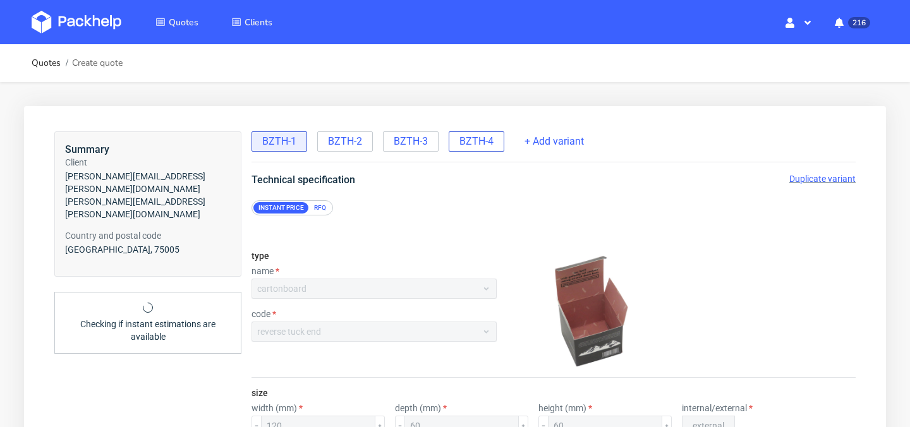
click at [480, 140] on span "BZTH-4" at bounding box center [477, 142] width 34 height 14
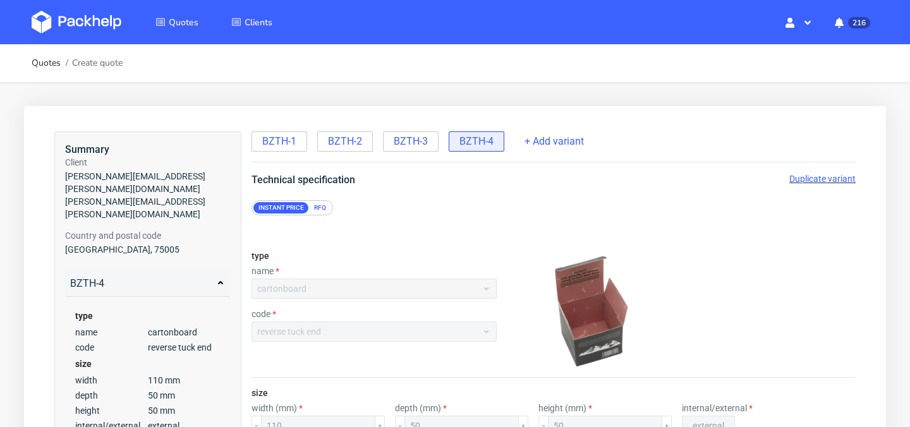
click at [812, 181] on span "Duplicate variant" at bounding box center [823, 179] width 66 height 10
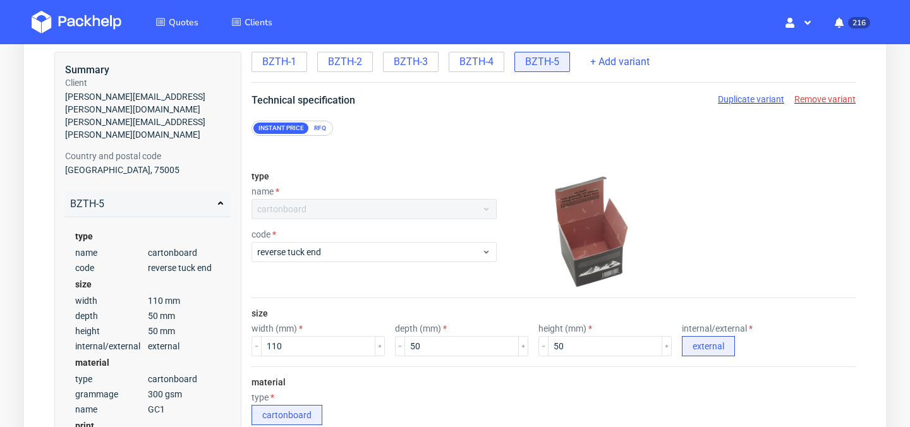
scroll to position [85, 0]
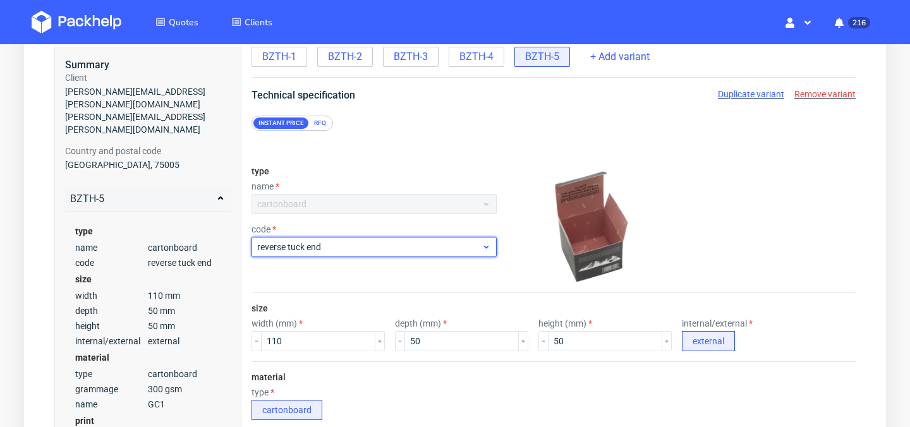
click at [426, 256] on div "reverse tuck end" at bounding box center [374, 247] width 245 height 20
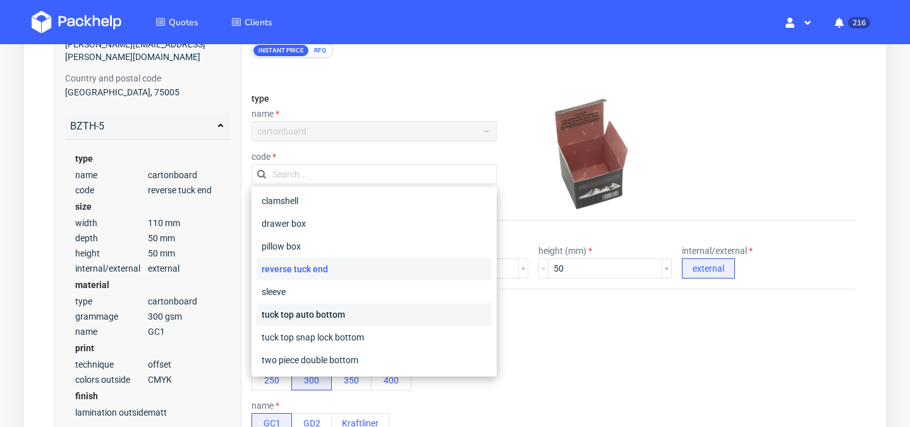
scroll to position [0, 0]
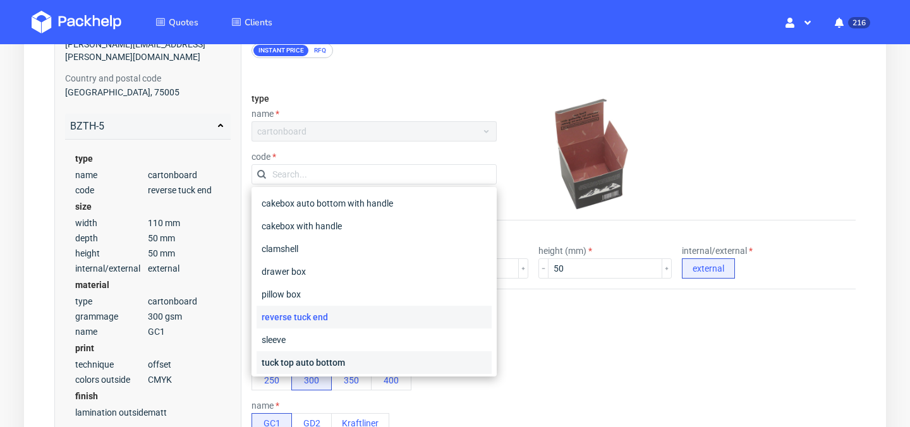
click at [353, 358] on div "tuck top auto bottom" at bounding box center [374, 363] width 235 height 23
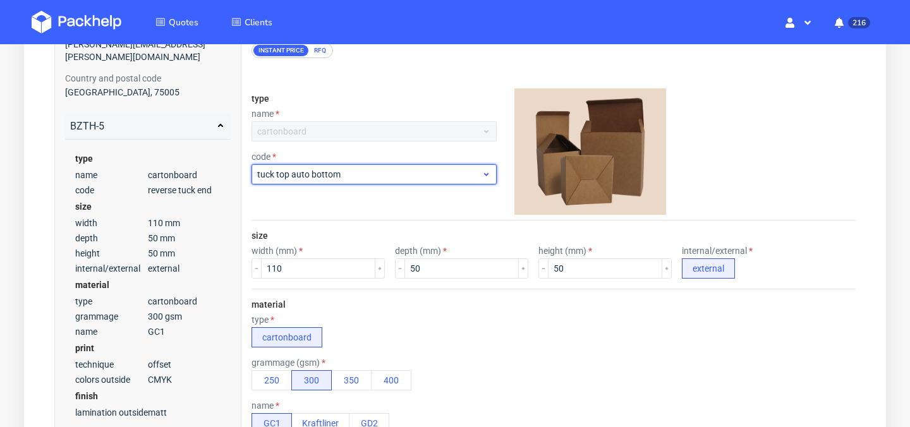
click at [388, 178] on span "tuck top auto bottom" at bounding box center [369, 174] width 224 height 13
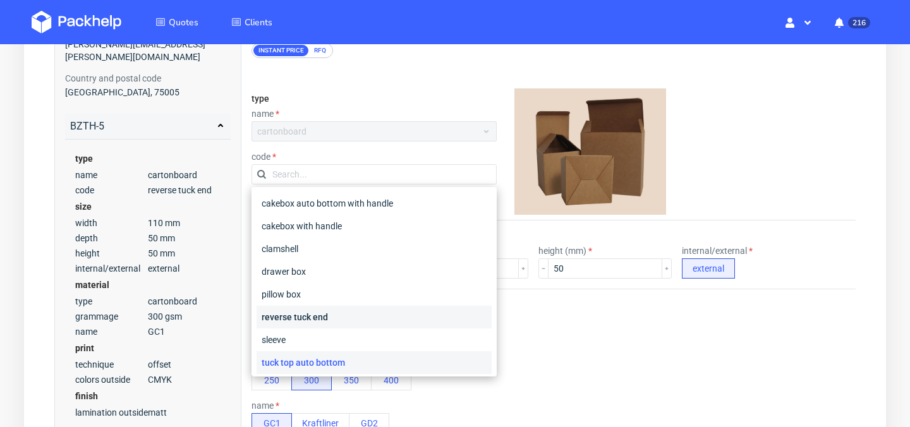
scroll to position [48, 0]
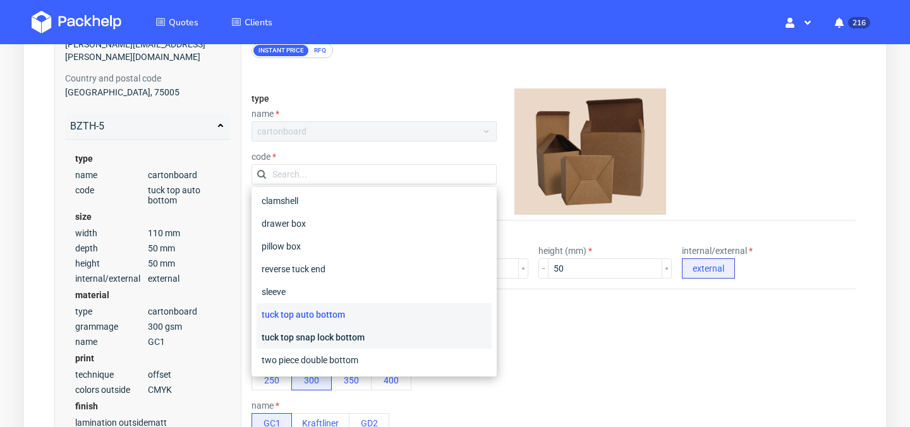
click at [364, 337] on div "tuck top snap lock bottom" at bounding box center [374, 337] width 235 height 23
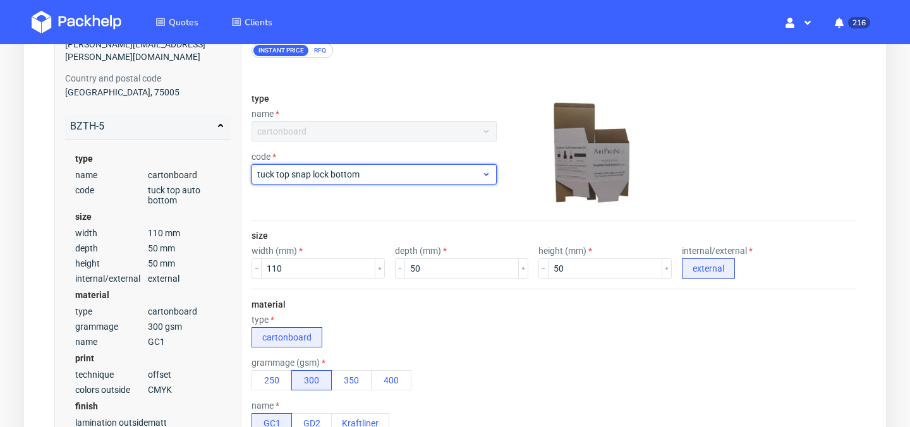
click at [383, 177] on span "tuck top snap lock bottom" at bounding box center [369, 174] width 224 height 13
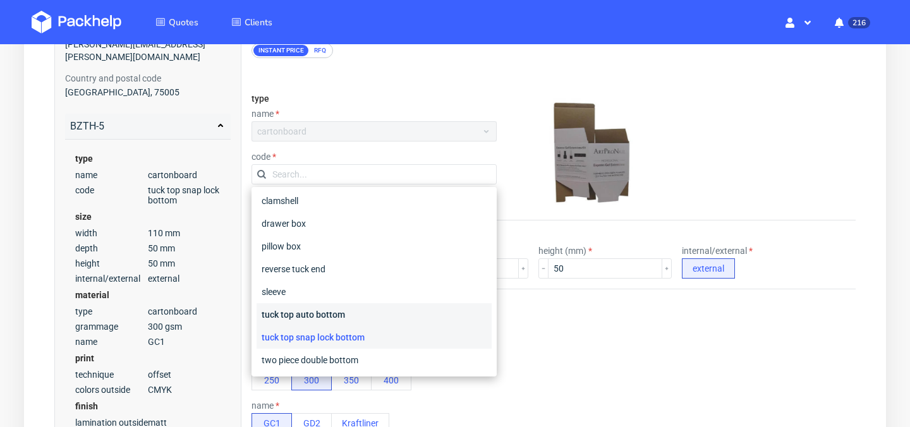
click at [346, 319] on div "tuck top auto bottom" at bounding box center [374, 314] width 235 height 23
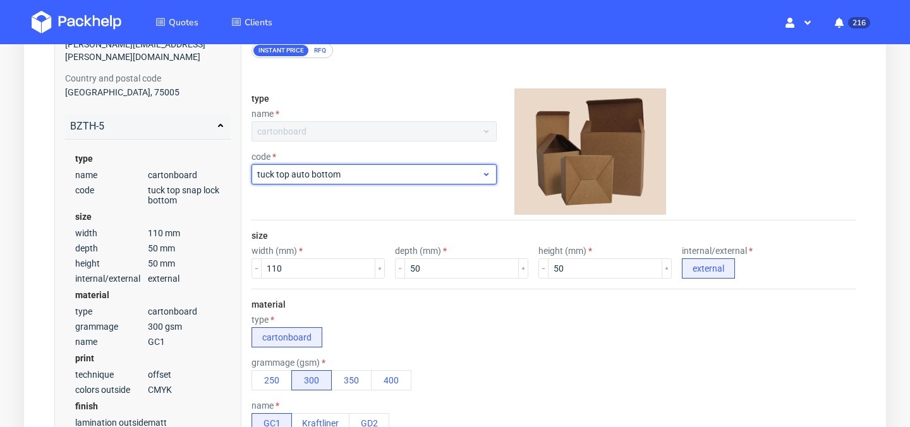
click at [396, 175] on span "tuck top auto bottom" at bounding box center [369, 174] width 224 height 13
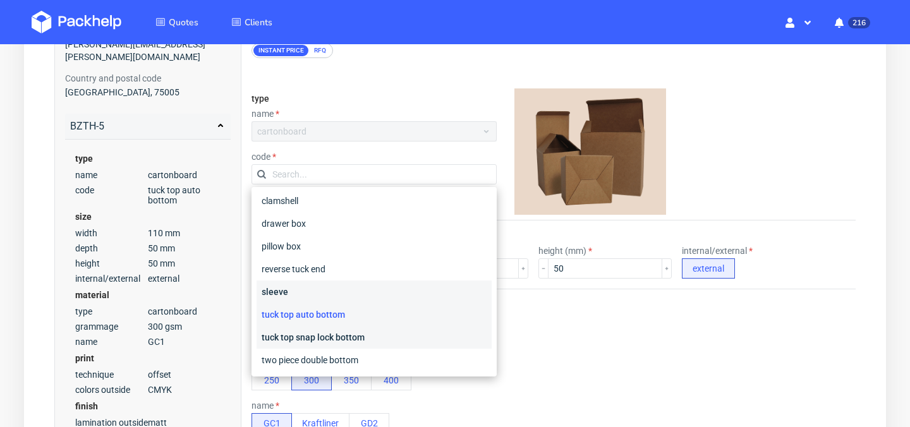
click at [361, 339] on div "tuck top snap lock bottom" at bounding box center [374, 337] width 235 height 23
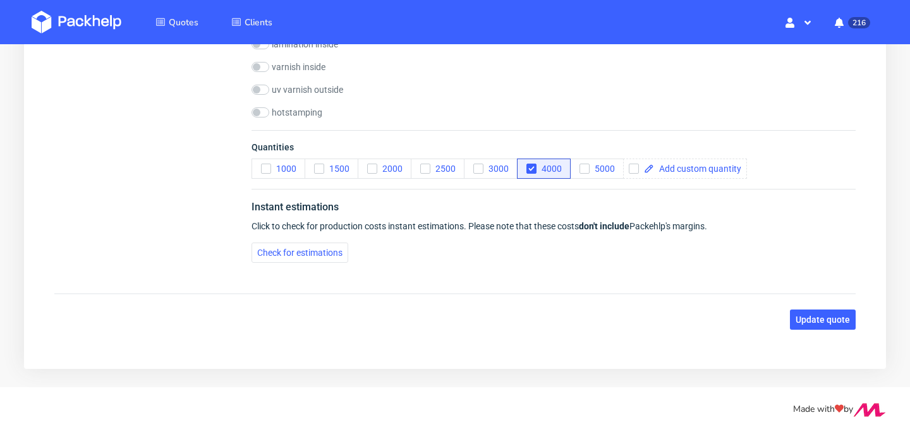
scroll to position [747, 0]
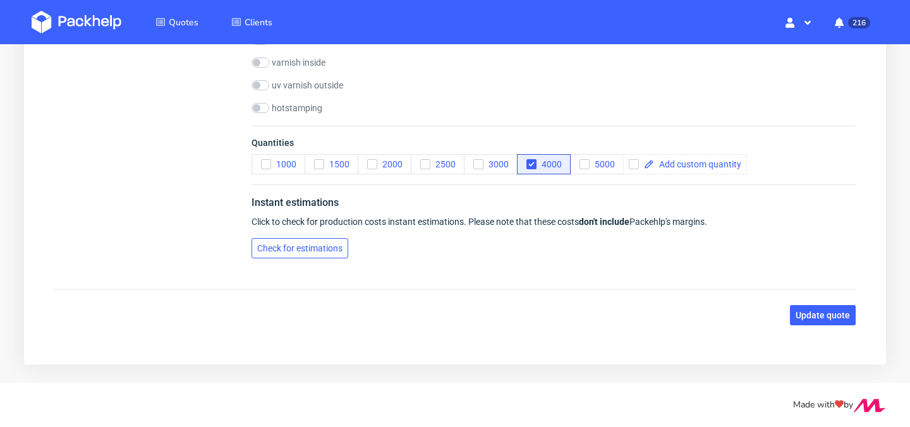
click at [308, 248] on span "Check for estimations" at bounding box center [299, 248] width 85 height 9
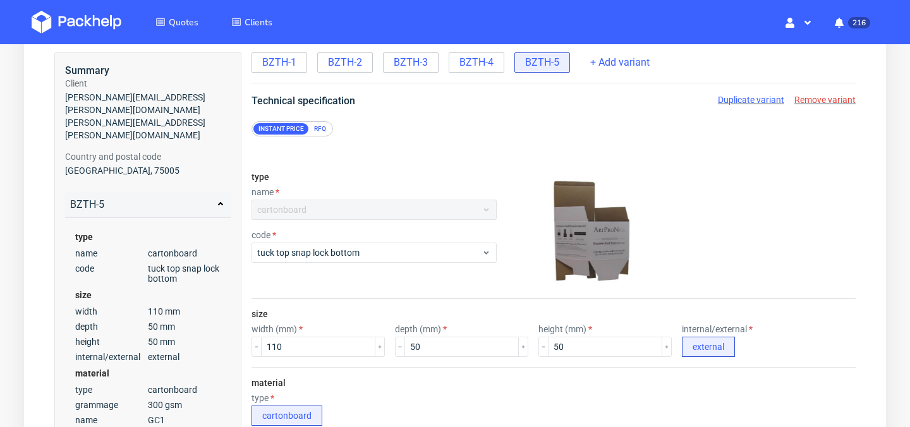
scroll to position [0, 0]
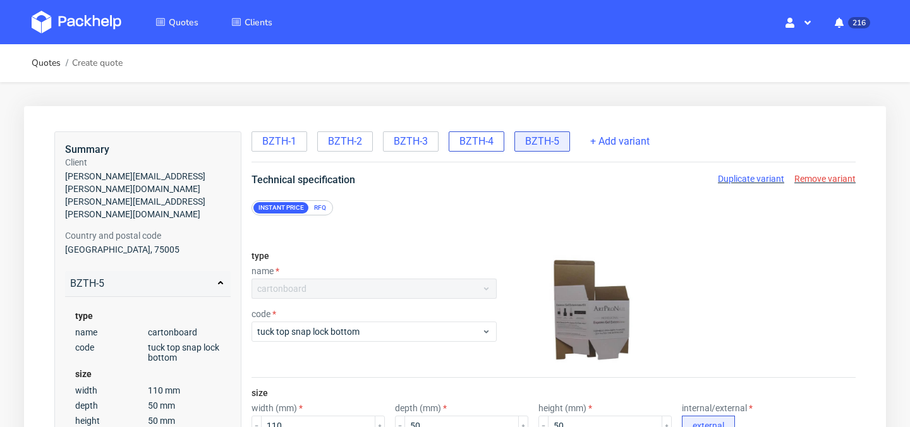
click at [491, 142] on span "BZTH-4" at bounding box center [477, 142] width 34 height 14
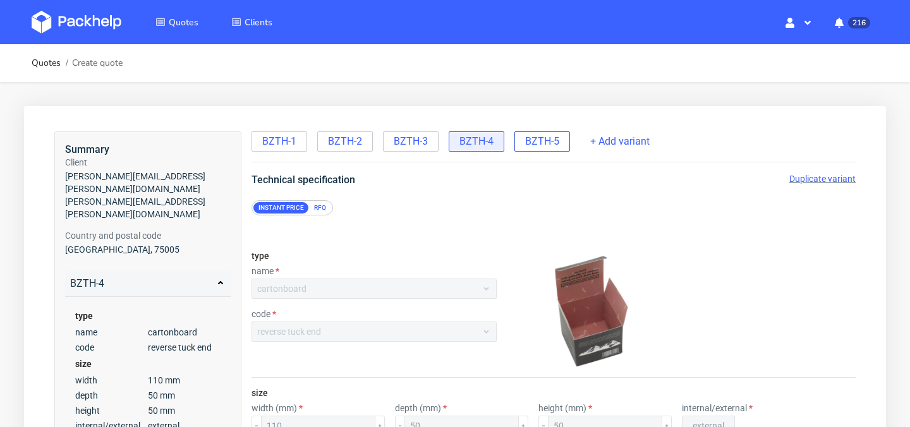
click at [550, 146] on span "BZTH-5" at bounding box center [542, 142] width 34 height 14
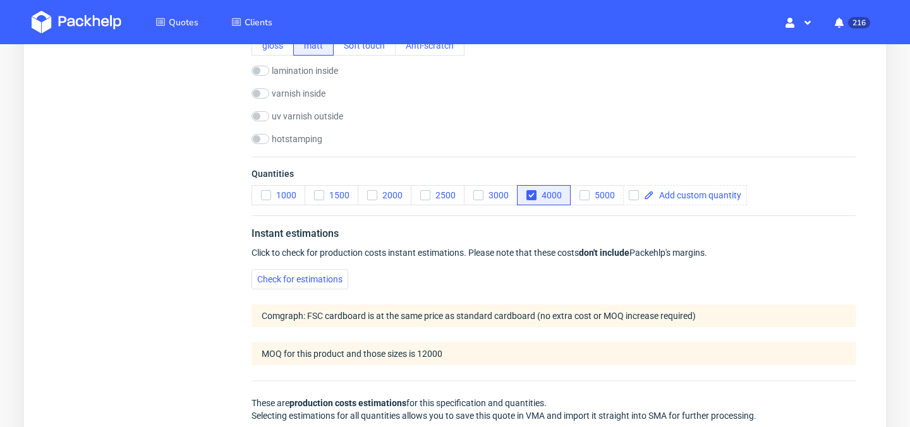
scroll to position [1109, 0]
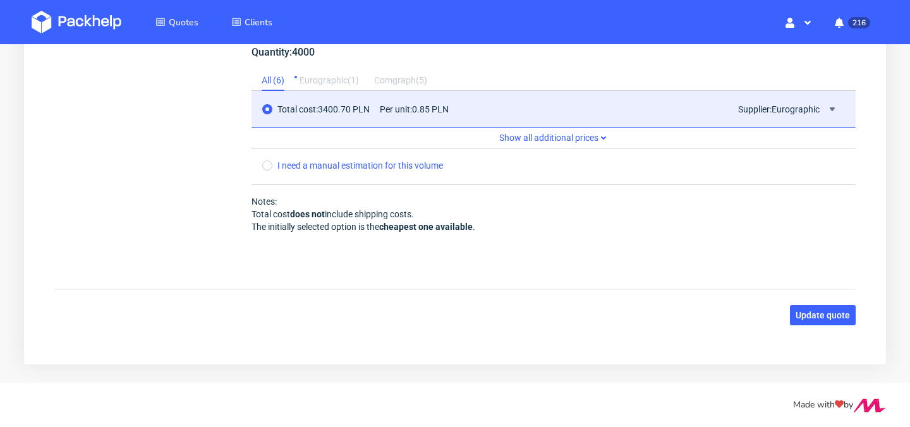
radio input "false"
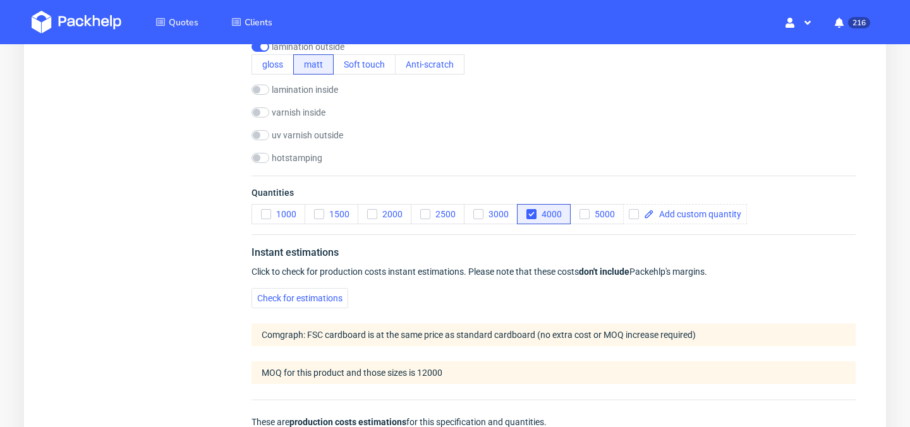
scroll to position [0, 0]
